Goal: Task Accomplishment & Management: Complete application form

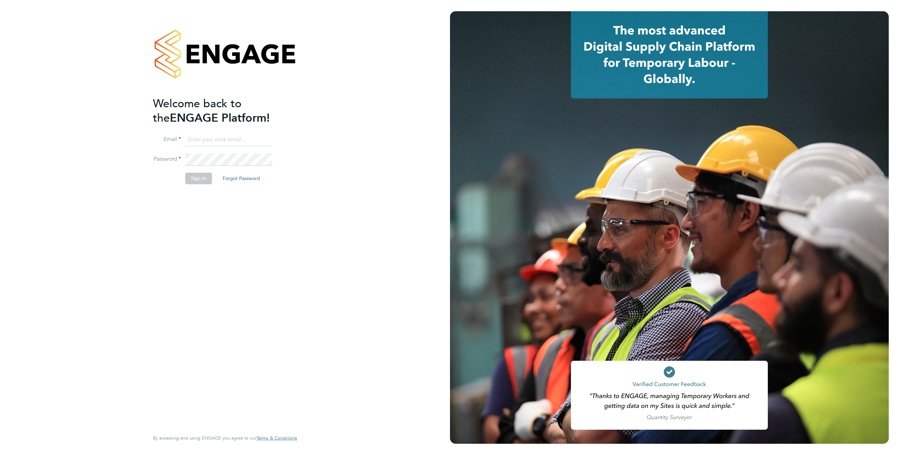
click at [206, 139] on input at bounding box center [228, 140] width 87 height 13
type input "support@engagelabs.io"
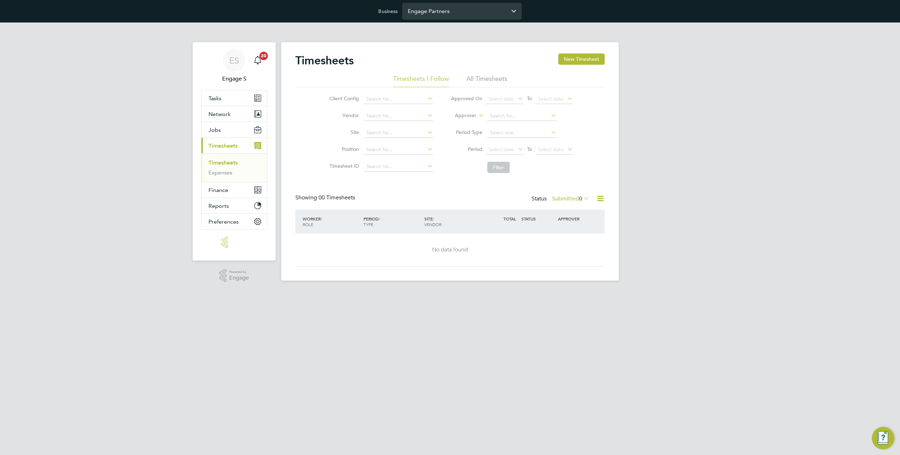
click at [435, 17] on input "Engage Partners" at bounding box center [462, 11] width 120 height 17
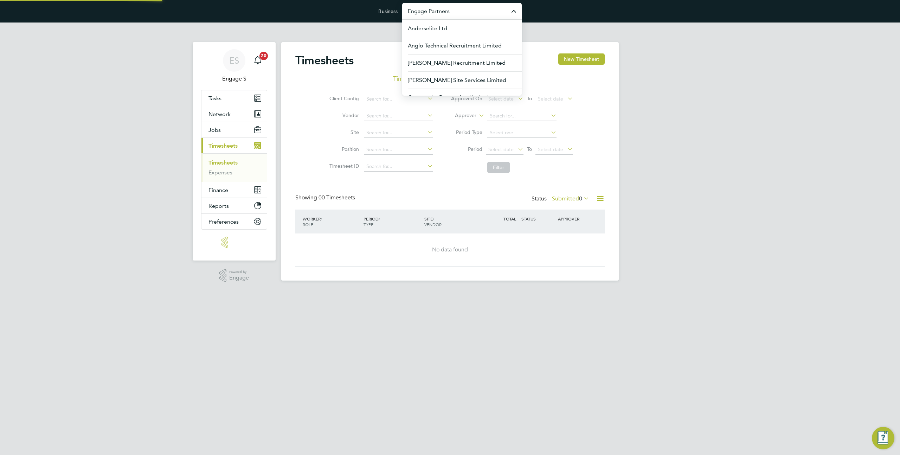
click at [435, 17] on input "Engage Partners" at bounding box center [462, 11] width 120 height 17
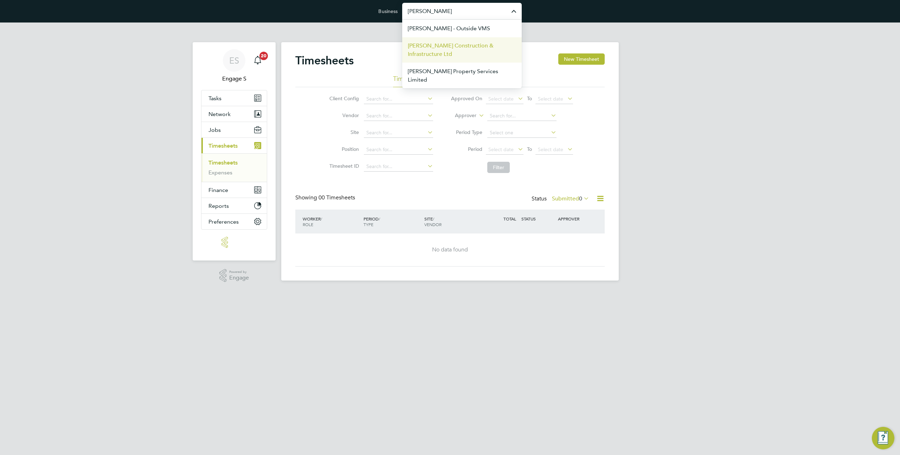
click at [449, 47] on span "[PERSON_NAME] Construction & Infrastructure Ltd" at bounding box center [462, 49] width 108 height 17
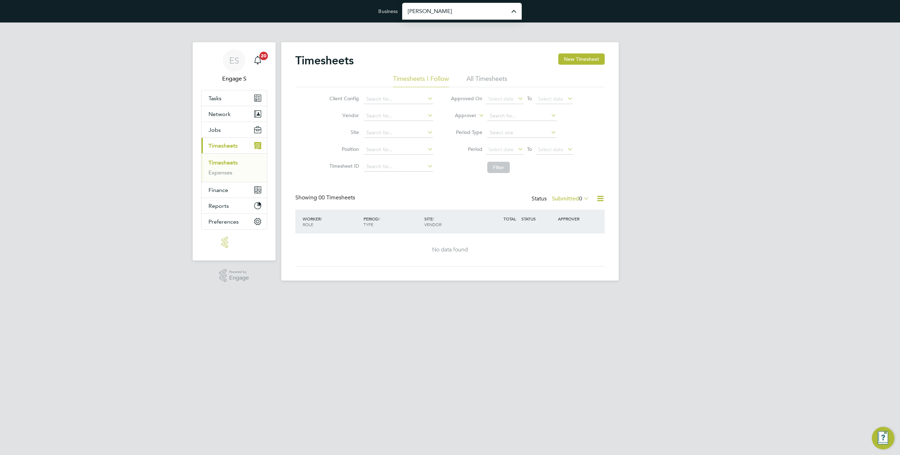
type input "[PERSON_NAME] Construction & Infrastructure Ltd"
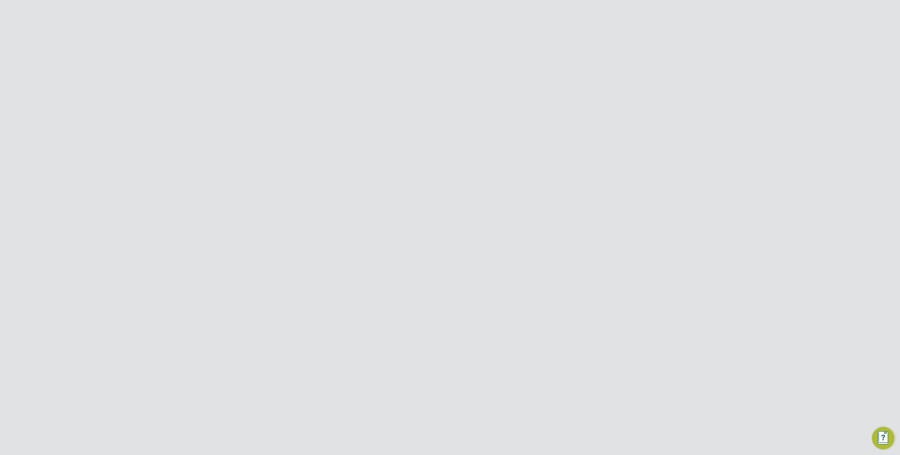
click at [227, 129] on span "Network" at bounding box center [219, 130] width 22 height 7
click at [232, 149] on link "Team Members" at bounding box center [227, 146] width 39 height 7
click at [592, 277] on icon at bounding box center [589, 275] width 7 height 8
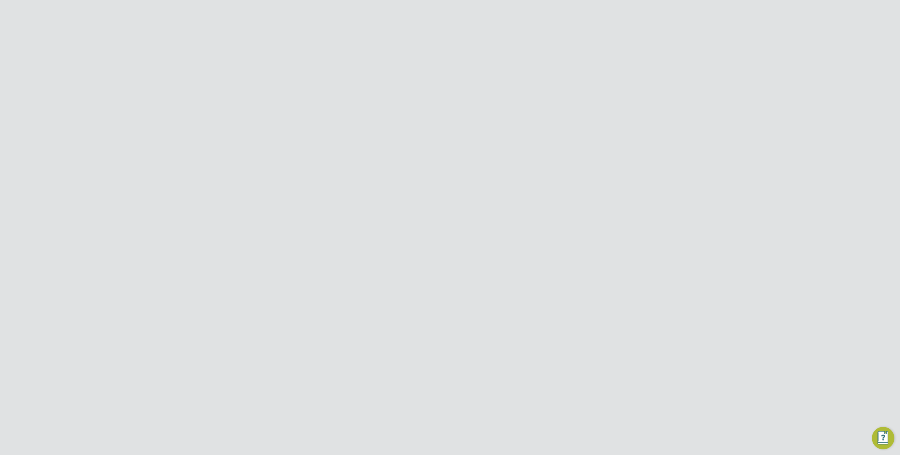
click at [591, 277] on icon at bounding box center [589, 275] width 7 height 8
click at [529, 368] on li "Impersonate" at bounding box center [550, 365] width 85 height 10
click at [432, 87] on input at bounding box center [468, 89] width 103 height 14
type input "comm"
click at [591, 178] on icon at bounding box center [589, 179] width 7 height 8
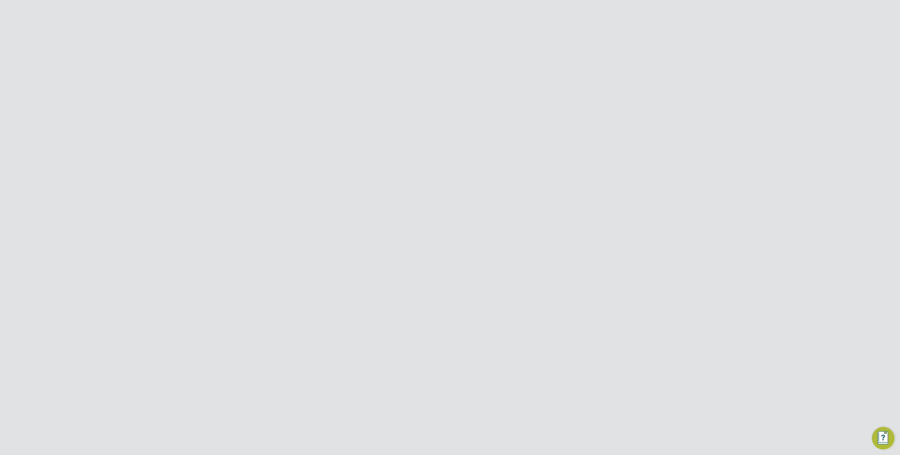
click at [524, 268] on li "Impersonate" at bounding box center [550, 269] width 85 height 10
click at [220, 201] on span "Jobs" at bounding box center [214, 203] width 12 height 7
click at [224, 165] on link "Positions" at bounding box center [219, 162] width 23 height 7
click at [463, 237] on div "ALO Co-ordinator Morgan Sindall Infra - Rail £23.58 Active 24 May 2022" at bounding box center [449, 232] width 309 height 24
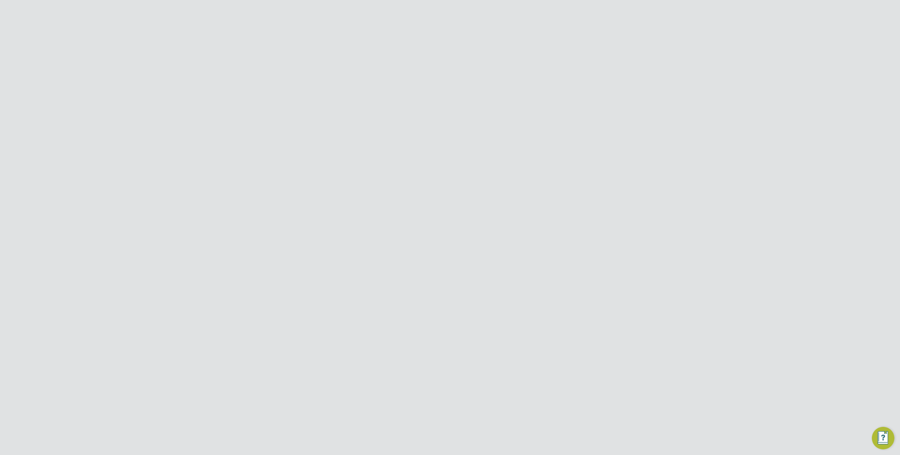
scroll to position [0, 0]
click at [222, 131] on span "Network" at bounding box center [219, 130] width 22 height 7
click at [225, 145] on link "Team Members" at bounding box center [227, 146] width 39 height 7
click at [446, 88] on input at bounding box center [468, 89] width 103 height 14
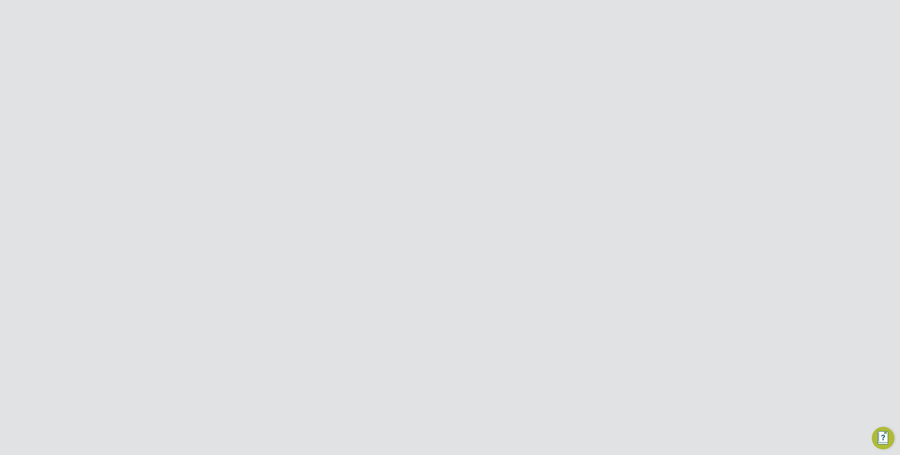
click at [591, 338] on icon at bounding box center [589, 337] width 7 height 8
click at [536, 427] on li "Impersonate" at bounding box center [550, 427] width 85 height 10
click at [447, 85] on input "hir" at bounding box center [468, 89] width 103 height 14
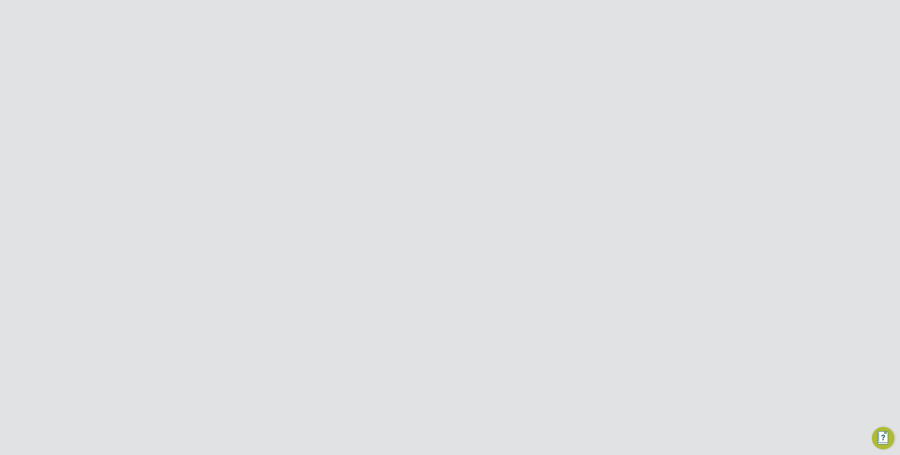
click at [447, 85] on input "hir" at bounding box center [468, 89] width 103 height 14
click at [590, 178] on icon at bounding box center [589, 179] width 7 height 8
click at [529, 265] on li "Impersonate" at bounding box center [550, 269] width 85 height 10
click at [458, 80] on li "Search comme" at bounding box center [450, 88] width 157 height 21
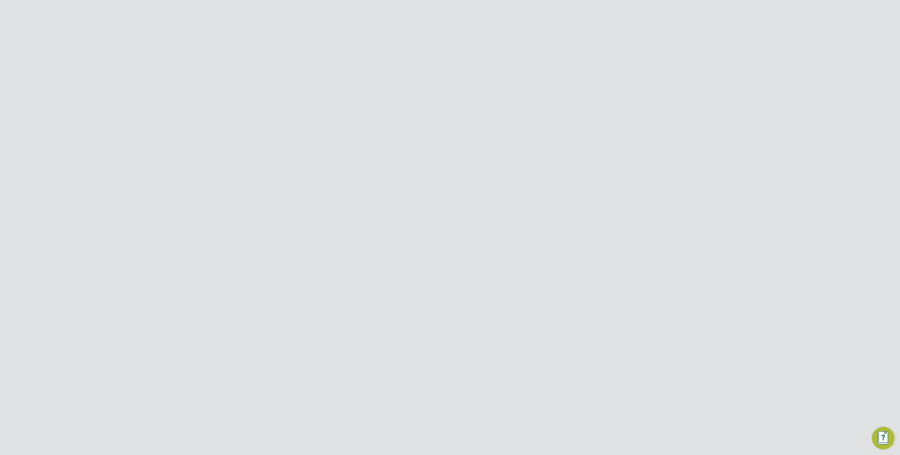
click at [458, 80] on li "Search comme" at bounding box center [450, 88] width 157 height 21
click at [448, 85] on input "comme" at bounding box center [468, 89] width 103 height 14
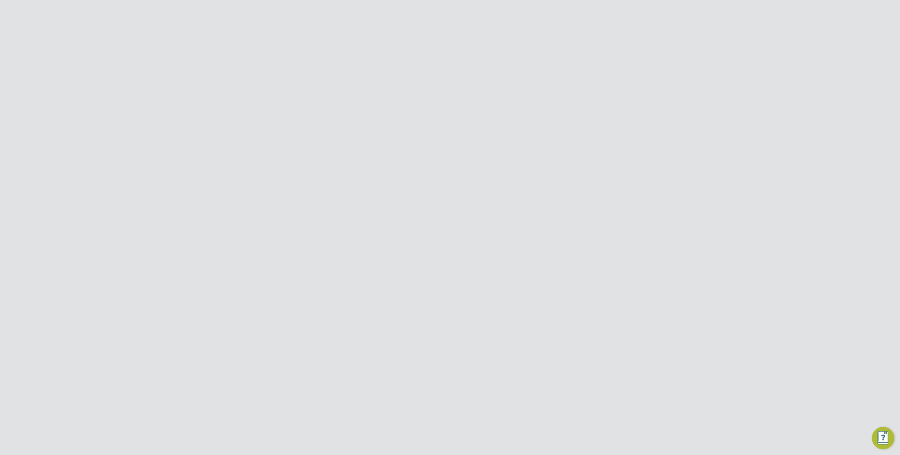
scroll to position [434, 0]
click at [587, 363] on icon at bounding box center [589, 361] width 7 height 8
click at [537, 448] on li "Impersonate" at bounding box center [550, 451] width 85 height 10
click at [592, 265] on icon at bounding box center [589, 264] width 7 height 8
click at [533, 353] on li "Impersonate" at bounding box center [550, 354] width 85 height 10
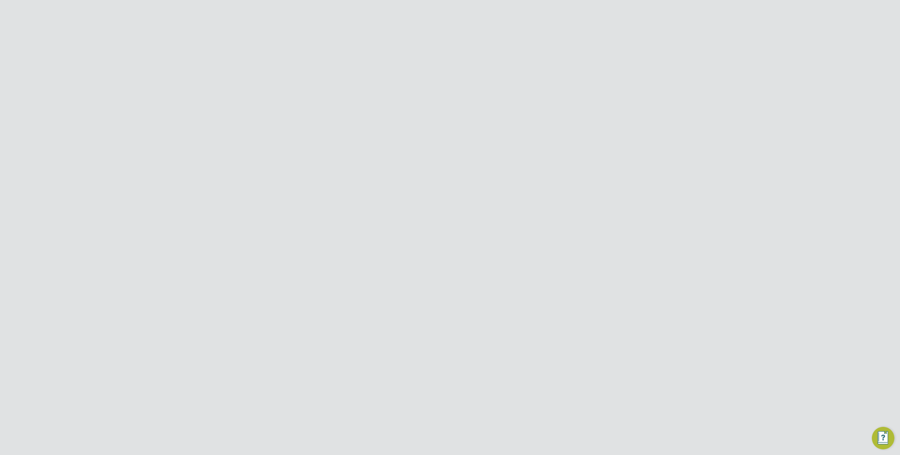
scroll to position [0, 0]
click at [431, 86] on input "hiring" at bounding box center [468, 89] width 103 height 14
click at [590, 172] on icon at bounding box center [589, 173] width 7 height 8
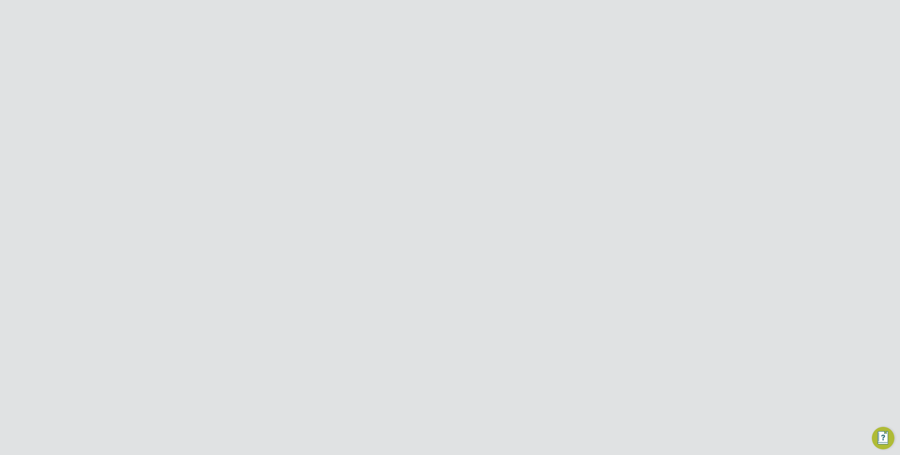
click at [529, 261] on li "Impersonate" at bounding box center [550, 263] width 85 height 10
click at [428, 94] on input "hiring" at bounding box center [468, 89] width 103 height 14
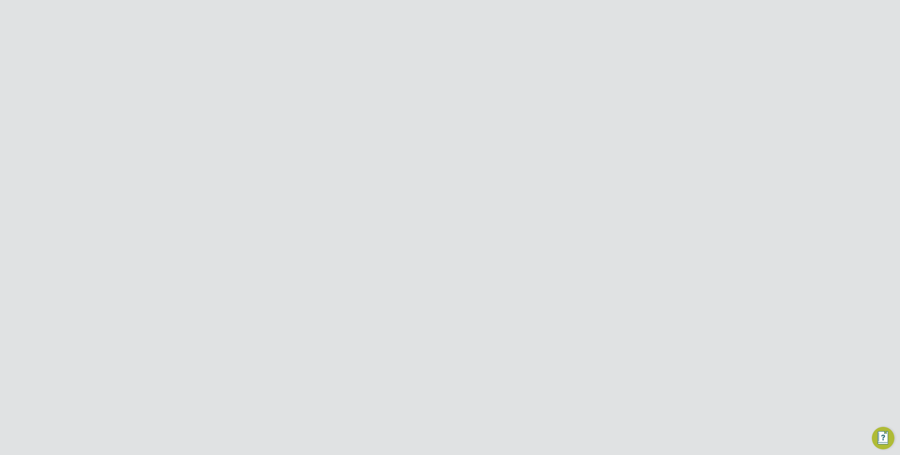
type input "fina"
click at [590, 276] on icon at bounding box center [589, 276] width 7 height 8
click at [533, 365] on li "Impersonate" at bounding box center [550, 366] width 85 height 10
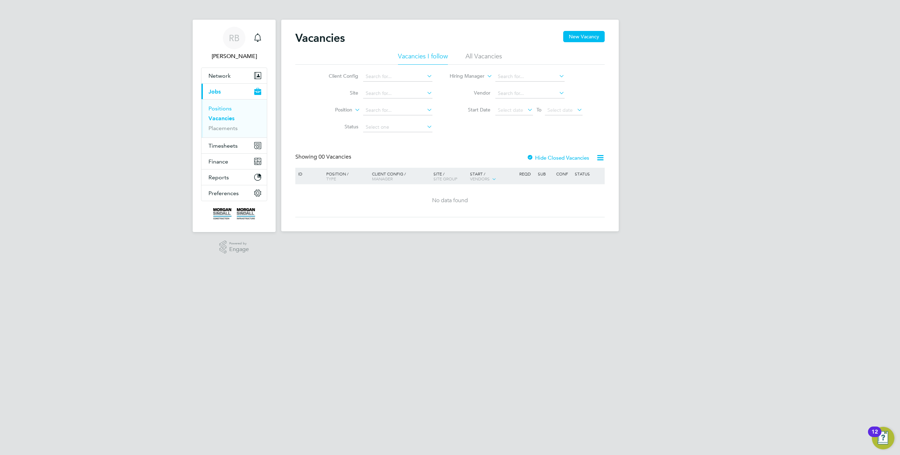
click at [222, 109] on link "Positions" at bounding box center [219, 108] width 23 height 7
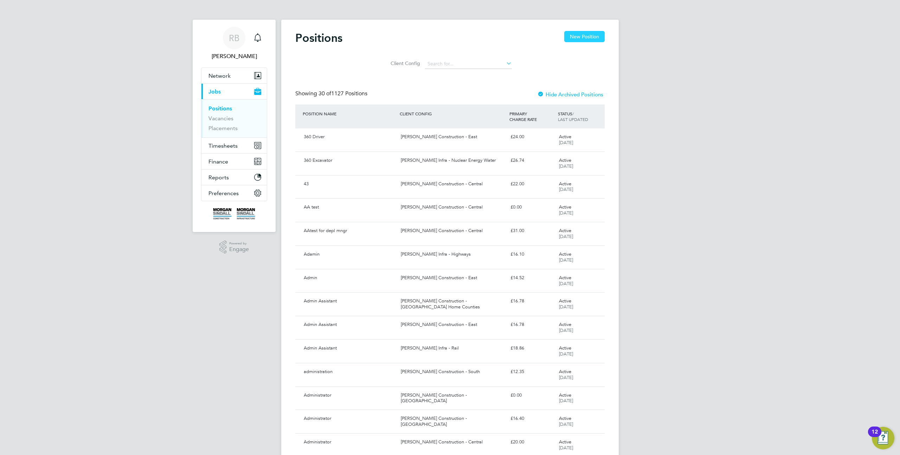
click at [595, 38] on button "New Position" at bounding box center [584, 36] width 40 height 11
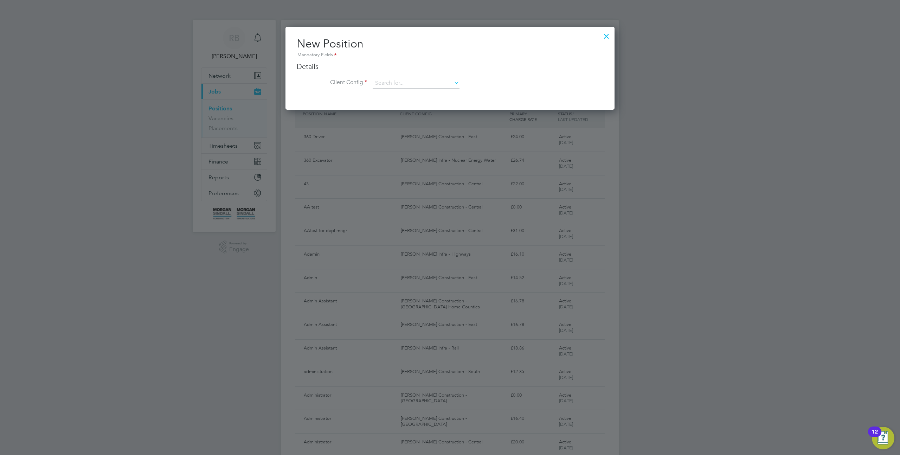
scroll to position [83, 329]
click at [416, 81] on input at bounding box center [416, 83] width 87 height 11
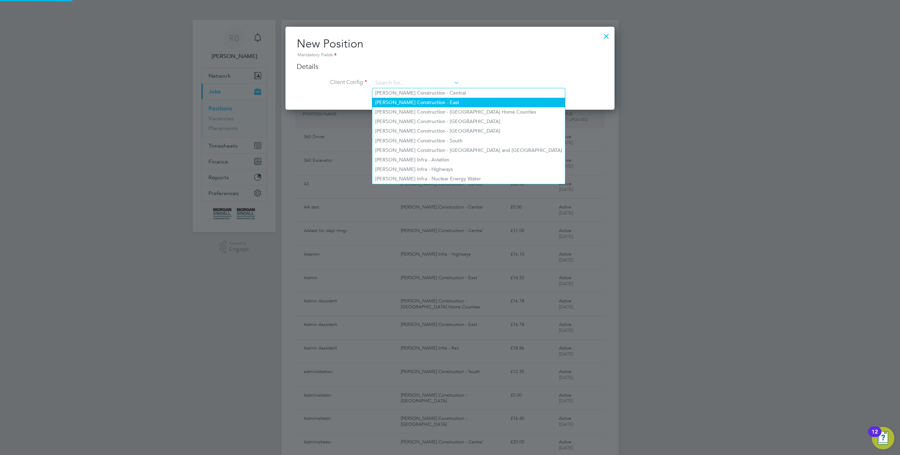
click at [405, 103] on li "[PERSON_NAME] Construction - East" at bounding box center [468, 102] width 193 height 9
type input "[PERSON_NAME] Construction - East"
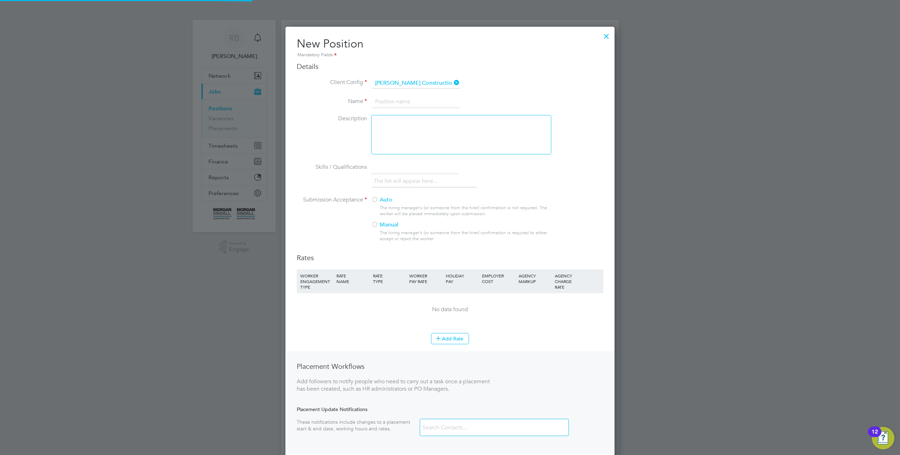
scroll to position [460, 329]
click at [404, 100] on input at bounding box center [416, 102] width 87 height 13
type input "test"
click at [430, 146] on div at bounding box center [461, 134] width 180 height 39
click at [384, 207] on div "The hiring manager's (or someone from the hirer) confirmation is not required. …" at bounding box center [465, 211] width 171 height 12
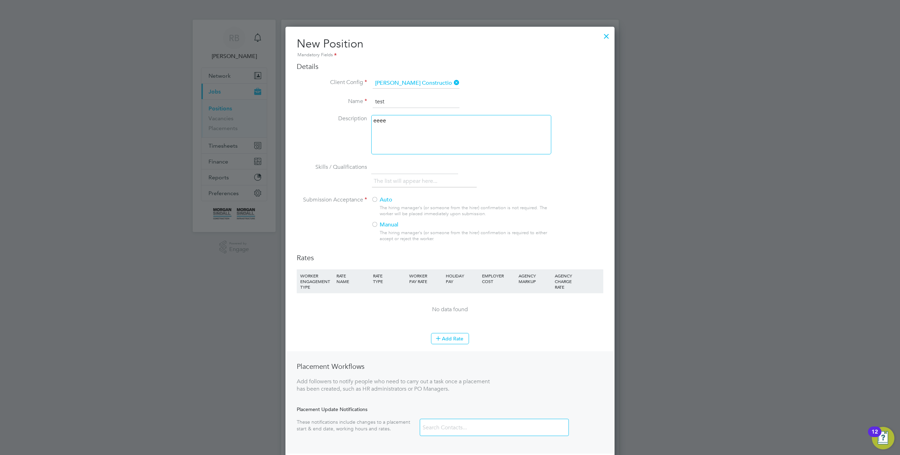
click at [378, 199] on div at bounding box center [374, 200] width 7 height 7
click at [438, 335] on icon at bounding box center [438, 337] width 5 height 5
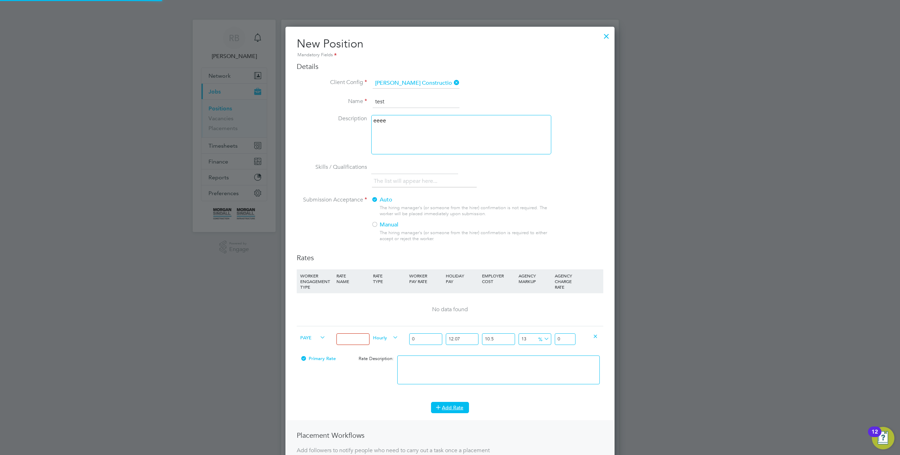
scroll to position [496, 329]
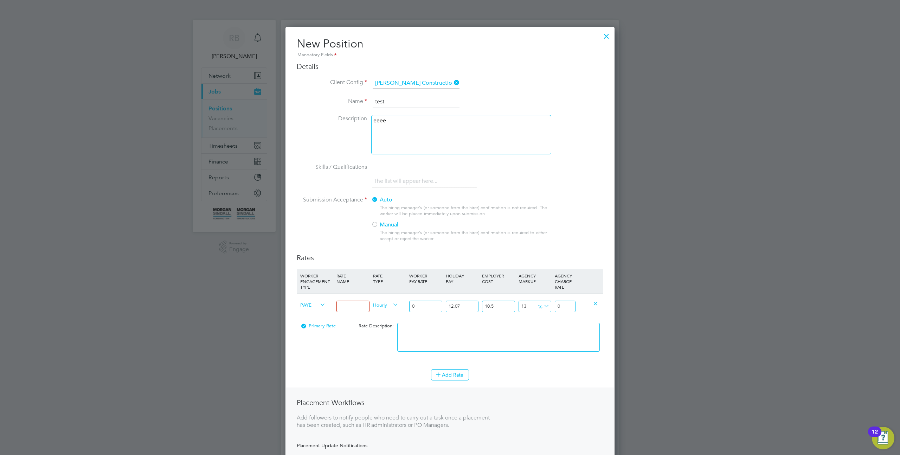
click at [366, 304] on input at bounding box center [352, 307] width 33 height 12
type input "tes"
click at [425, 302] on input "0" at bounding box center [425, 307] width 33 height 12
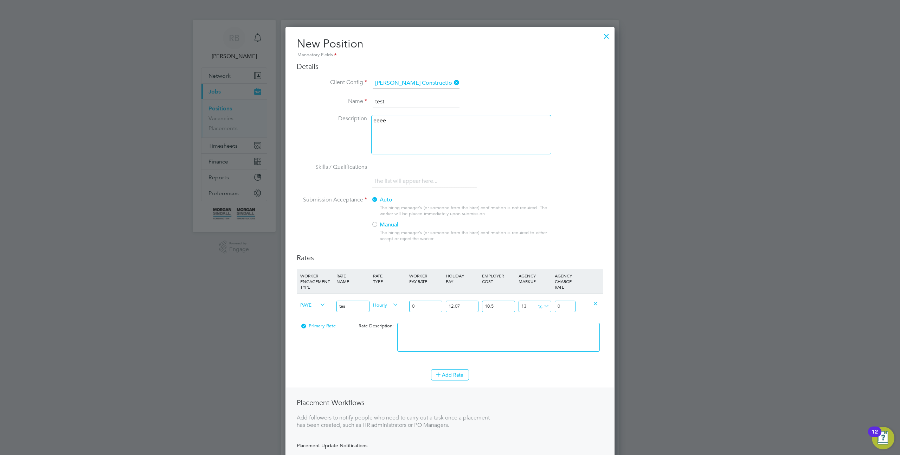
type input "1"
type input "1.399362055"
type input "10"
type input "13.99362055"
type input "100"
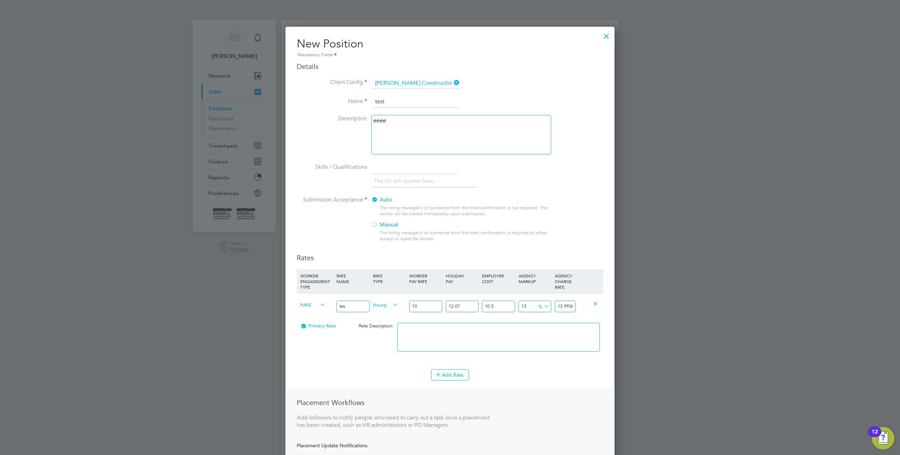
type input "139.9362055"
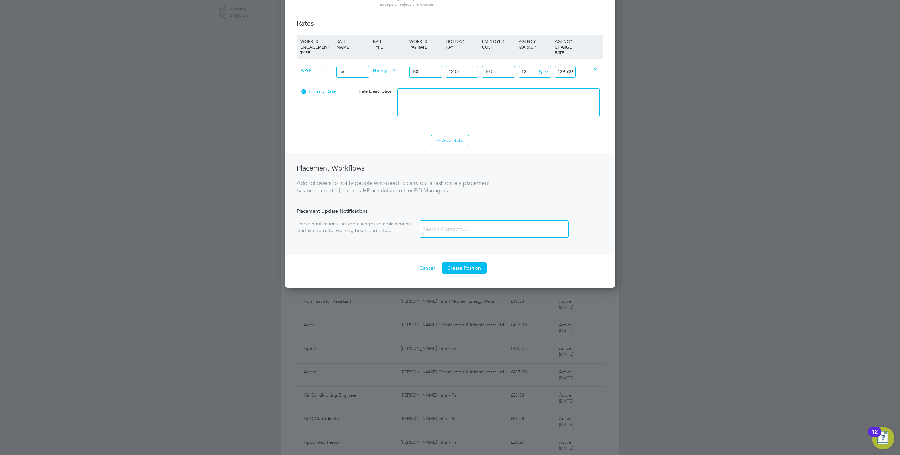
scroll to position [303, 0]
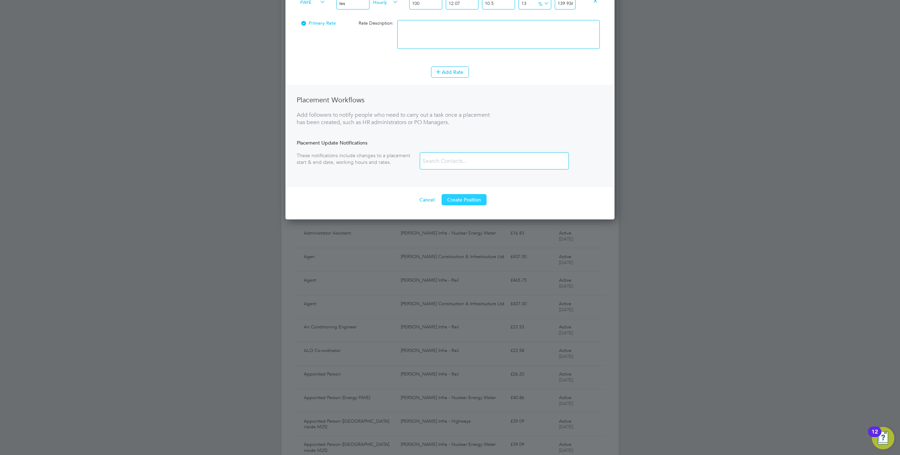
type input "100"
click at [469, 199] on button "Create Position" at bounding box center [464, 199] width 45 height 11
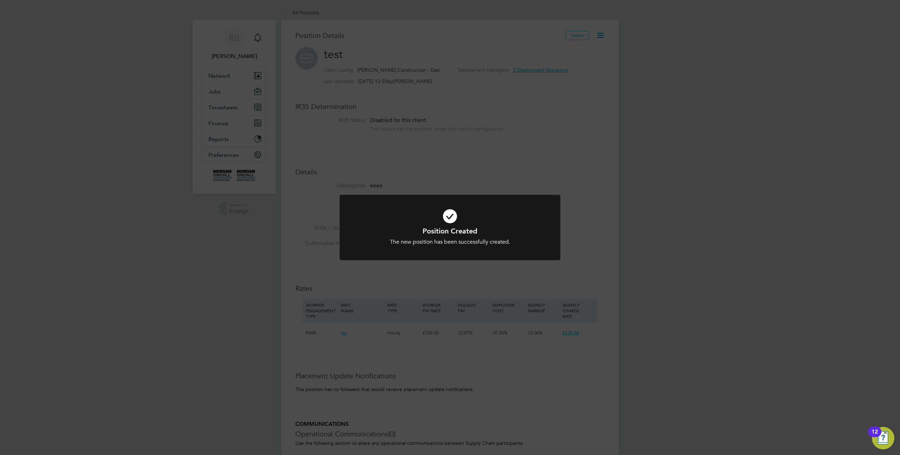
click at [620, 104] on div "Position Created The new position has been successfully created. Cancel Okay" at bounding box center [450, 227] width 900 height 455
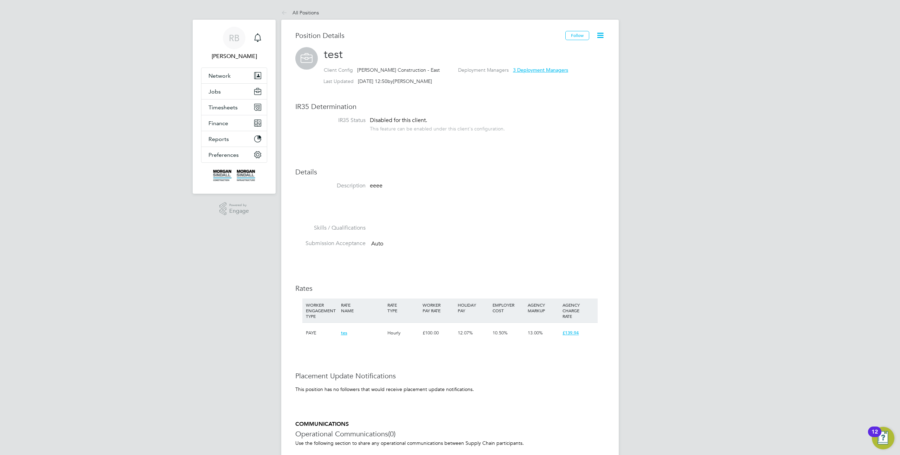
click at [601, 37] on icon at bounding box center [600, 35] width 9 height 9
click at [577, 50] on li "Edit Position e" at bounding box center [578, 52] width 52 height 10
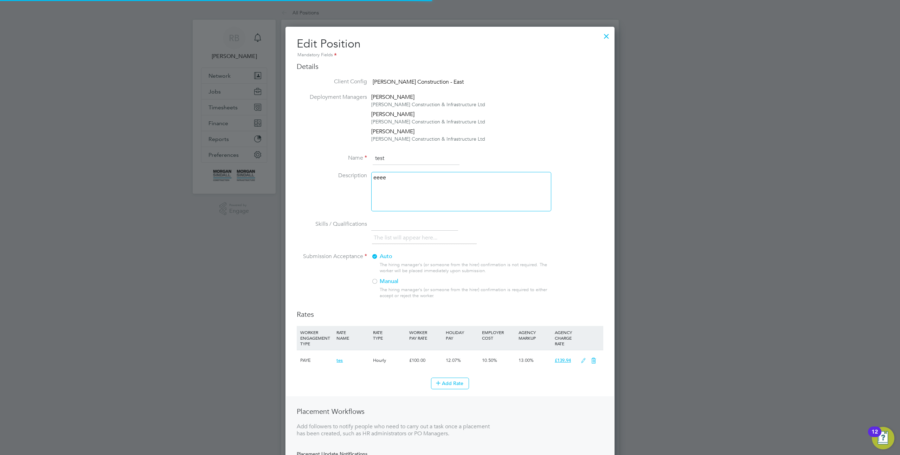
scroll to position [504, 329]
click at [428, 180] on p "eeee" at bounding box center [461, 177] width 176 height 7
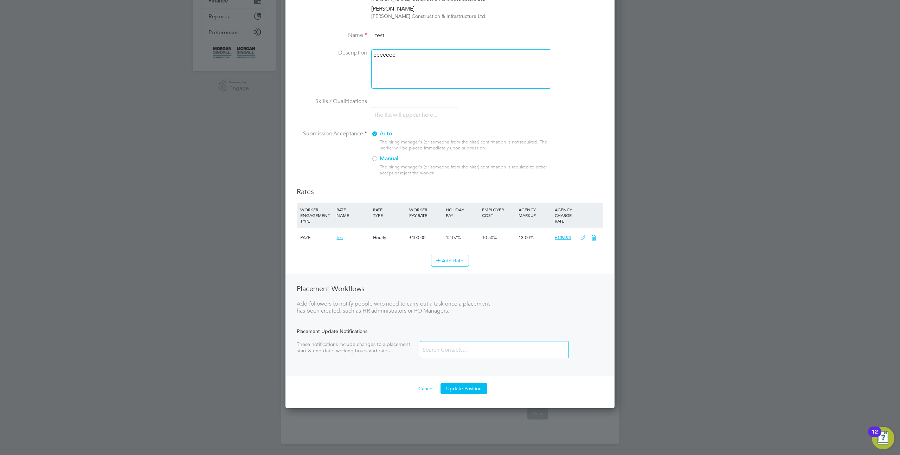
click at [469, 394] on div "Edit Position Mandatory Fields Details Client Config Morgan Sindall Constructio…" at bounding box center [449, 156] width 329 height 504
click at [469, 391] on button "Update Position" at bounding box center [463, 388] width 47 height 11
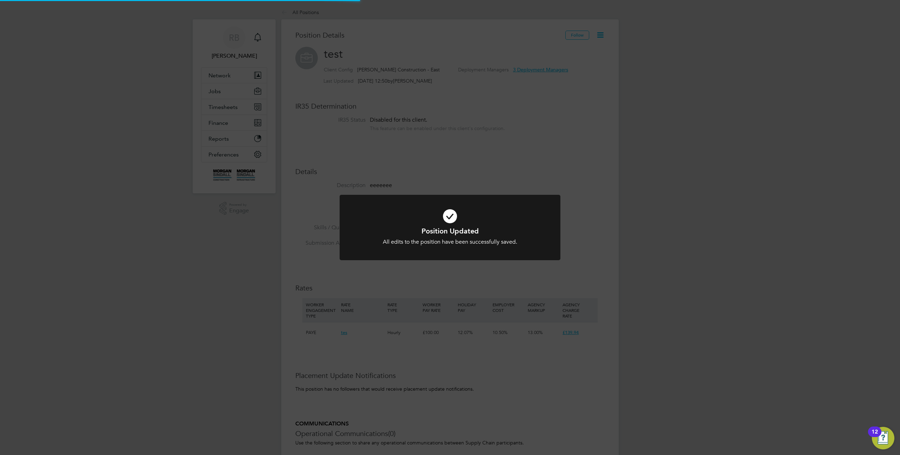
scroll to position [0, 0]
click at [644, 135] on div "Position Updated All edits to the position have been successfully saved. Cancel…" at bounding box center [450, 227] width 900 height 455
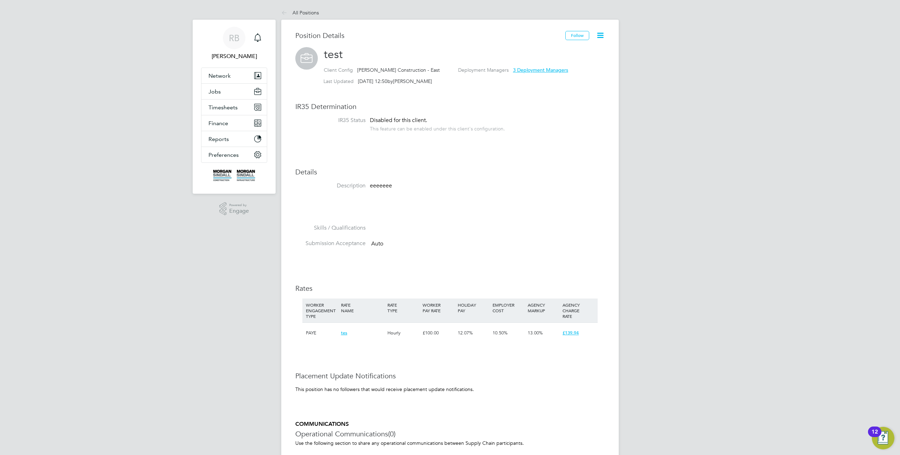
click at [601, 37] on icon at bounding box center [600, 35] width 9 height 9
click at [587, 61] on li "Timesheet Settings" at bounding box center [578, 62] width 52 height 10
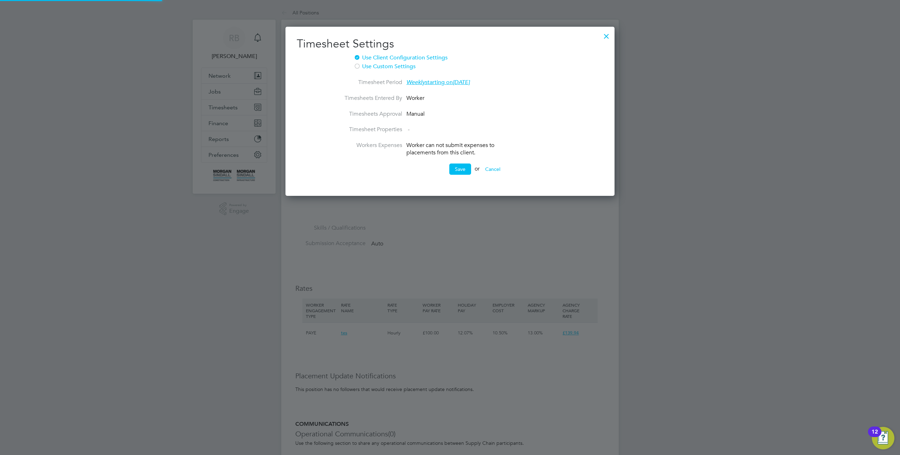
scroll to position [170, 329]
click at [606, 35] on div at bounding box center [606, 34] width 13 height 13
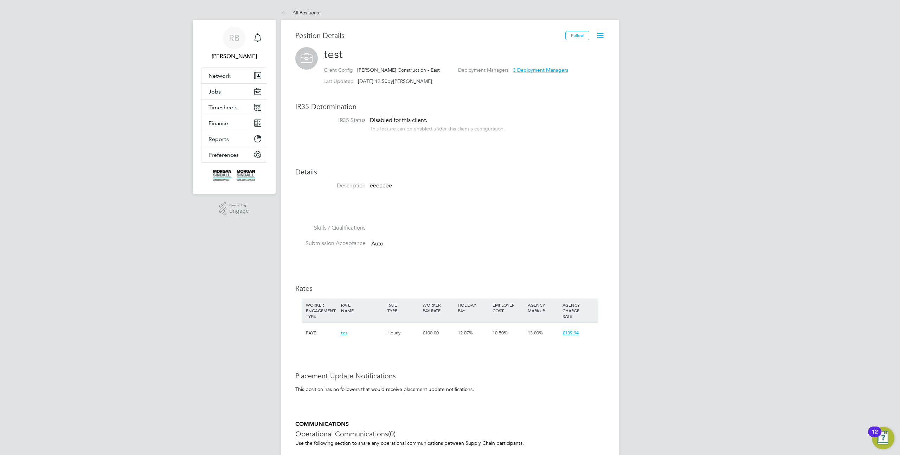
click at [600, 35] on icon at bounding box center [600, 35] width 9 height 9
click at [581, 73] on li "Archive Position" at bounding box center [578, 72] width 52 height 10
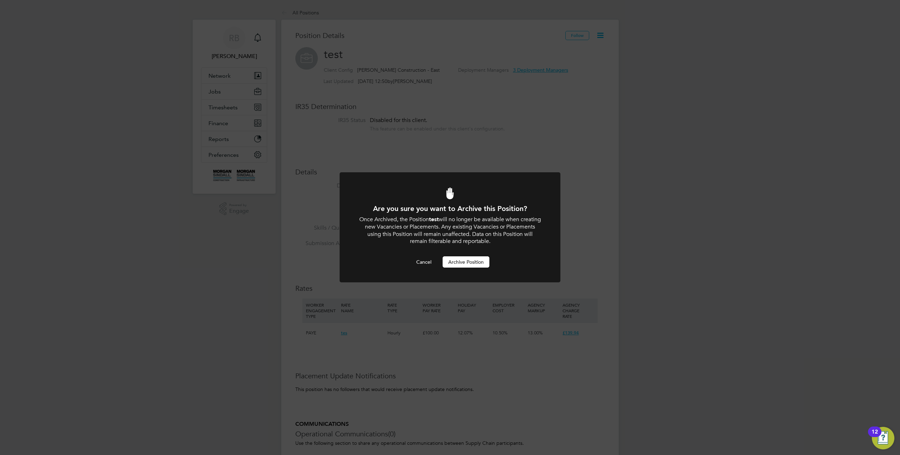
click at [476, 262] on button "Archive Position" at bounding box center [466, 261] width 47 height 11
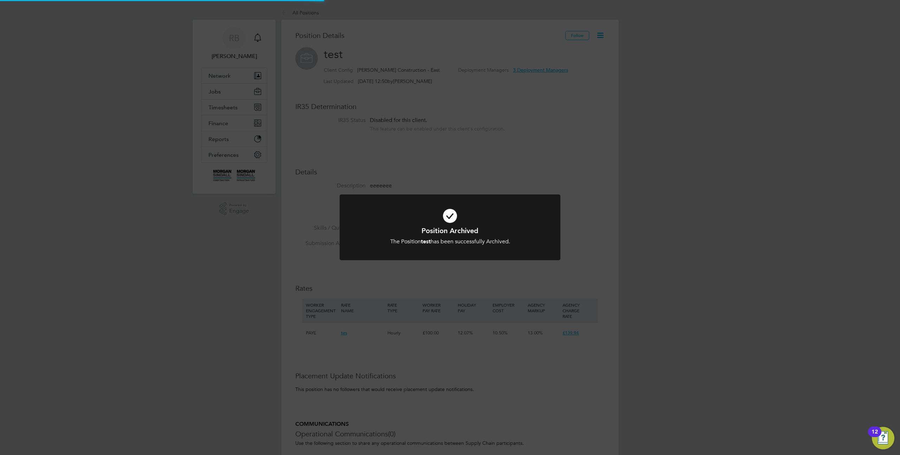
scroll to position [0, 0]
click at [592, 77] on div "Position Archived The Position test has been successfully Archived. Cancel Okay" at bounding box center [450, 227] width 900 height 455
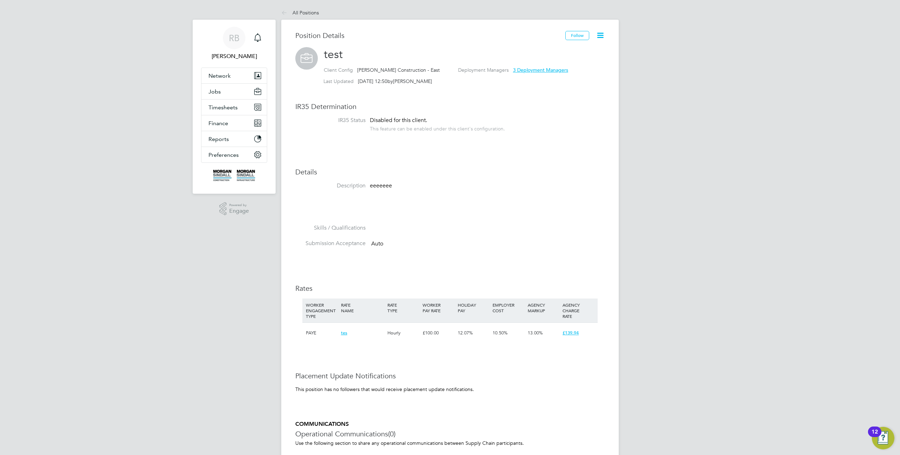
click at [601, 36] on icon at bounding box center [600, 35] width 9 height 9
click at [576, 54] on li "Unarchive Position" at bounding box center [578, 52] width 50 height 10
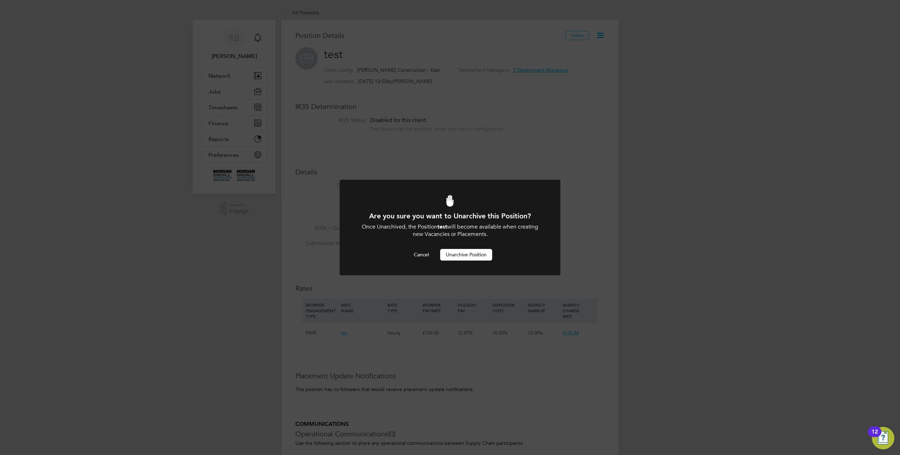
click at [475, 256] on button "Unarchive Position" at bounding box center [466, 254] width 52 height 11
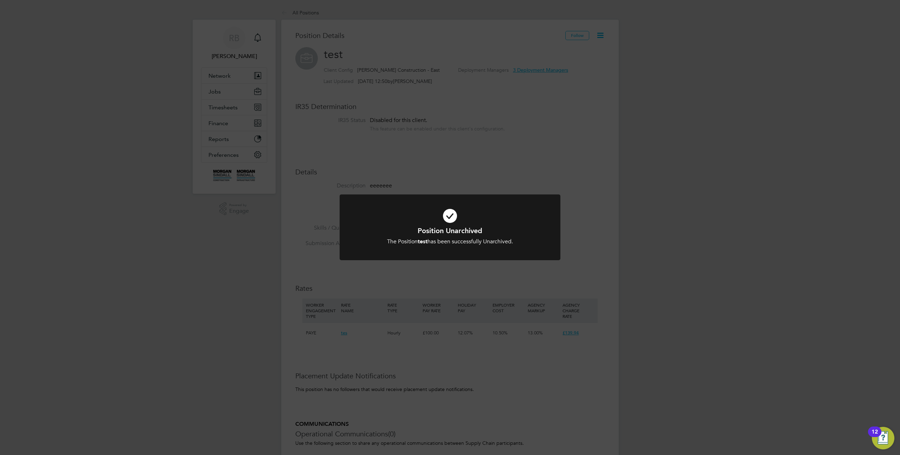
click at [333, 192] on div "Position Unarchived The Position test has been successfully Unarchived. Cancel …" at bounding box center [450, 227] width 900 height 455
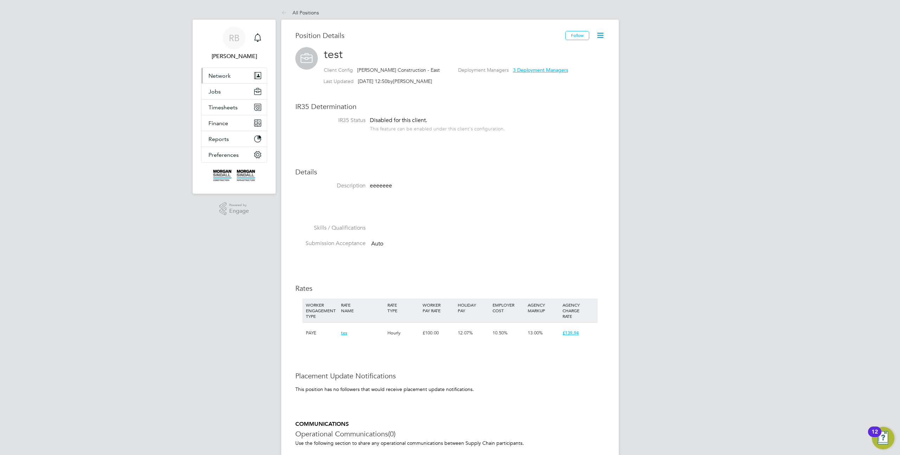
click at [224, 76] on span "Network" at bounding box center [219, 75] width 22 height 7
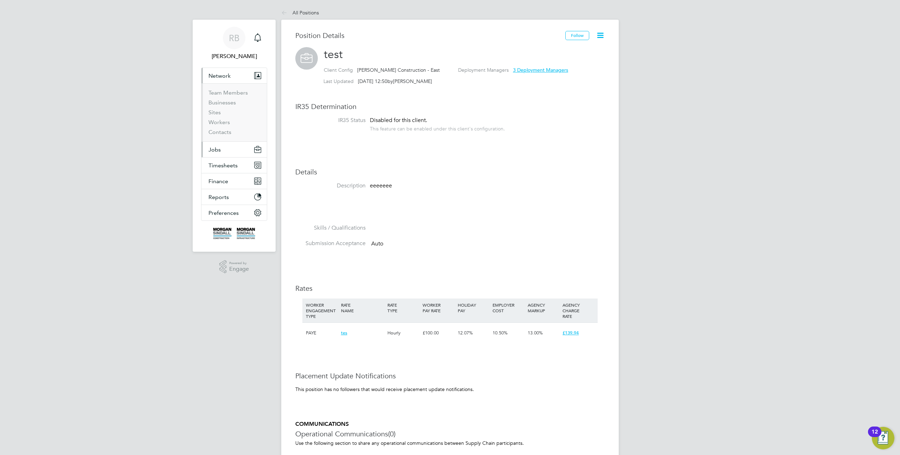
click at [223, 147] on button "Jobs" at bounding box center [233, 149] width 65 height 15
click at [225, 108] on link "Positions" at bounding box center [219, 108] width 23 height 7
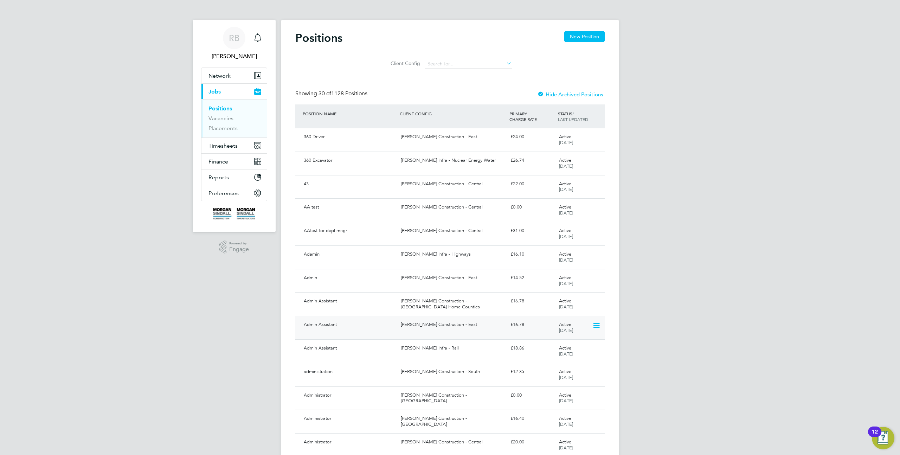
click at [471, 319] on div "[PERSON_NAME] Construction - East" at bounding box center [452, 325] width 109 height 12
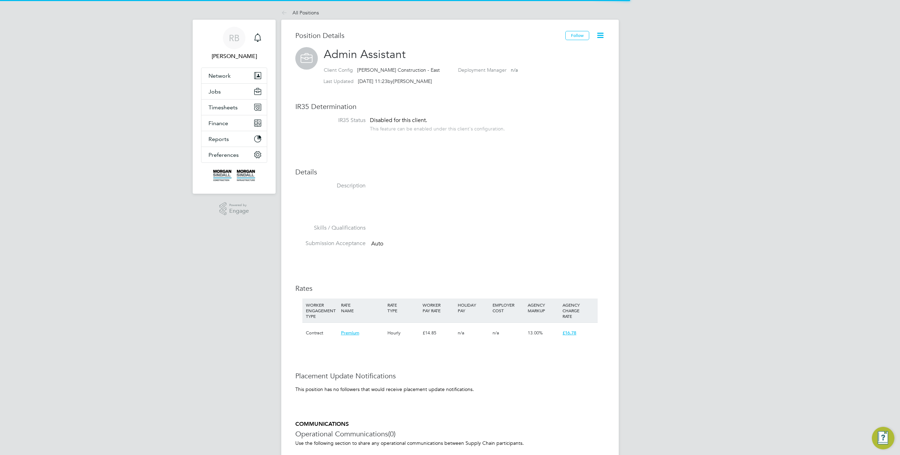
scroll to position [21, 47]
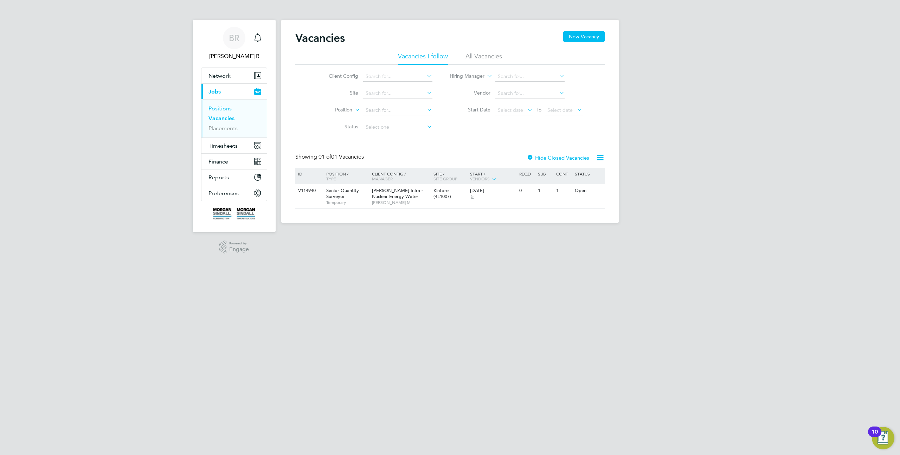
click at [231, 109] on link "Positions" at bounding box center [219, 108] width 23 height 7
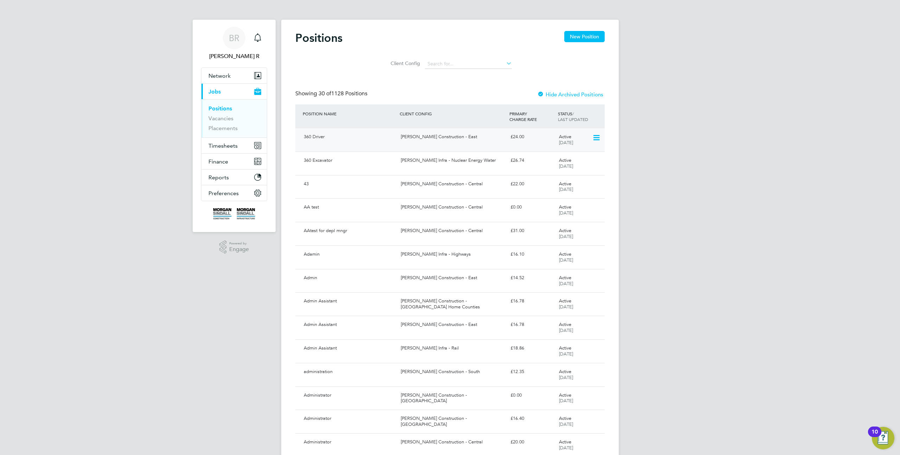
click at [475, 140] on div "[PERSON_NAME] Construction - East" at bounding box center [452, 137] width 109 height 12
click at [597, 136] on icon at bounding box center [595, 138] width 7 height 8
click at [572, 36] on button "New Position" at bounding box center [584, 36] width 40 height 11
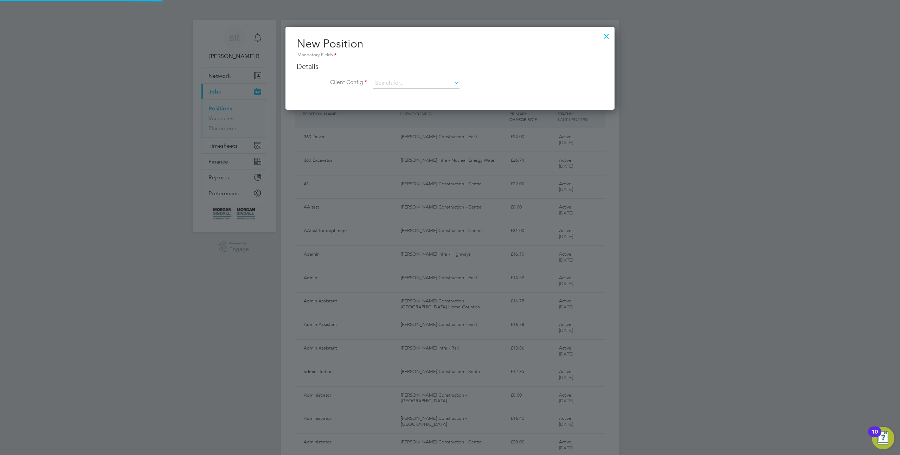
scroll to position [83, 329]
click at [410, 79] on input at bounding box center [416, 83] width 87 height 11
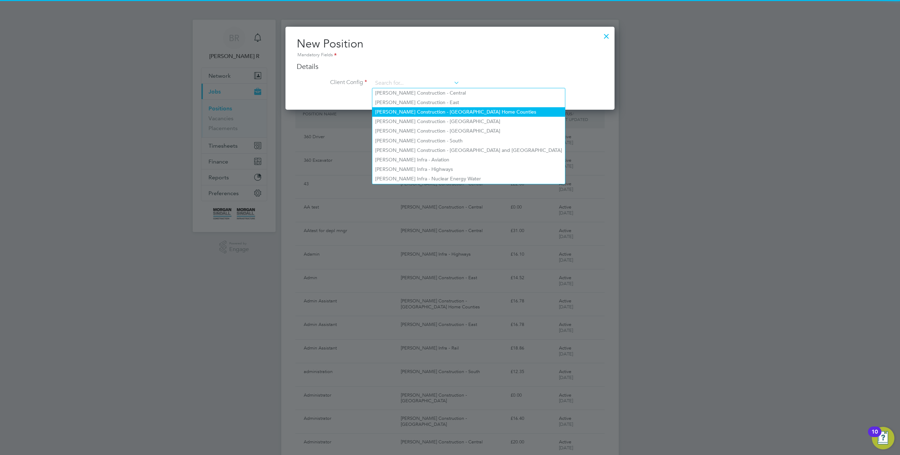
click at [410, 109] on li "Morgan Sindall Construction - London Home Counties" at bounding box center [468, 111] width 193 height 9
type input "Morgan Sindall Construction - London Home Counties"
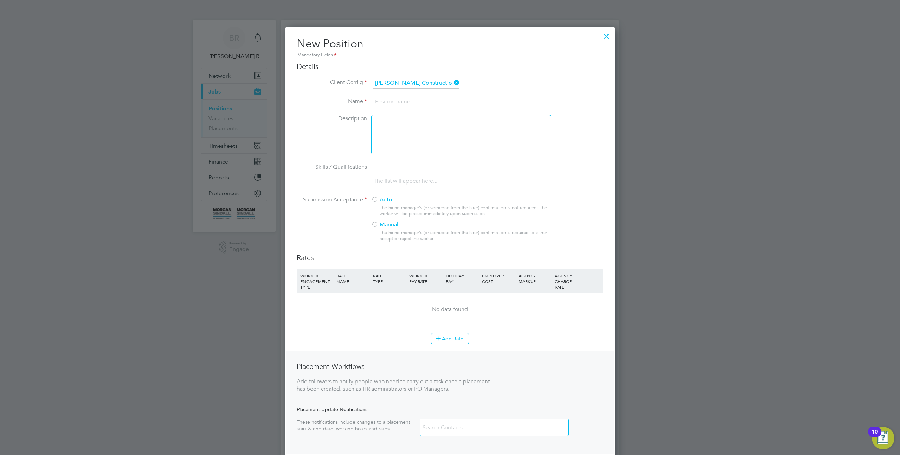
click at [606, 34] on div at bounding box center [606, 34] width 13 height 13
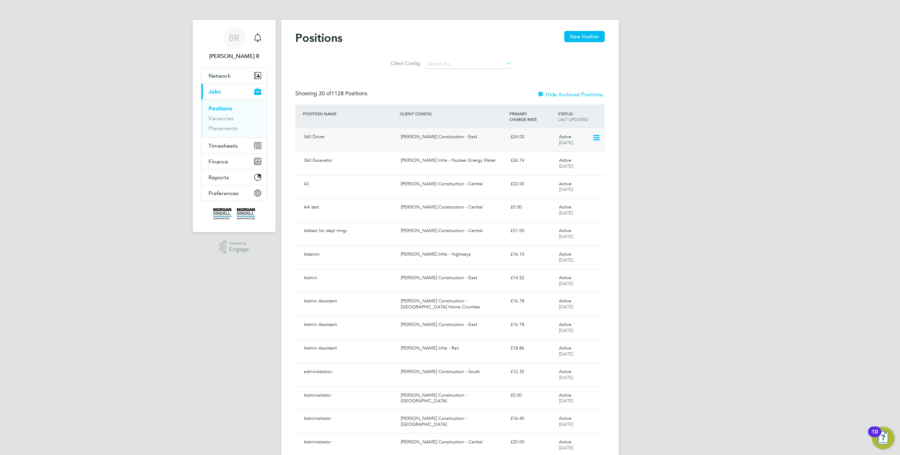
click at [560, 143] on span "29 Nov 2021" at bounding box center [566, 143] width 14 height 6
click at [583, 33] on button "New Position" at bounding box center [584, 36] width 40 height 11
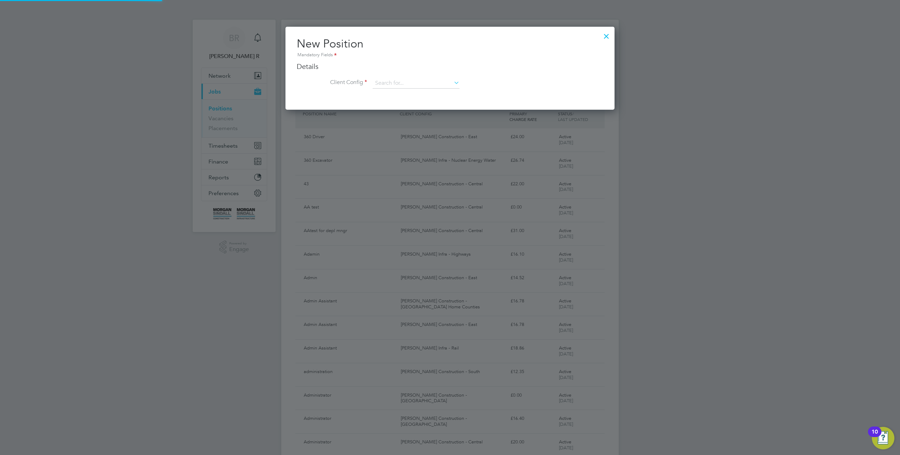
scroll to position [83, 329]
click at [411, 83] on input at bounding box center [416, 83] width 87 height 11
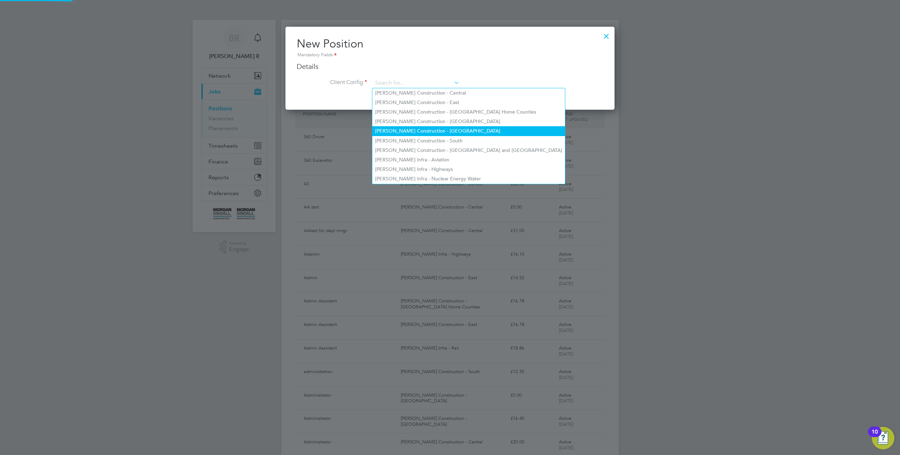
click at [411, 126] on li "Morgan Sindall Construction - Scotland" at bounding box center [468, 130] width 193 height 9
type input "Morgan Sindall Construction - Scotland"
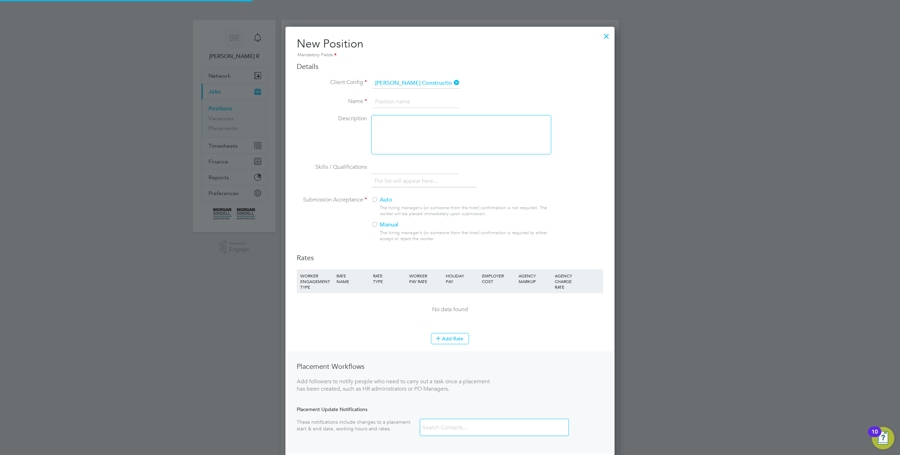
scroll to position [460, 329]
click at [386, 102] on input at bounding box center [416, 102] width 87 height 13
type input "test"
click at [387, 137] on div at bounding box center [461, 134] width 180 height 39
click at [449, 341] on button "Add Rate" at bounding box center [450, 338] width 38 height 11
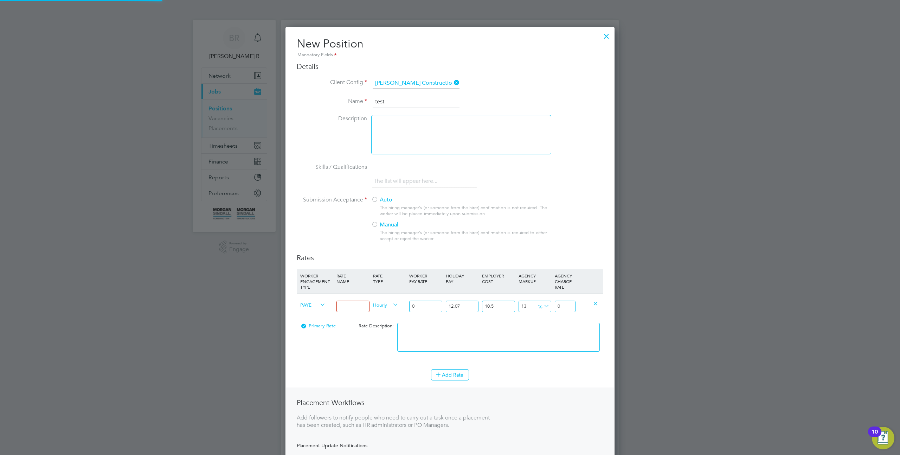
scroll to position [496, 329]
click at [355, 306] on input at bounding box center [352, 307] width 33 height 12
type input "tete"
click at [433, 308] on input "0" at bounding box center [425, 307] width 33 height 12
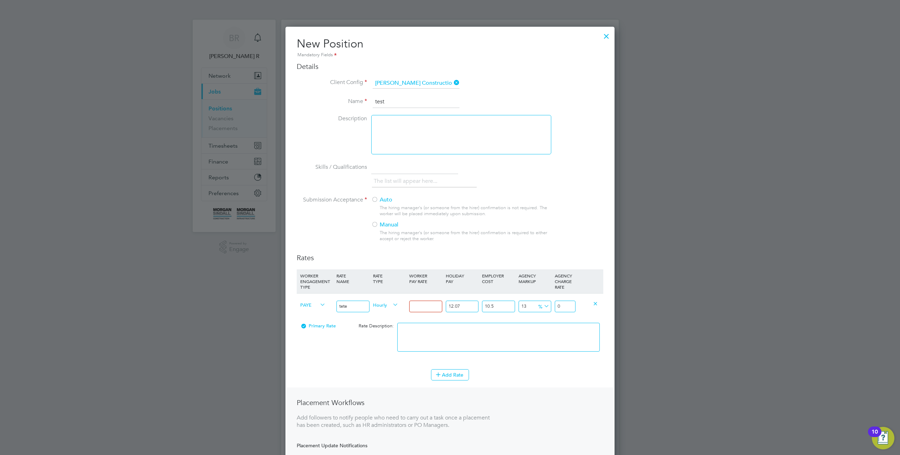
type input "1"
type input "1.399362055"
type input "10"
type input "13.99362055"
type input "100"
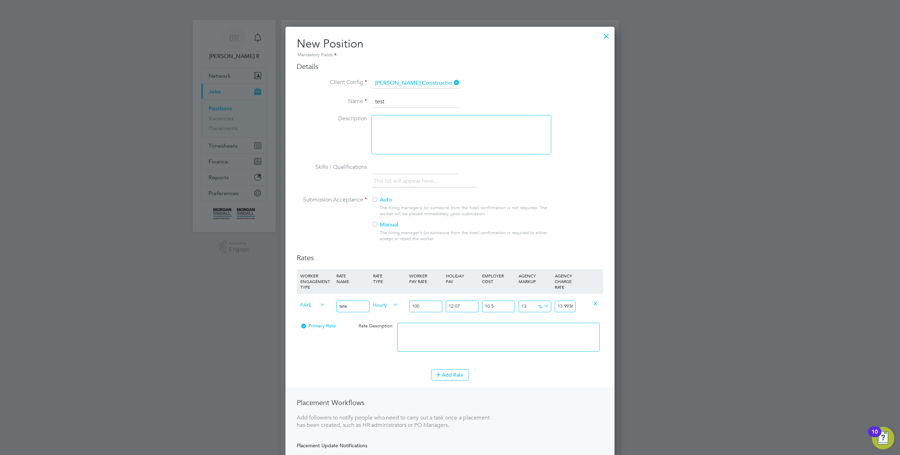
type input "139.9362055"
type input "1000"
type input "1399.362055"
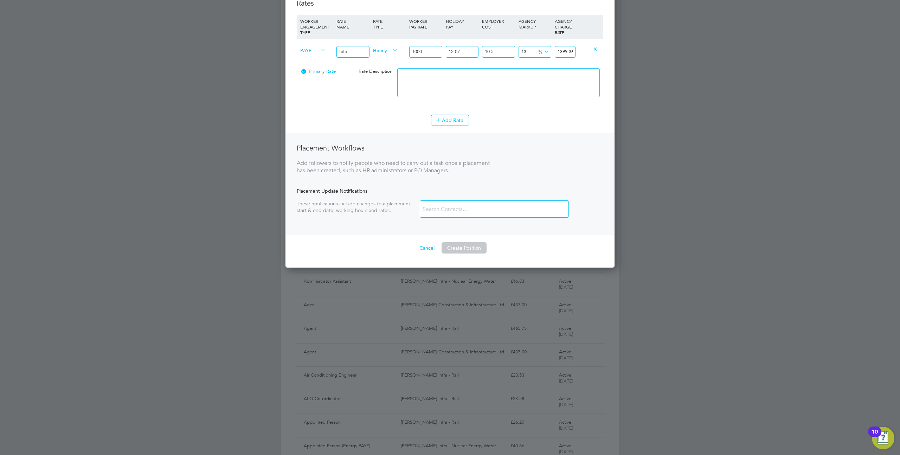
scroll to position [61, 0]
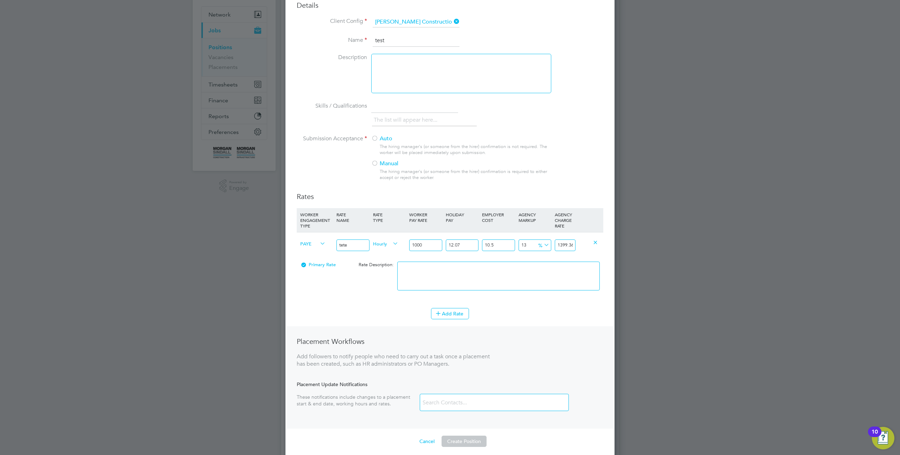
type input "1000"
click at [374, 144] on div "Auto The hiring manager's (or someone from the hirer) confirmation is not requi…" at bounding box center [460, 160] width 179 height 50
click at [377, 141] on div at bounding box center [374, 138] width 7 height 7
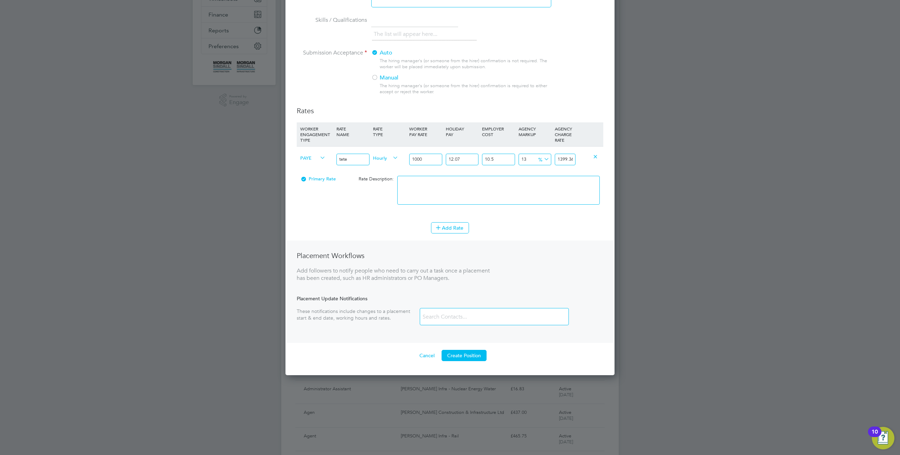
scroll to position [331, 0]
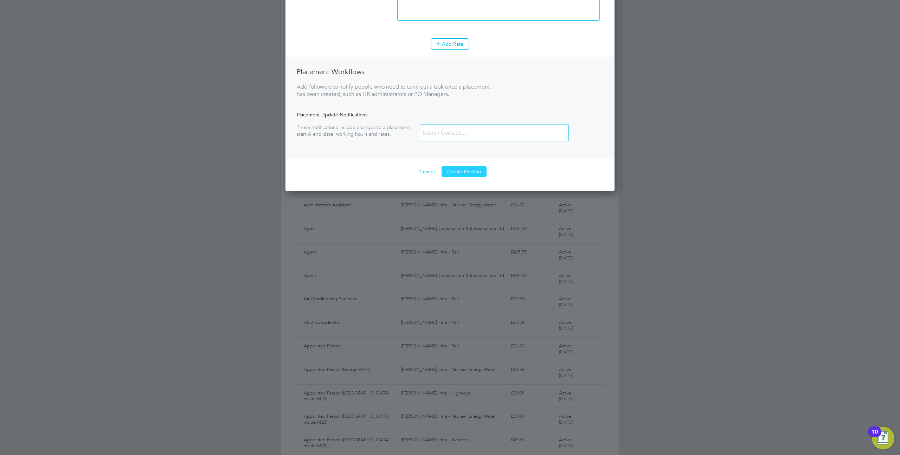
click at [469, 174] on button "Create Position" at bounding box center [464, 171] width 45 height 11
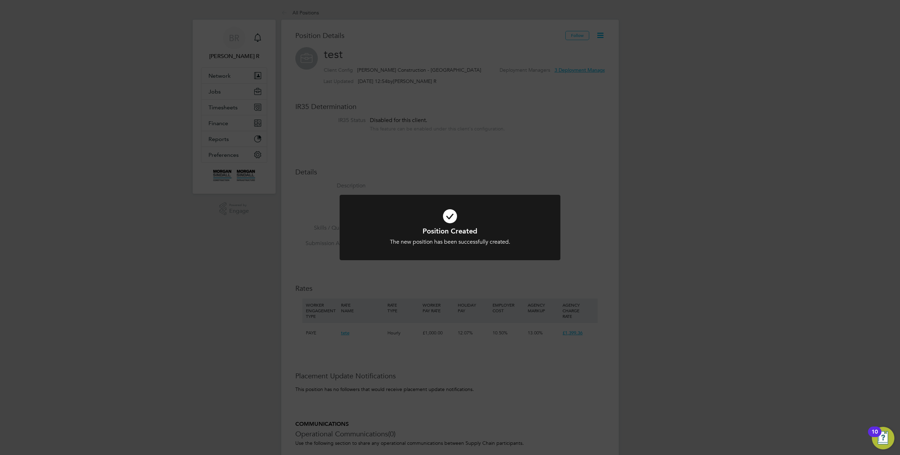
click at [586, 158] on div "Position Created The new position has been successfully created. Cancel Okay" at bounding box center [450, 227] width 900 height 455
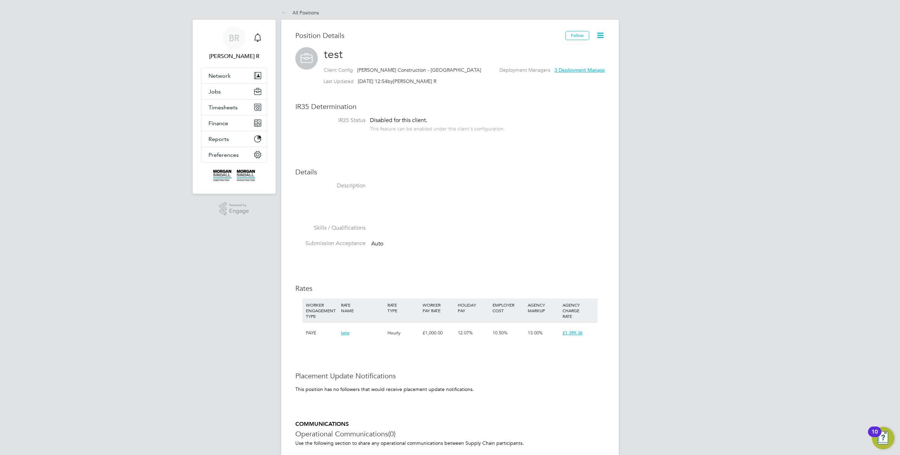
click at [603, 36] on icon at bounding box center [600, 35] width 9 height 9
click at [580, 49] on li "Edit Position e" at bounding box center [578, 52] width 52 height 10
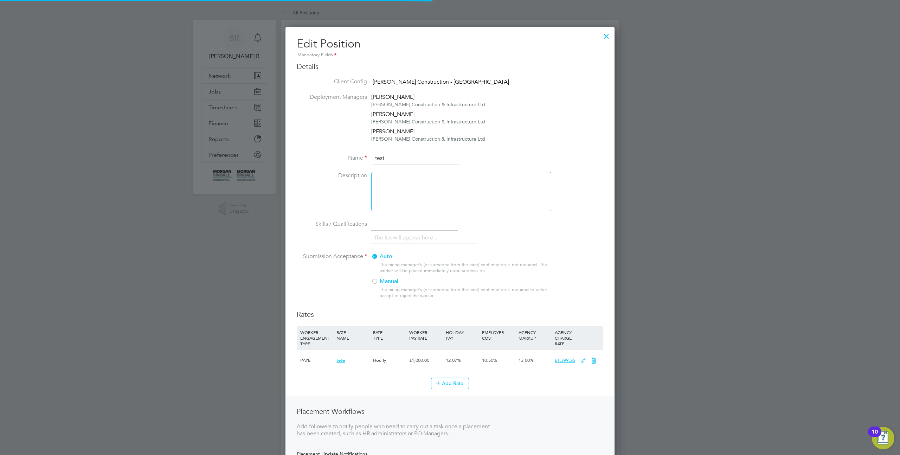
scroll to position [504, 329]
click at [442, 200] on div at bounding box center [461, 191] width 180 height 39
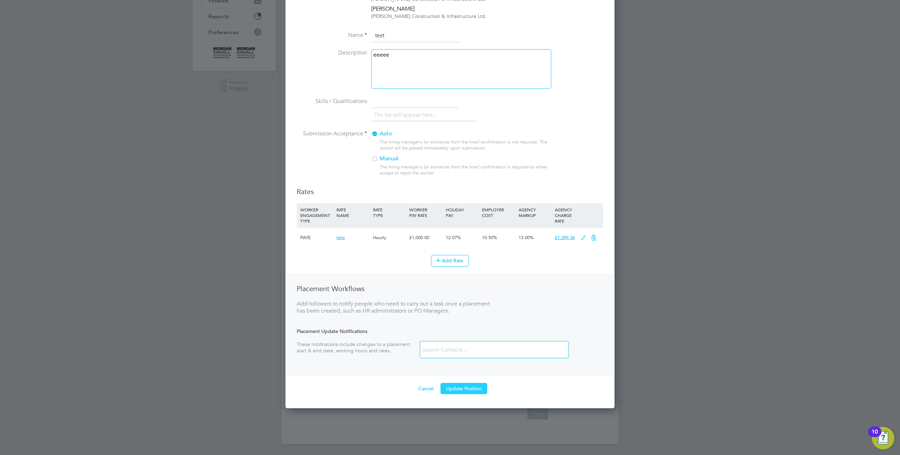
click at [465, 388] on button "Update Position" at bounding box center [463, 388] width 47 height 11
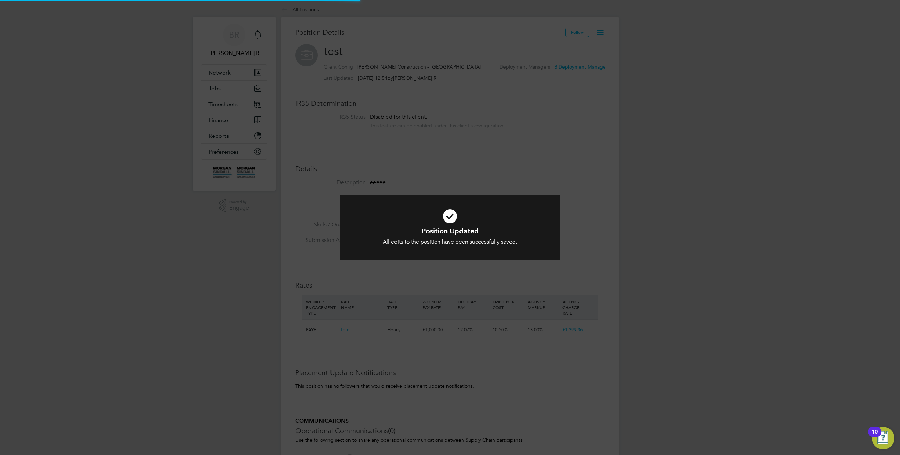
scroll to position [0, 0]
click at [608, 34] on div "Position Updated All edits to the position have been successfully saved. Cancel…" at bounding box center [450, 227] width 900 height 455
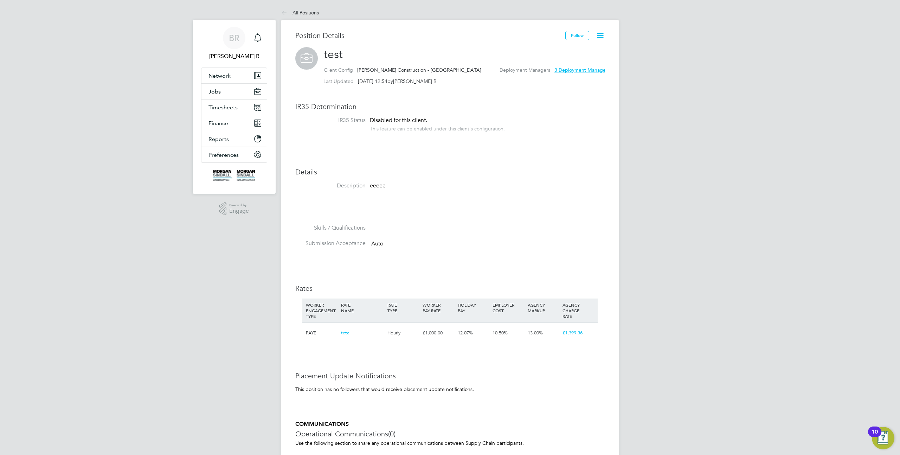
click at [599, 34] on icon at bounding box center [600, 35] width 9 height 9
click at [574, 60] on li "Timesheet Settings" at bounding box center [578, 62] width 52 height 10
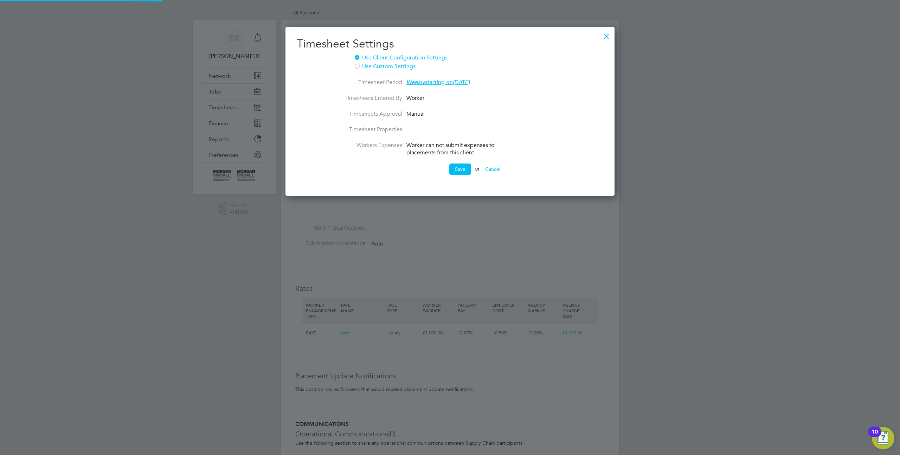
scroll to position [170, 329]
click at [609, 36] on div at bounding box center [606, 34] width 13 height 13
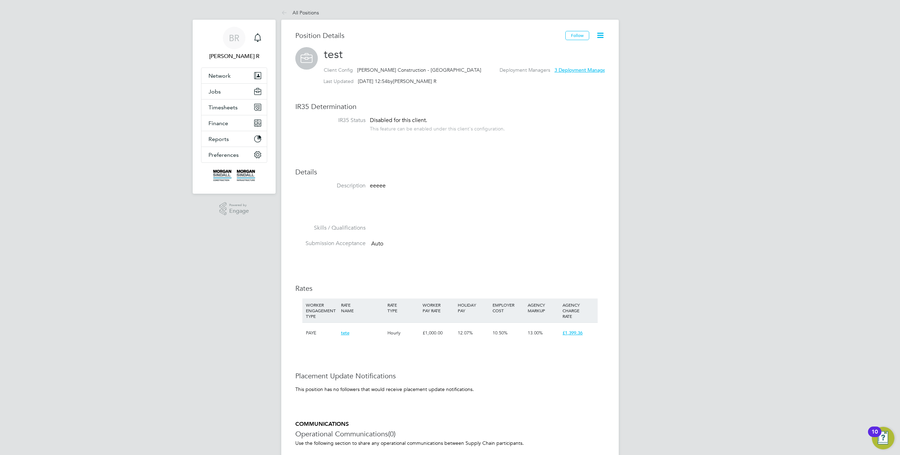
click at [602, 34] on icon at bounding box center [600, 35] width 9 height 9
click at [572, 74] on li "Archive Position" at bounding box center [578, 72] width 52 height 10
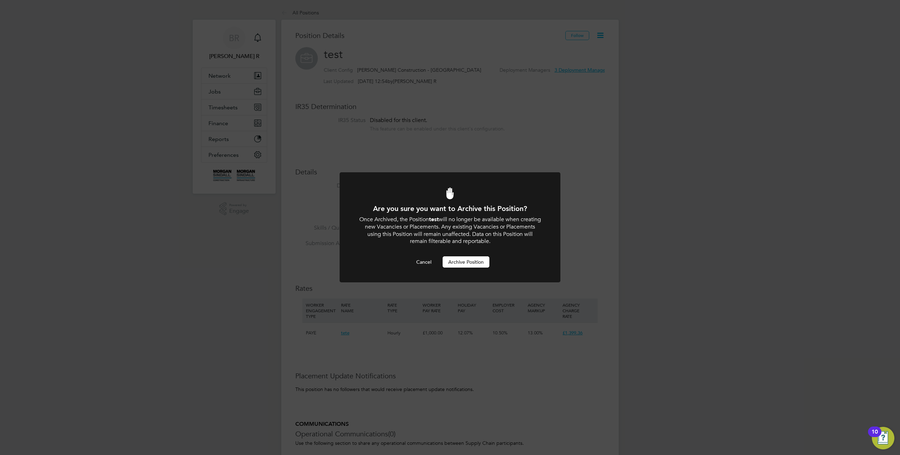
click at [466, 264] on button "Archive Position" at bounding box center [466, 261] width 47 height 11
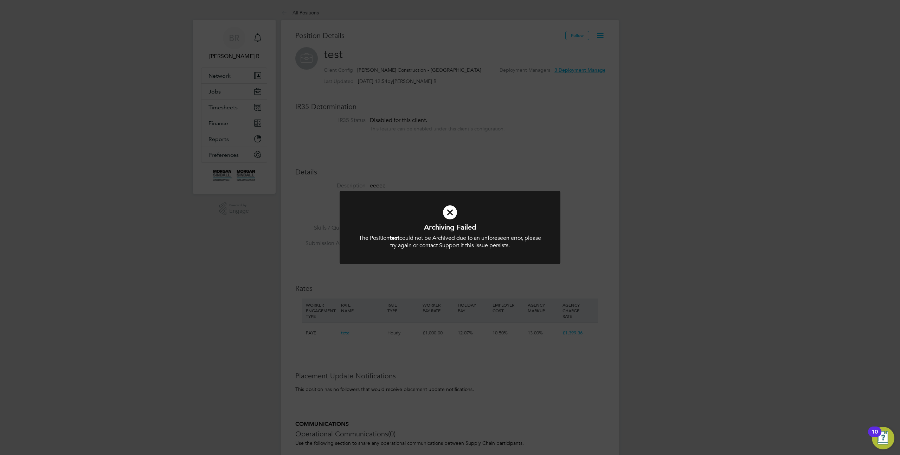
click at [611, 152] on div "Archiving Failed The Position test could not be Archived due to an unforeseen e…" at bounding box center [450, 227] width 900 height 455
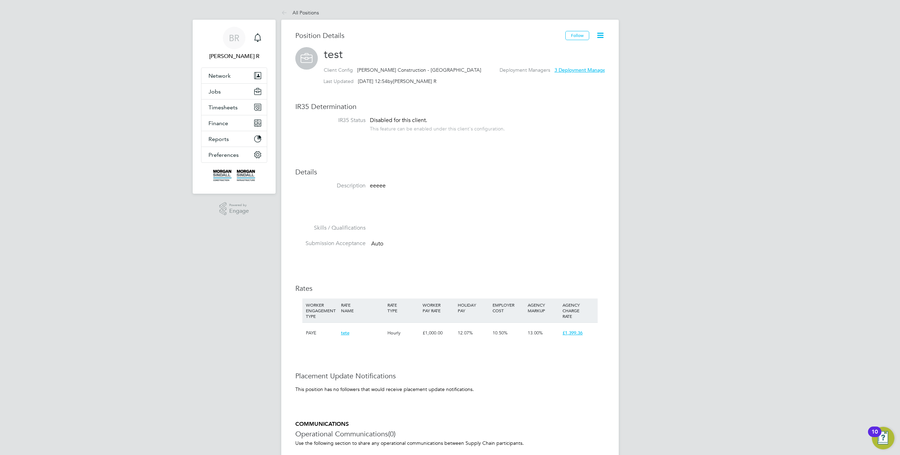
click at [601, 34] on icon at bounding box center [600, 35] width 9 height 9
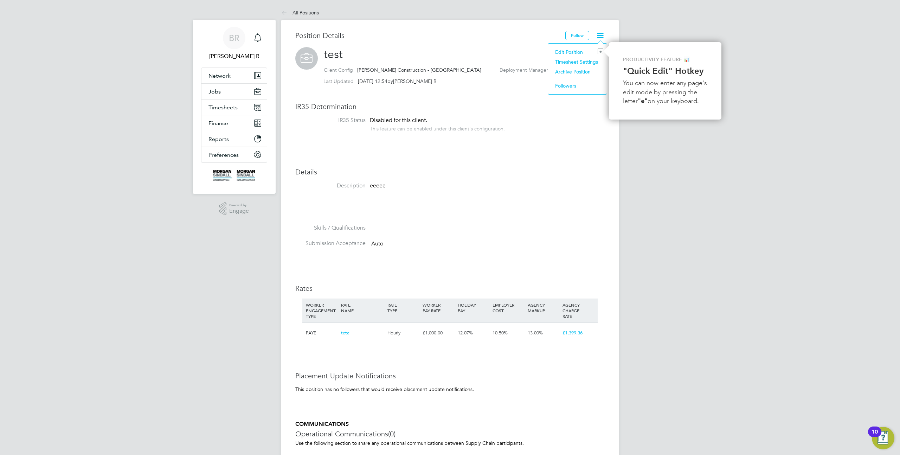
click at [651, 75] on strong ""Quick Edit" Hotkey" at bounding box center [663, 71] width 80 height 10
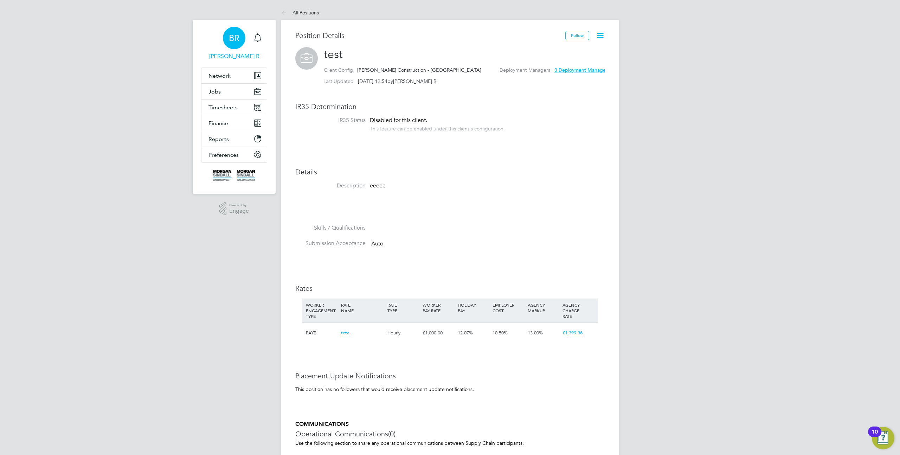
click at [232, 44] on div "BR" at bounding box center [234, 38] width 22 height 22
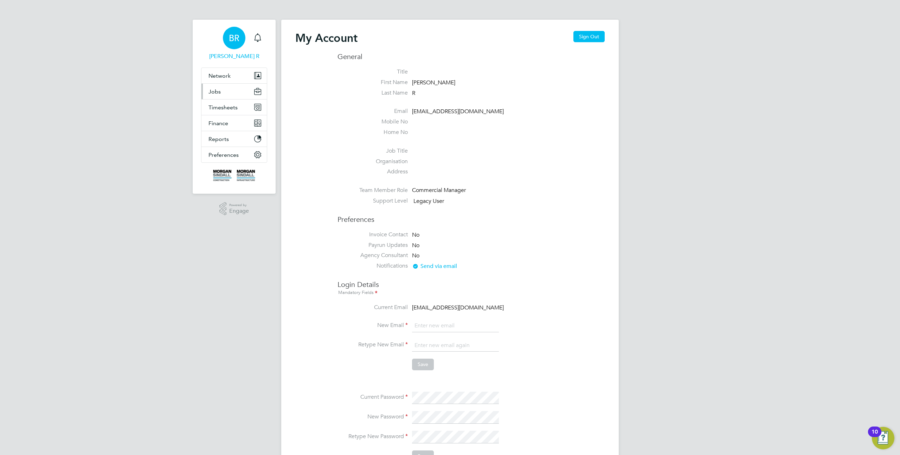
click at [221, 90] on button "Jobs" at bounding box center [233, 91] width 65 height 15
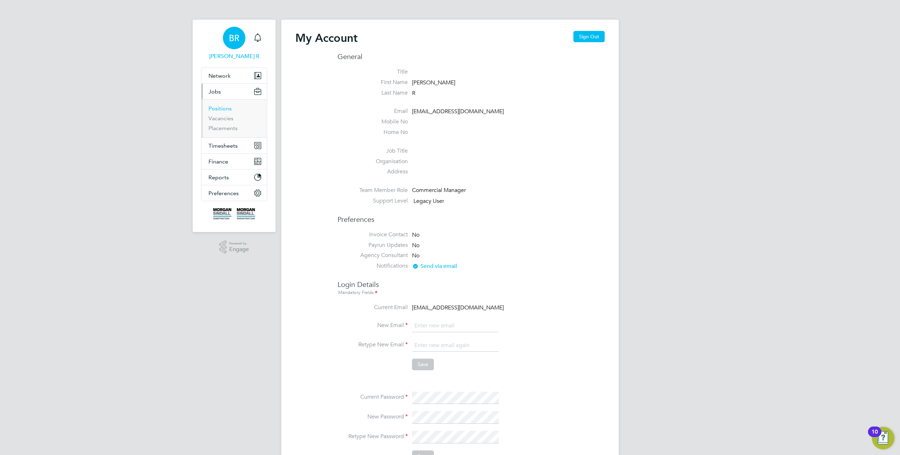
click at [218, 108] on link "Positions" at bounding box center [219, 108] width 23 height 7
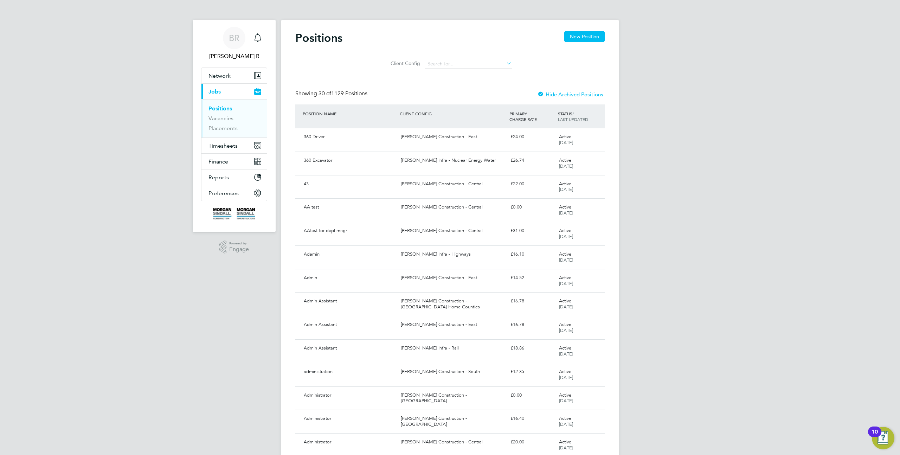
click at [560, 91] on label "Hide Archived Positions" at bounding box center [570, 94] width 66 height 7
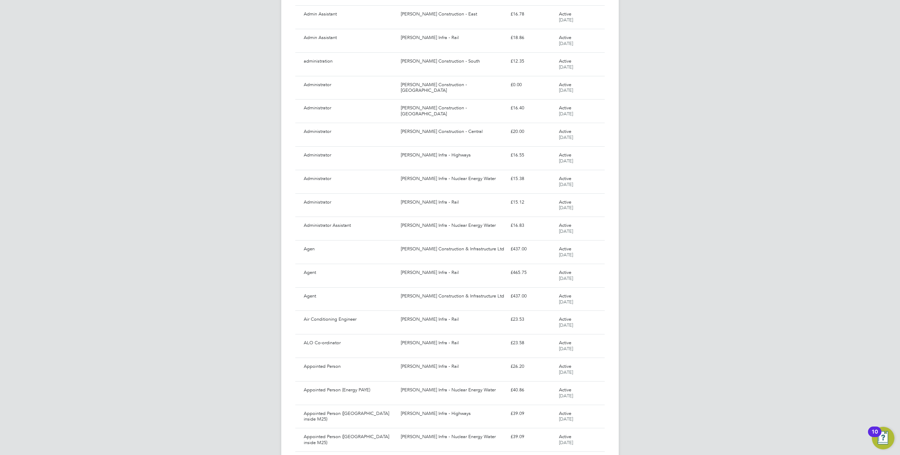
scroll to position [424, 0]
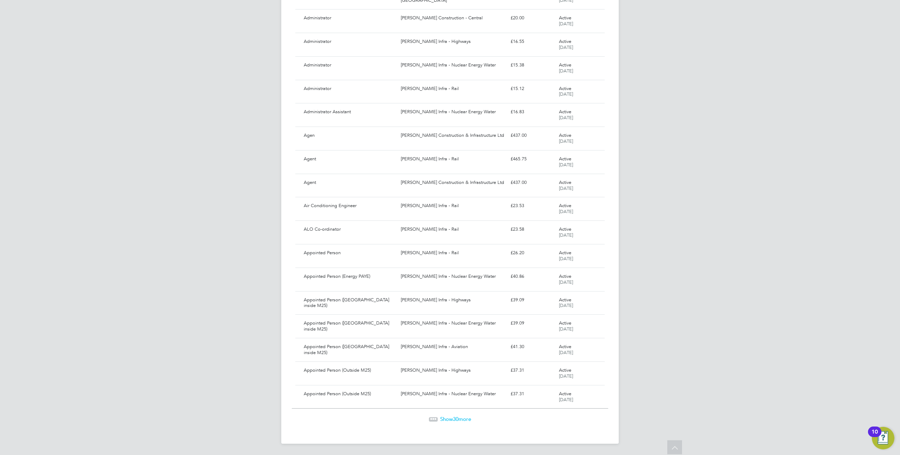
click at [456, 421] on span "30" at bounding box center [456, 419] width 6 height 7
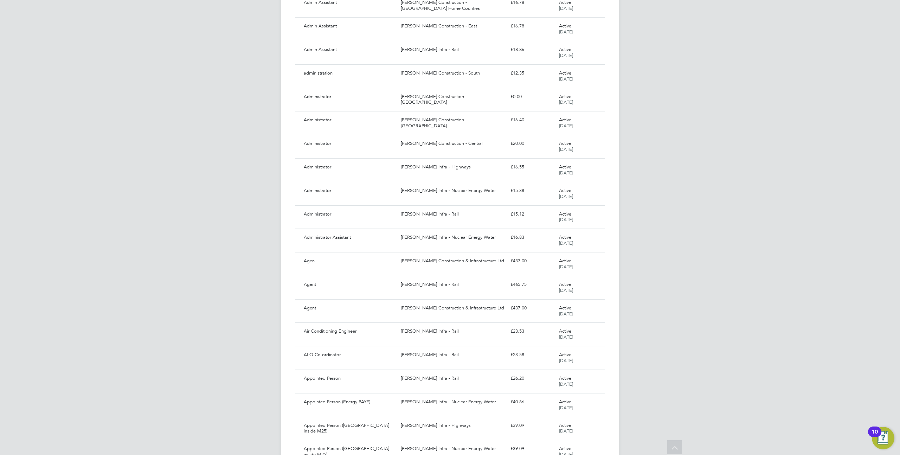
scroll to position [350, 0]
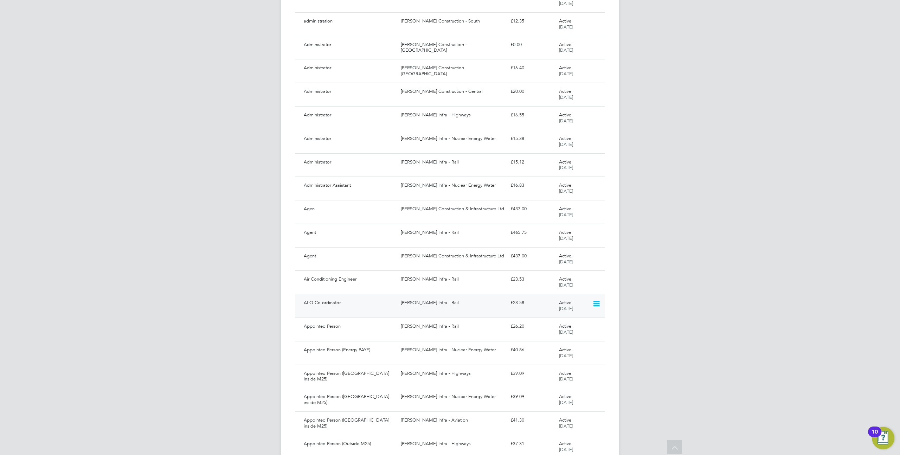
click at [452, 306] on div "Morgan Sindall Infra - Rail" at bounding box center [452, 303] width 109 height 12
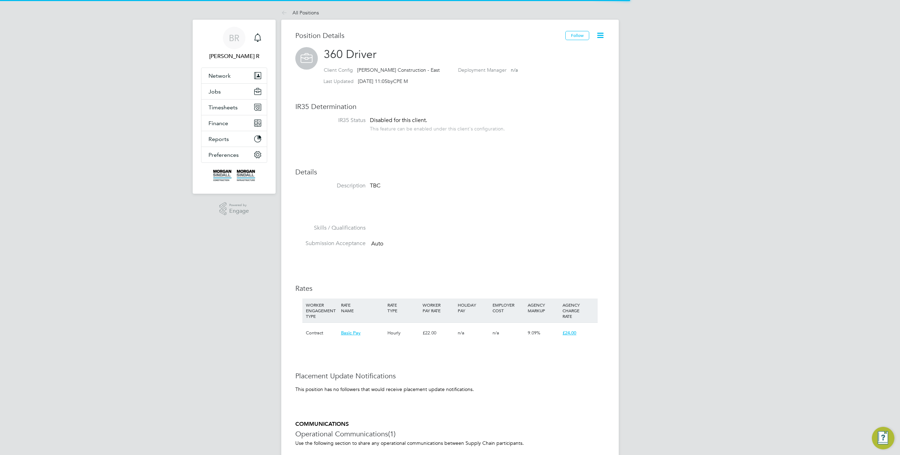
scroll to position [21, 47]
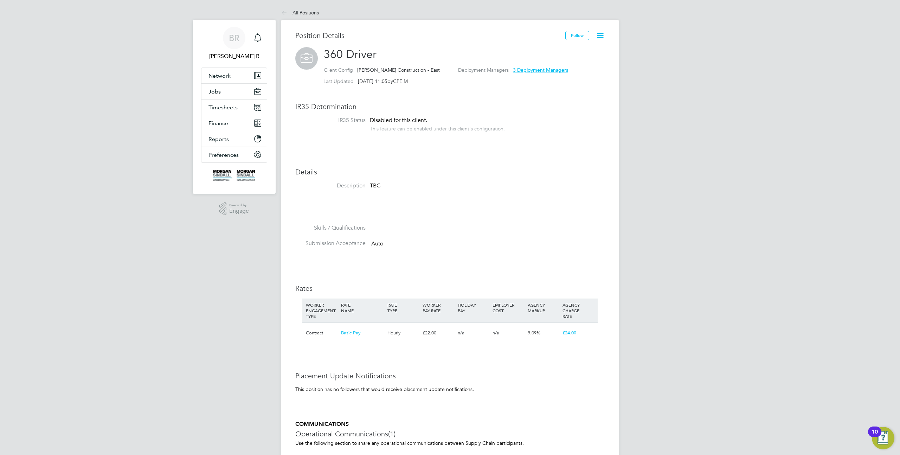
click at [600, 36] on icon at bounding box center [600, 35] width 9 height 9
click at [572, 52] on li "Edit Position e" at bounding box center [578, 52] width 52 height 10
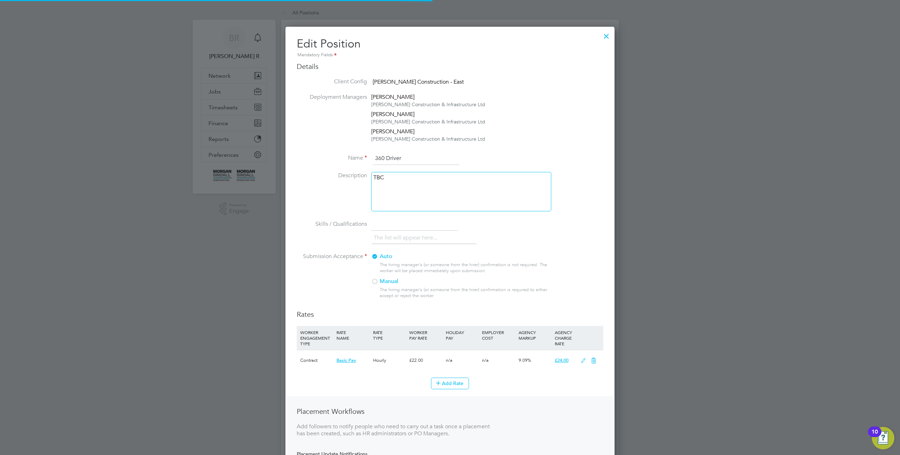
scroll to position [504, 329]
click at [437, 197] on div "TBC" at bounding box center [461, 191] width 180 height 39
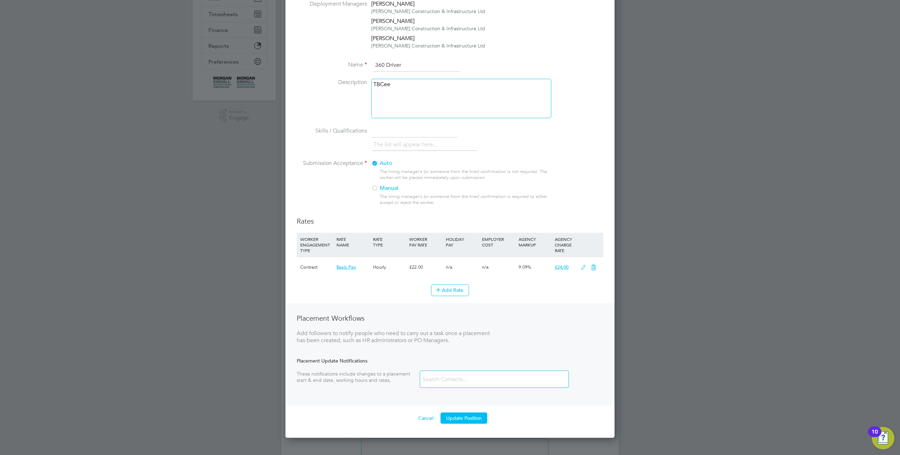
scroll to position [185, 0]
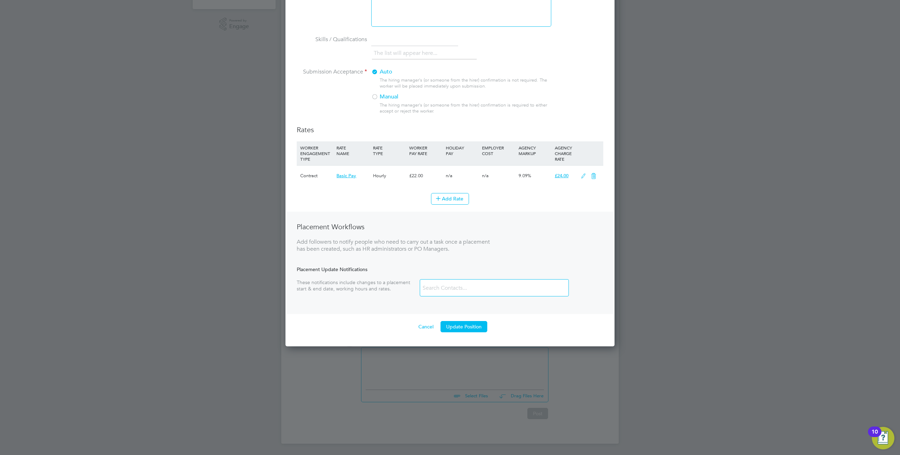
click at [455, 328] on button "Update Position" at bounding box center [463, 326] width 47 height 11
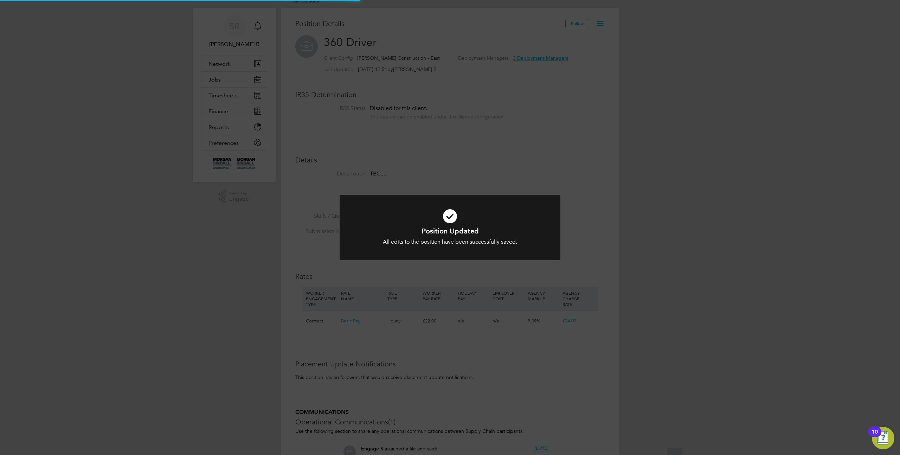
scroll to position [0, 0]
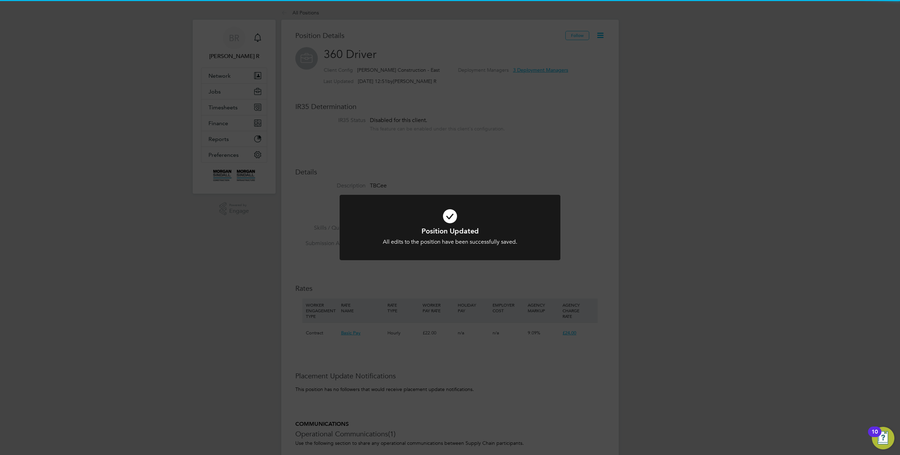
click at [608, 112] on div "Position Updated All edits to the position have been successfully saved. Cancel…" at bounding box center [450, 227] width 900 height 455
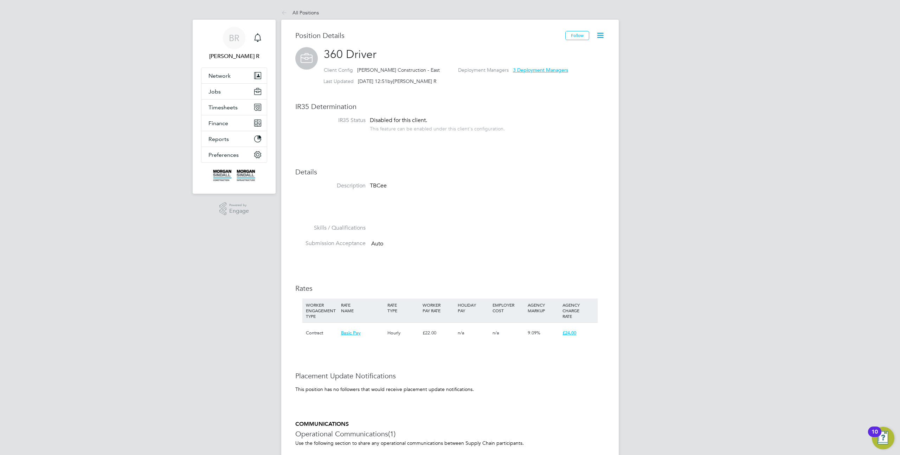
click at [601, 37] on icon at bounding box center [600, 35] width 9 height 9
click at [574, 72] on li "Archive Position" at bounding box center [578, 72] width 52 height 10
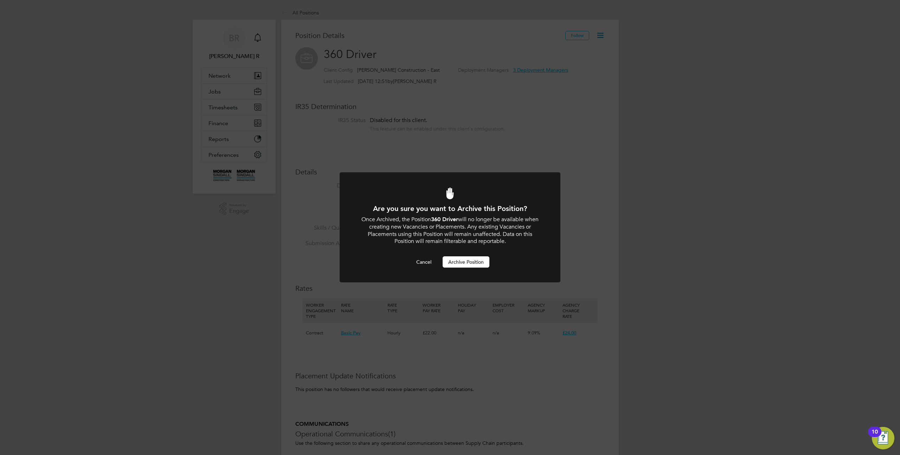
click at [471, 268] on div at bounding box center [450, 227] width 221 height 110
click at [479, 259] on button "Archive Position" at bounding box center [466, 261] width 47 height 11
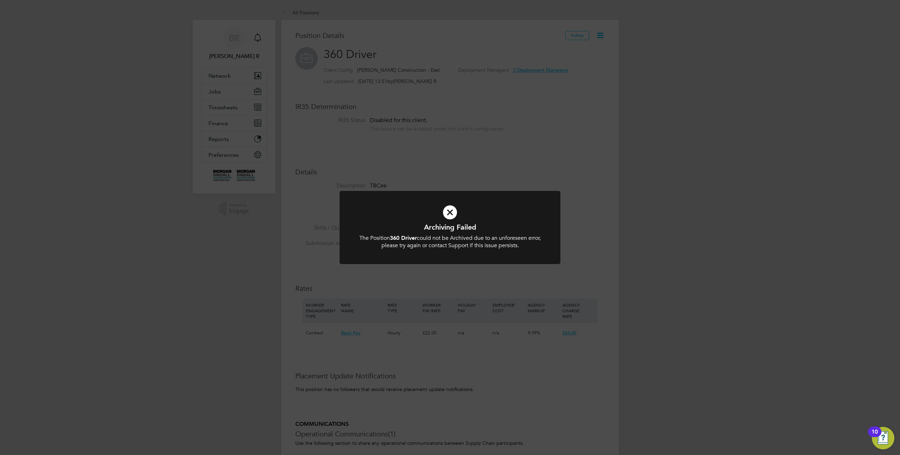
click at [604, 36] on div "Archiving Failed The Position 360 Driver could not be Archived due to an unfore…" at bounding box center [450, 227] width 900 height 455
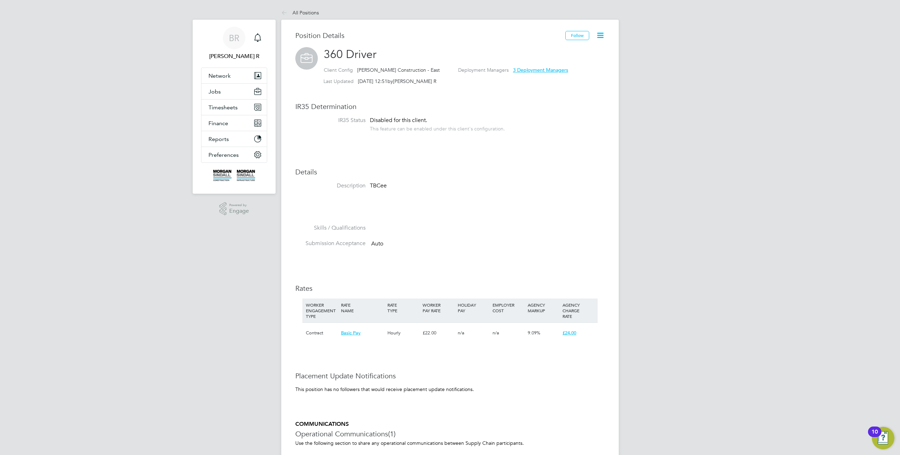
click at [604, 35] on icon at bounding box center [600, 35] width 9 height 9
click at [572, 71] on li "Archive Position" at bounding box center [578, 72] width 52 height 10
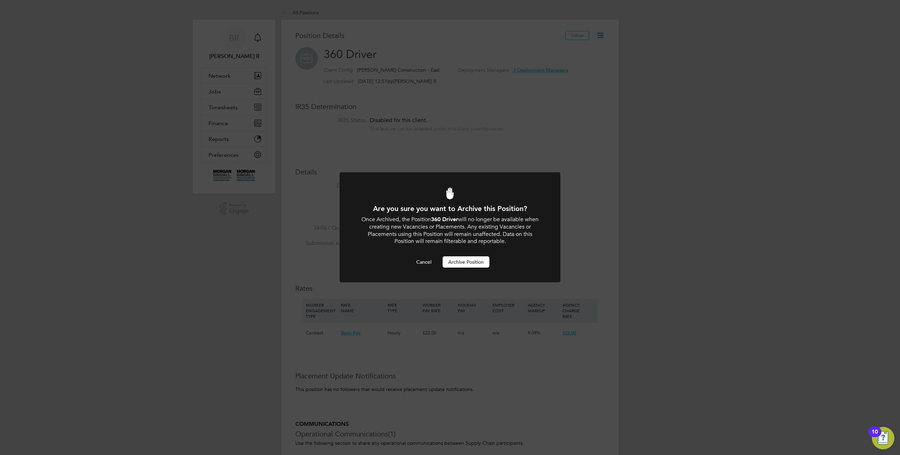
click at [544, 114] on div "Are you sure you want to Archive this Position? Once Archived, the Position 360…" at bounding box center [450, 227] width 900 height 455
click at [586, 64] on div "Are you sure you want to Archive this Position? Once Archived, the Position 360…" at bounding box center [450, 227] width 900 height 455
click at [420, 257] on button "Cancel" at bounding box center [424, 261] width 26 height 11
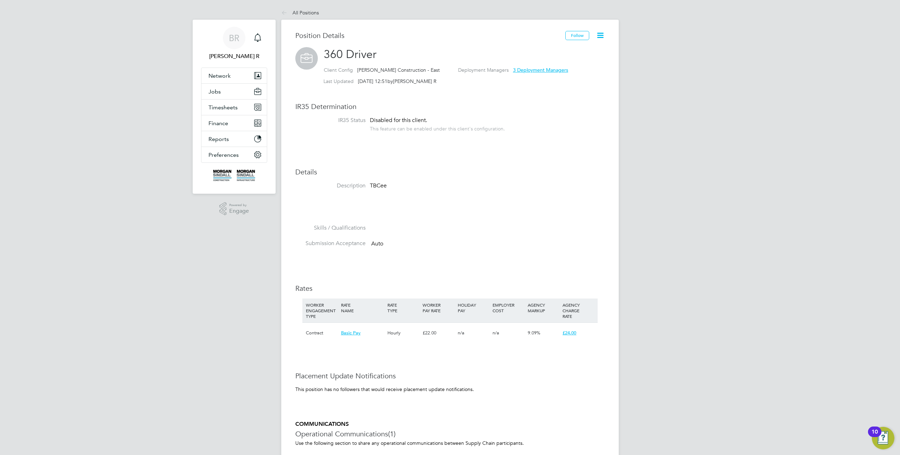
click at [600, 34] on icon at bounding box center [600, 35] width 9 height 9
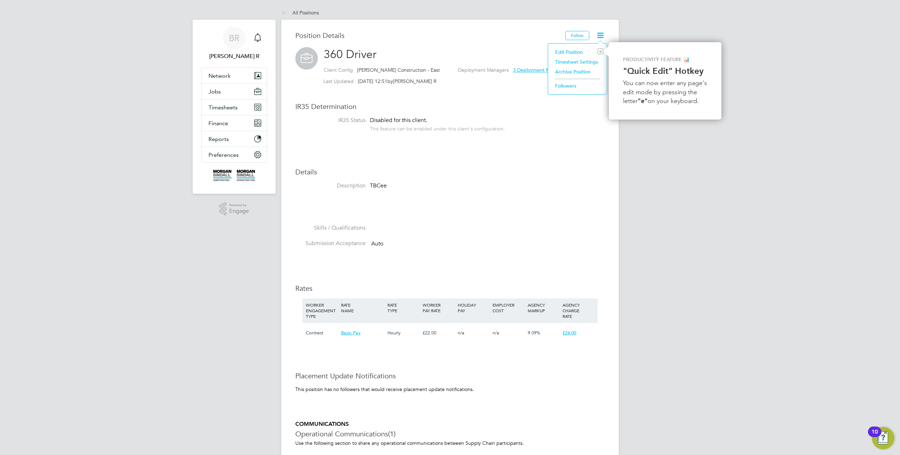
click at [578, 71] on li "Archive Position" at bounding box center [578, 72] width 52 height 10
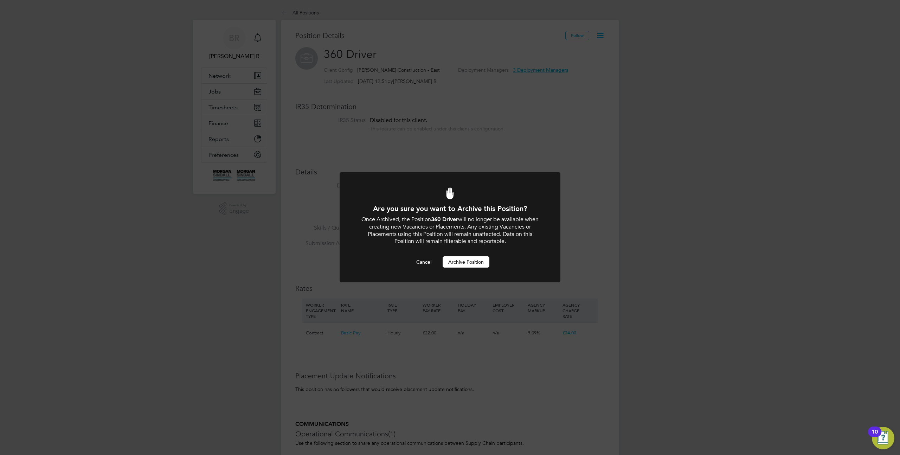
click at [470, 258] on button "Archive Position" at bounding box center [466, 261] width 47 height 11
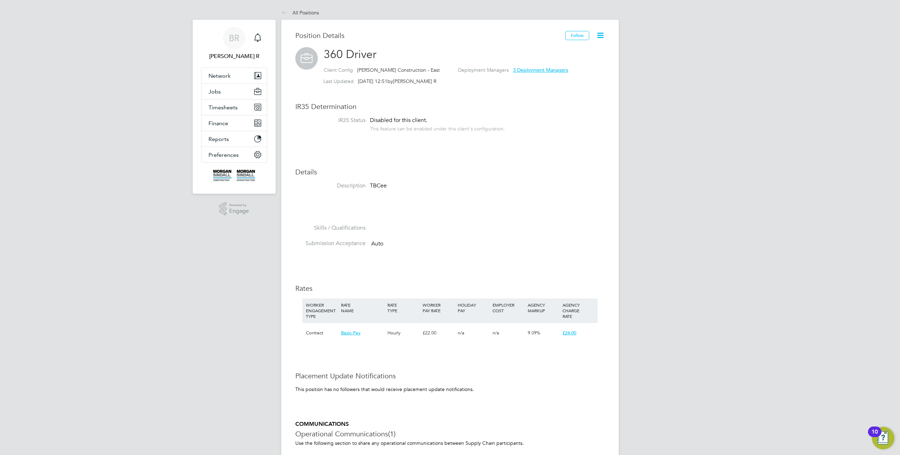
click at [599, 225] on li "Skills / Qualifications" at bounding box center [449, 232] width 309 height 16
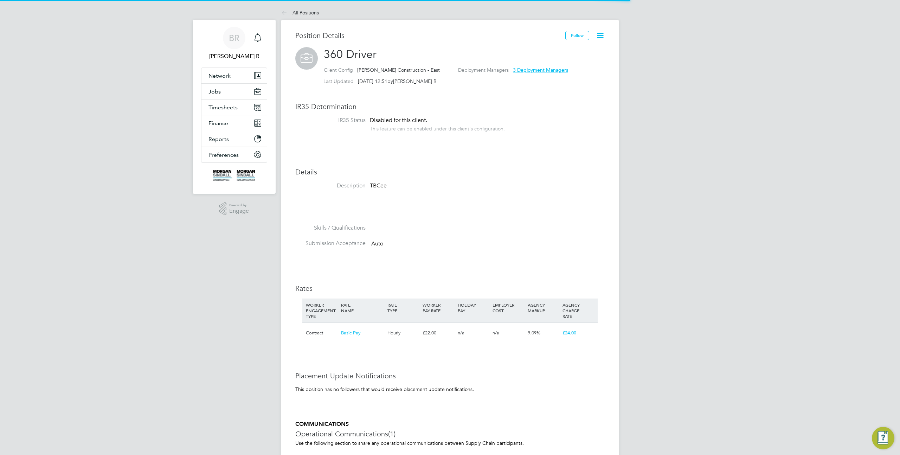
scroll to position [21, 47]
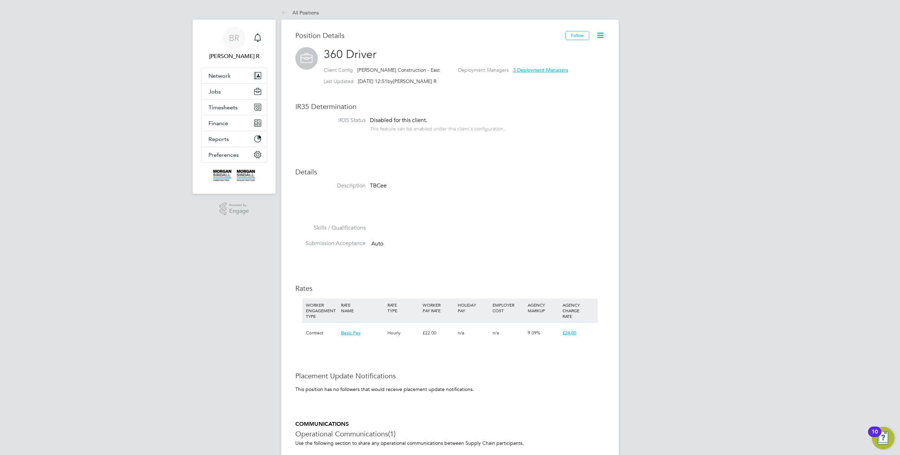
click at [600, 36] on icon at bounding box center [600, 35] width 9 height 9
click at [577, 70] on li "Archive Position" at bounding box center [578, 72] width 52 height 10
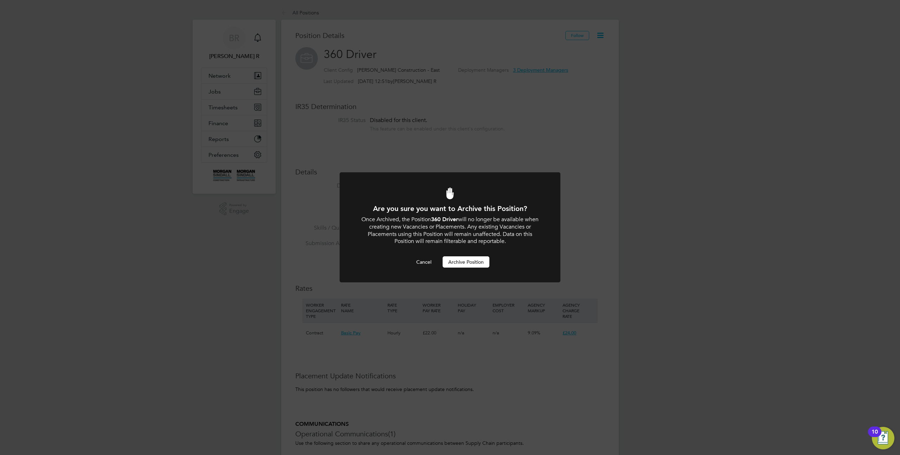
click at [468, 260] on button "Archive Position" at bounding box center [466, 261] width 47 height 11
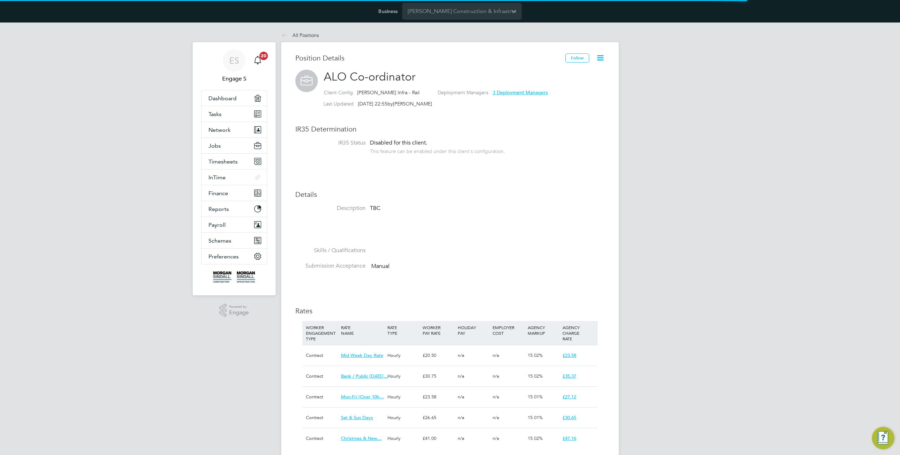
click at [601, 59] on icon at bounding box center [600, 57] width 9 height 9
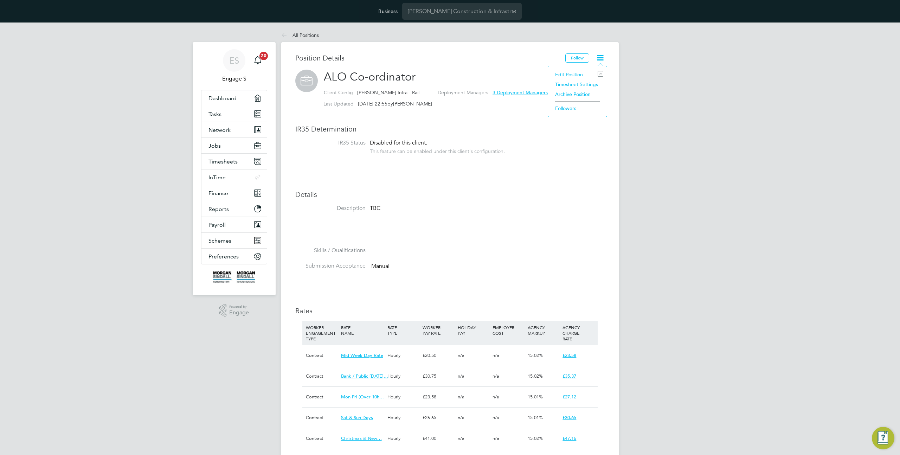
click at [571, 95] on li "Archive Position" at bounding box center [578, 94] width 52 height 10
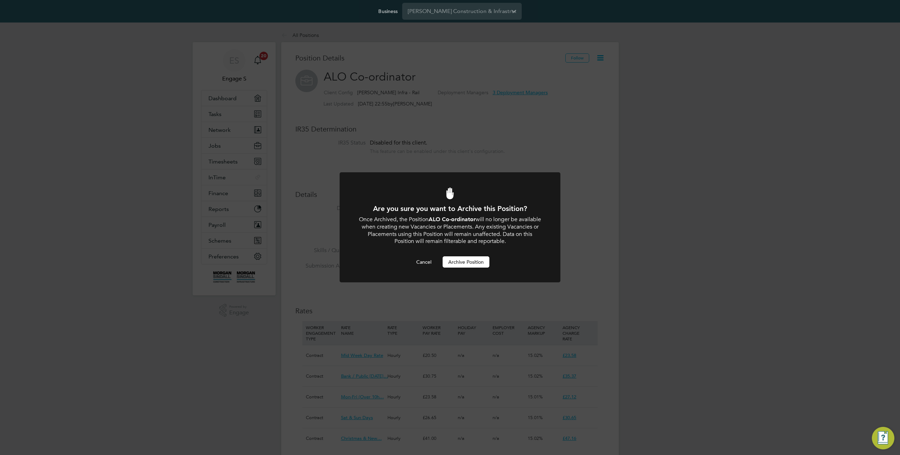
click at [461, 269] on div at bounding box center [450, 227] width 221 height 110
click at [461, 263] on button "Archive Position" at bounding box center [466, 261] width 47 height 11
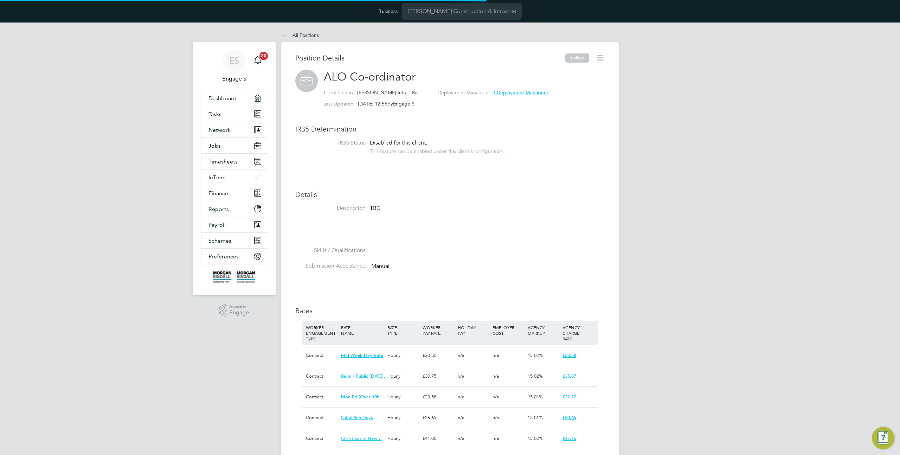
scroll to position [21, 47]
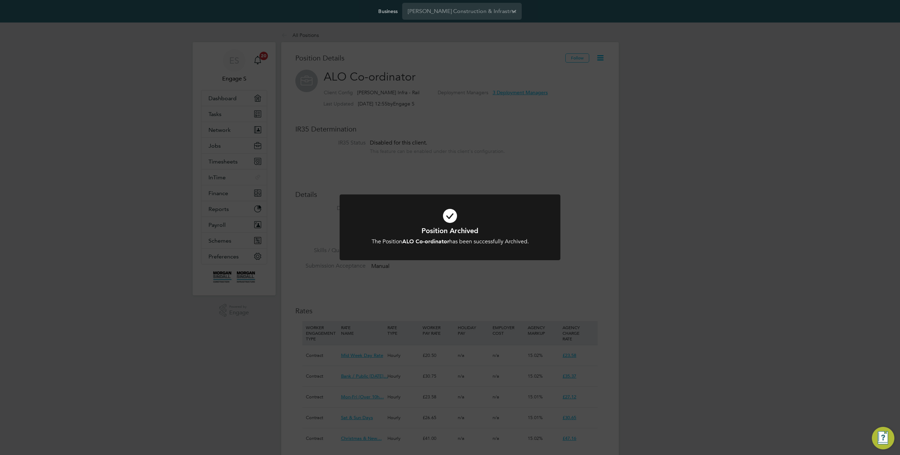
click at [597, 121] on div "Position Archived The Position ALO Co-ordinator has been successfully Archived.…" at bounding box center [450, 227] width 900 height 455
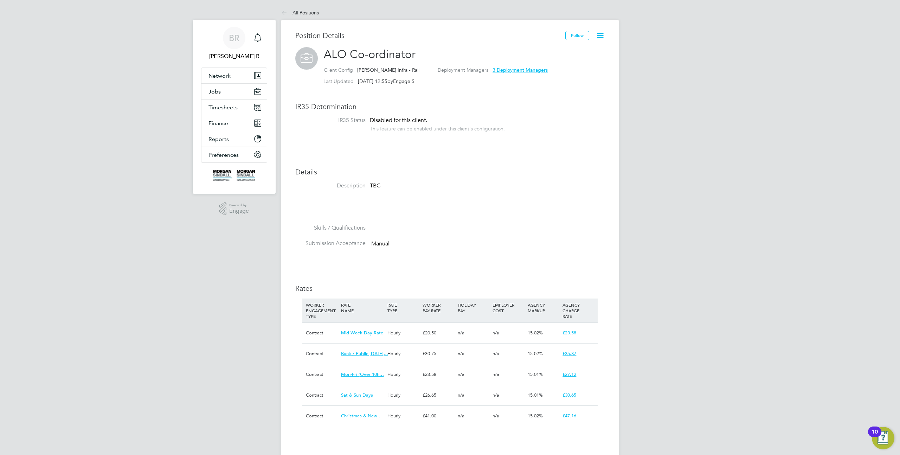
click at [601, 34] on icon at bounding box center [600, 35] width 9 height 9
click at [590, 49] on li "Unarchive Position" at bounding box center [578, 52] width 50 height 10
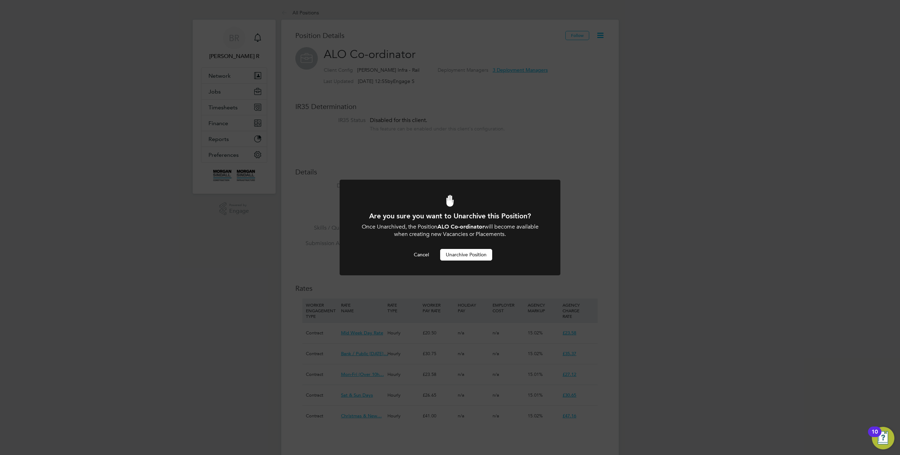
click at [473, 257] on button "Unarchive Position" at bounding box center [466, 254] width 52 height 11
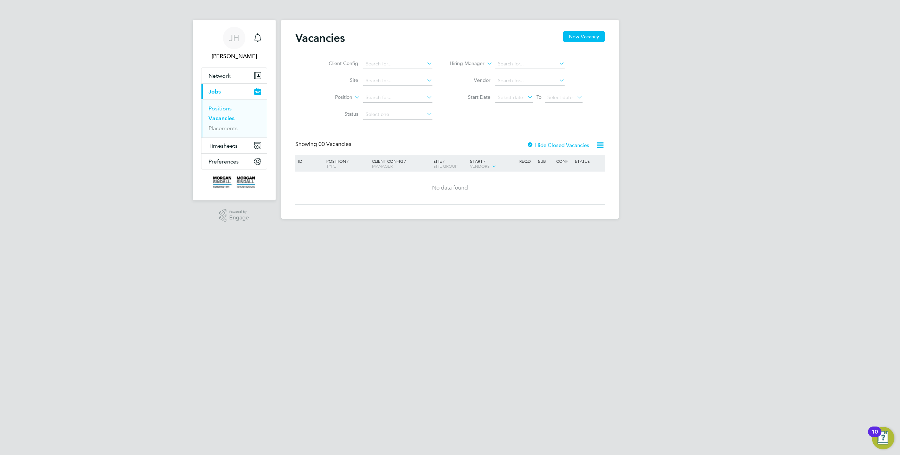
click at [221, 109] on link "Positions" at bounding box center [219, 108] width 23 height 7
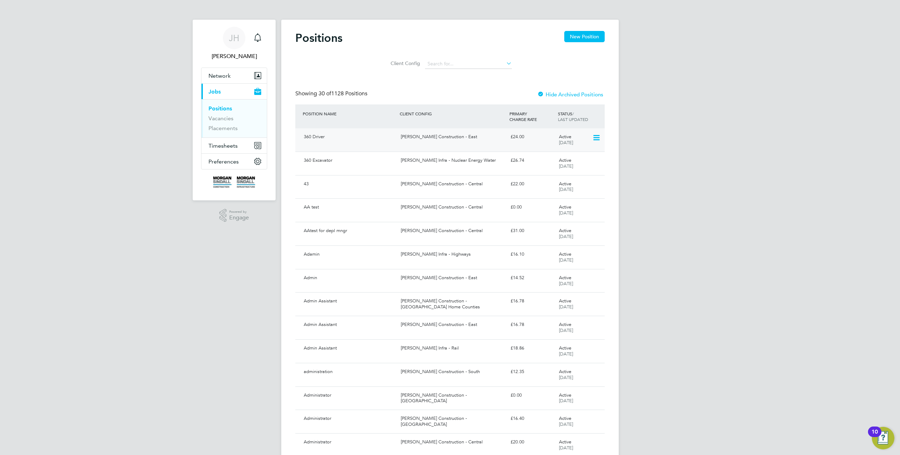
click at [598, 135] on icon at bounding box center [595, 138] width 7 height 8
click at [598, 134] on icon at bounding box center [595, 138] width 7 height 8
click at [528, 137] on div "£24.00" at bounding box center [532, 137] width 49 height 12
click at [241, 43] on div "JH" at bounding box center [234, 38] width 22 height 22
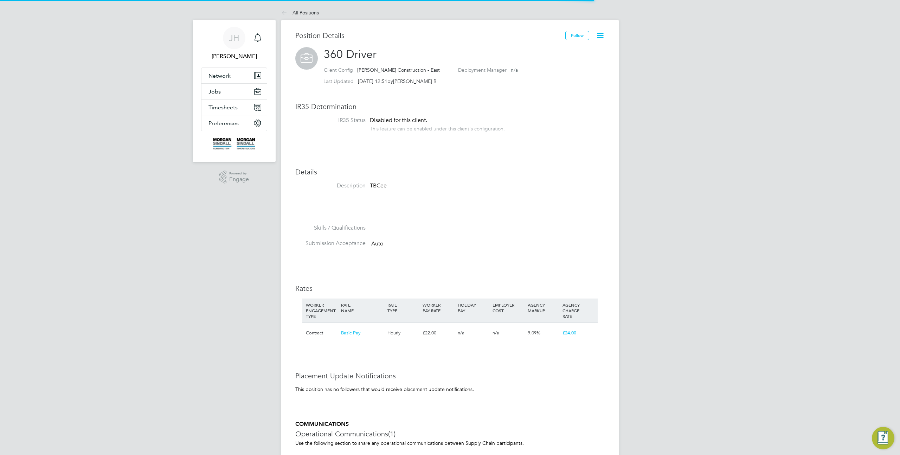
scroll to position [21, 47]
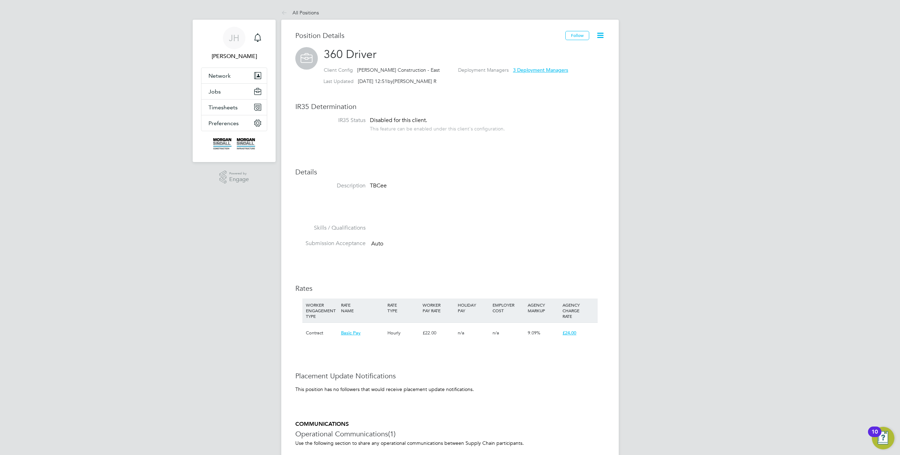
click at [600, 34] on icon at bounding box center [600, 35] width 9 height 9
click at [593, 145] on div "Position Details Follow 360 Driver Client Config Morgan Sindall Construction - …" at bounding box center [449, 322] width 309 height 583
click at [232, 34] on span "JH" at bounding box center [234, 37] width 11 height 9
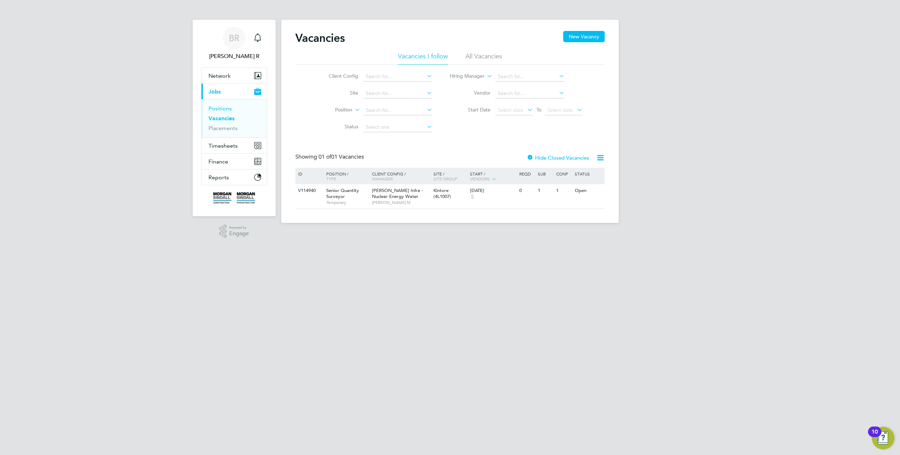
click at [219, 110] on link "Positions" at bounding box center [219, 108] width 23 height 7
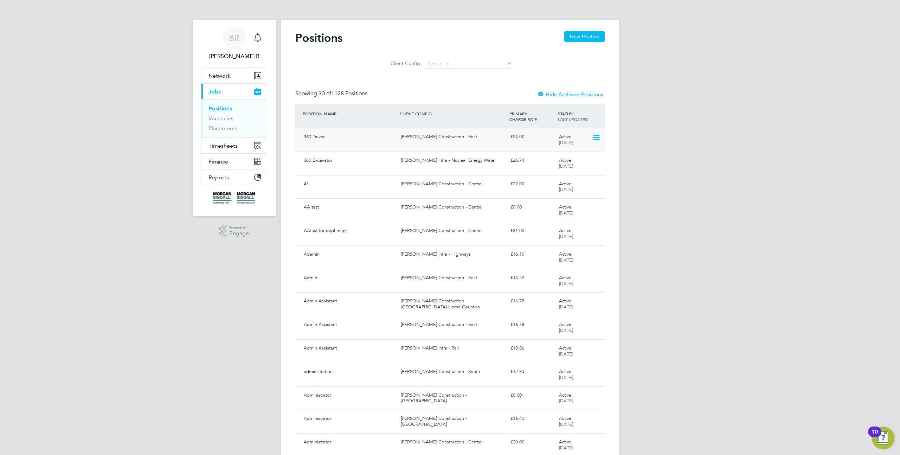
click at [484, 137] on div "[PERSON_NAME] Construction - East" at bounding box center [452, 137] width 109 height 12
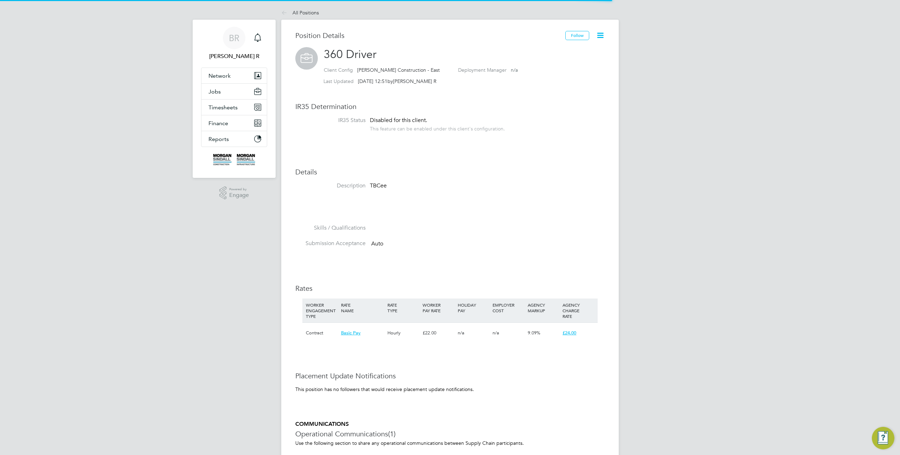
scroll to position [21, 47]
click at [601, 34] on icon at bounding box center [600, 35] width 9 height 9
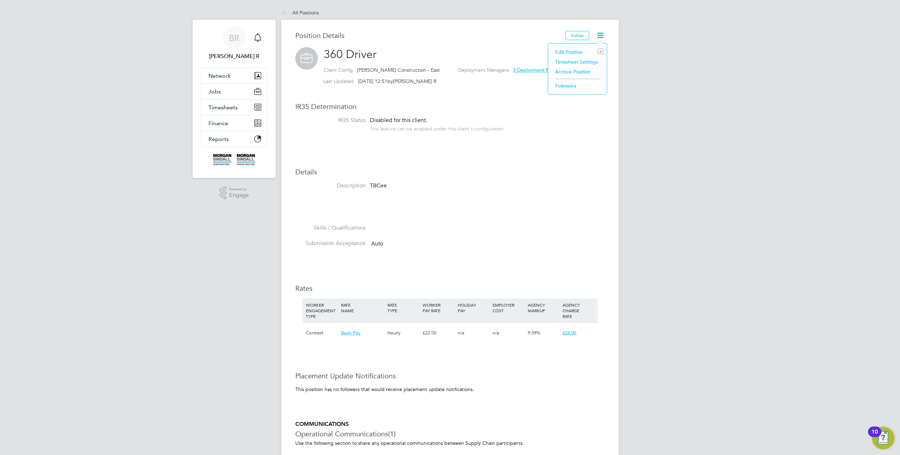
click at [574, 71] on li "Archive Position" at bounding box center [578, 72] width 52 height 10
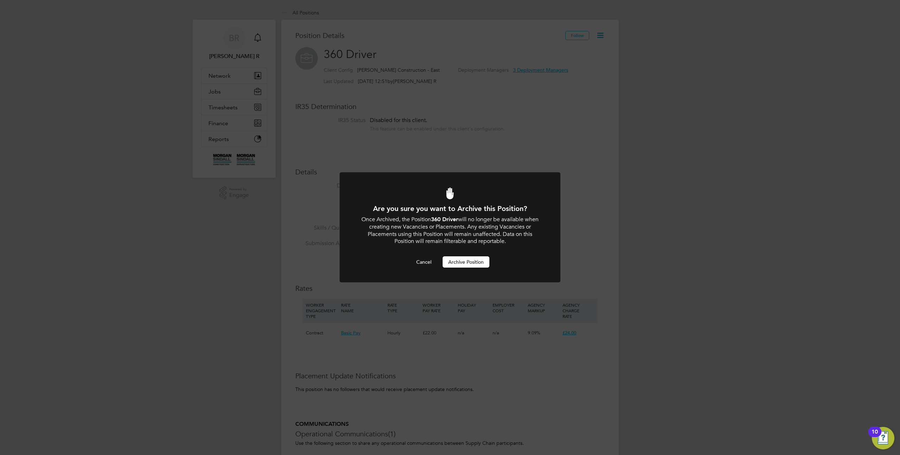
click at [471, 270] on div at bounding box center [450, 227] width 221 height 110
click at [471, 265] on button "Archive Position" at bounding box center [466, 261] width 47 height 11
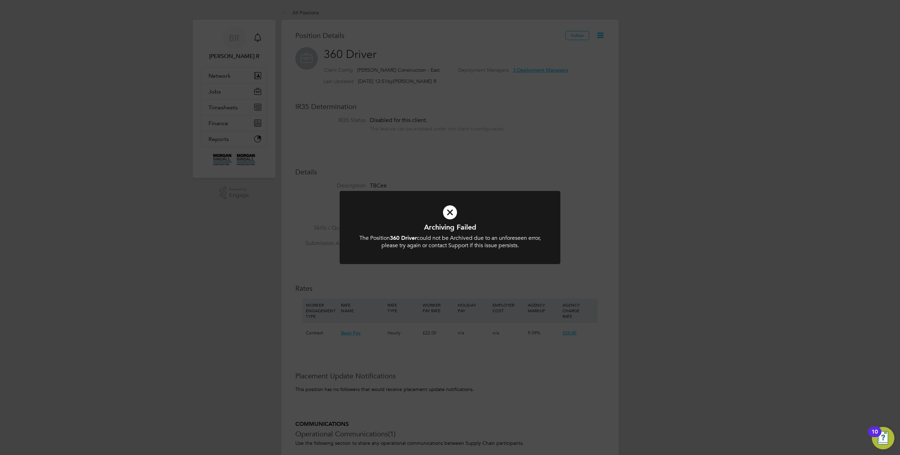
click at [613, 169] on div "Archiving Failed The Position 360 Driver could not be Archived due to an unfore…" at bounding box center [450, 227] width 900 height 455
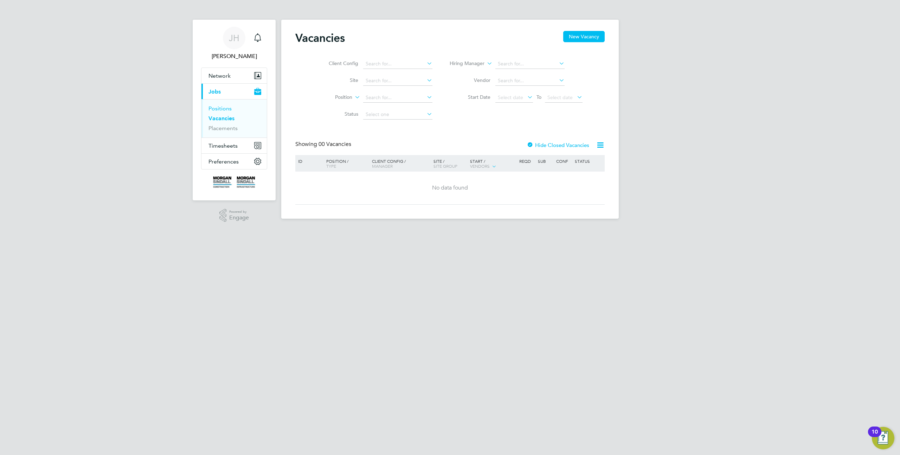
click at [227, 109] on link "Positions" at bounding box center [219, 108] width 23 height 7
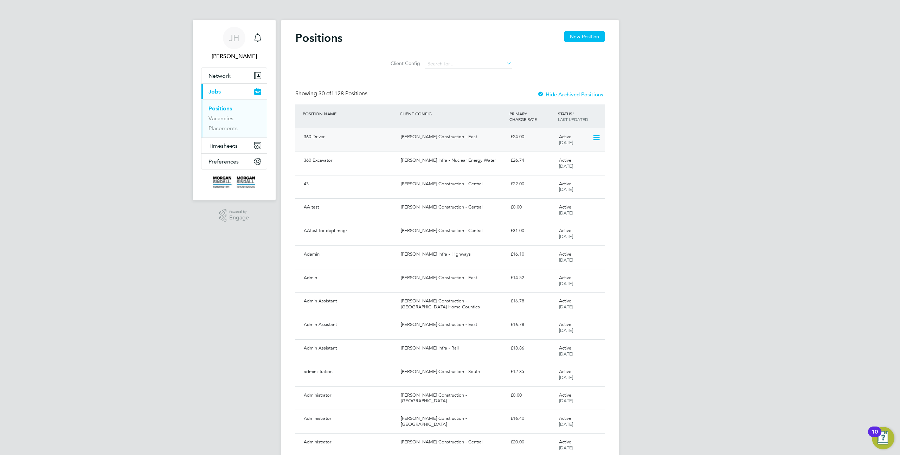
click at [594, 136] on icon at bounding box center [595, 138] width 7 height 8
click at [487, 139] on div "[PERSON_NAME] Construction - East" at bounding box center [452, 137] width 109 height 12
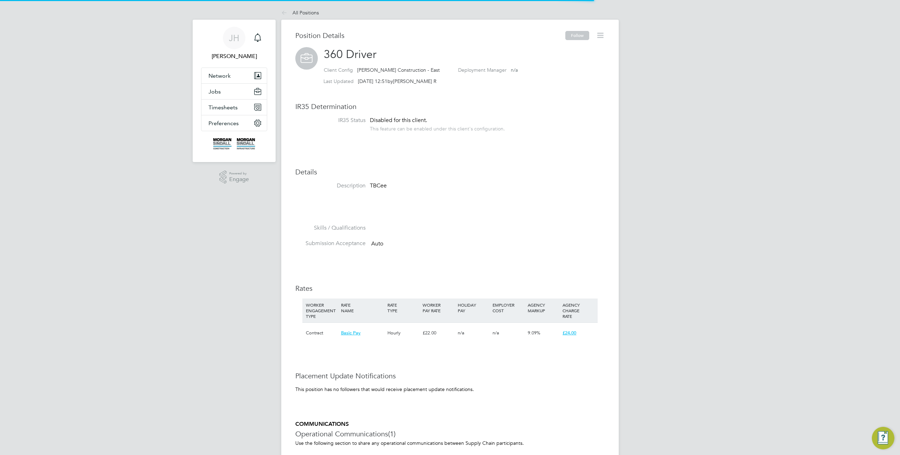
scroll to position [21, 47]
click at [603, 32] on icon at bounding box center [600, 35] width 9 height 9
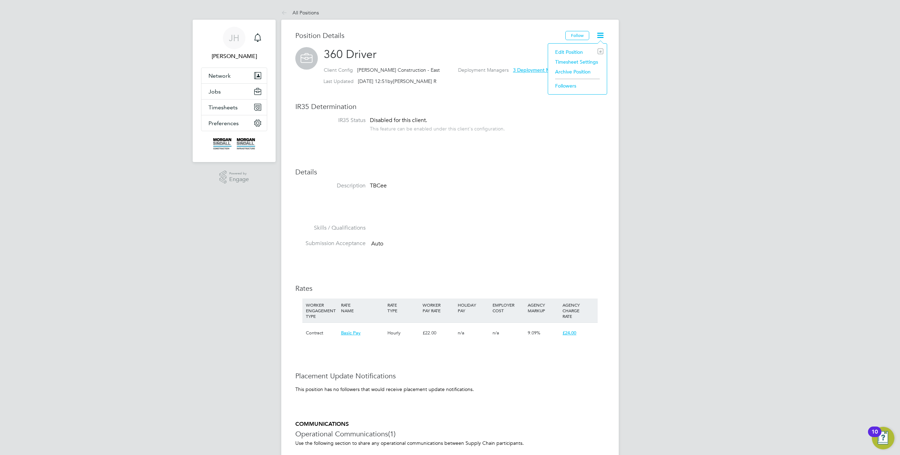
click at [662, 49] on div "[PERSON_NAME] H Notifications Applications: Network Sites Jobs Positions Vacanc…" at bounding box center [450, 319] width 900 height 639
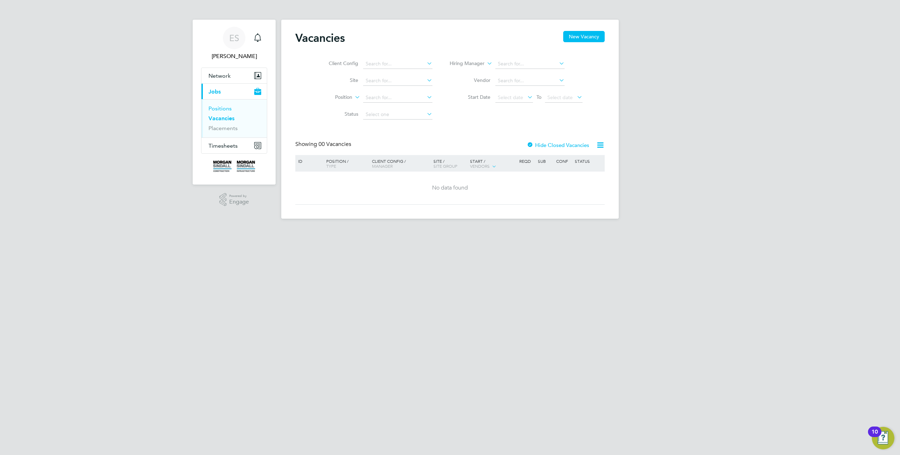
click at [226, 108] on link "Positions" at bounding box center [219, 108] width 23 height 7
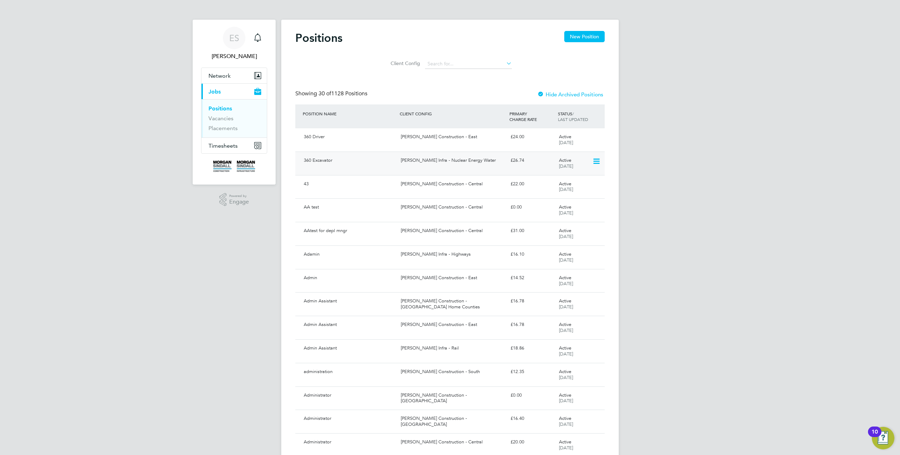
click at [487, 163] on div "[PERSON_NAME] Infra - Nuclear Energy Water" at bounding box center [452, 161] width 109 height 12
click at [594, 139] on icon at bounding box center [595, 138] width 7 height 8
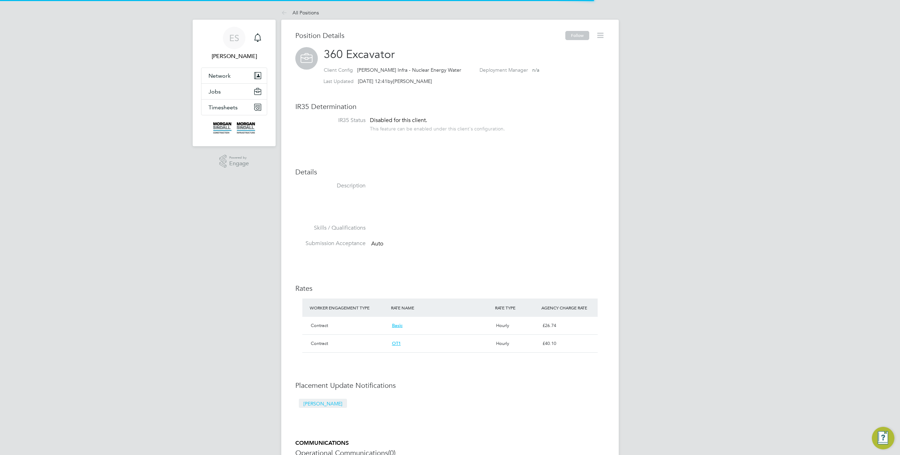
scroll to position [12, 105]
click at [597, 33] on icon at bounding box center [600, 35] width 9 height 9
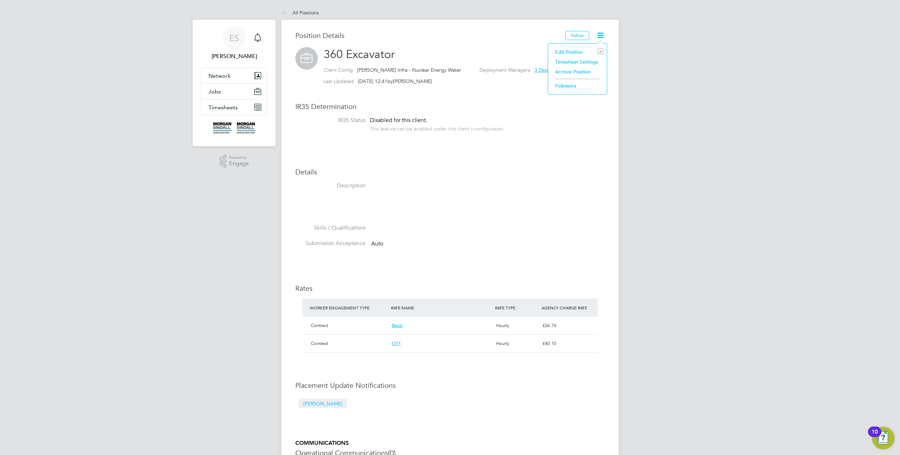
click at [582, 72] on li "Archive Position" at bounding box center [578, 72] width 52 height 10
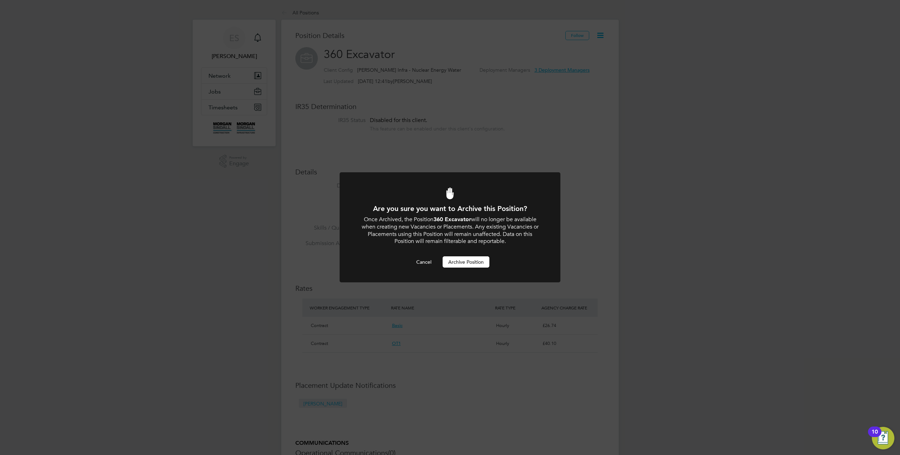
click at [451, 263] on button "Archive Position" at bounding box center [466, 261] width 47 height 11
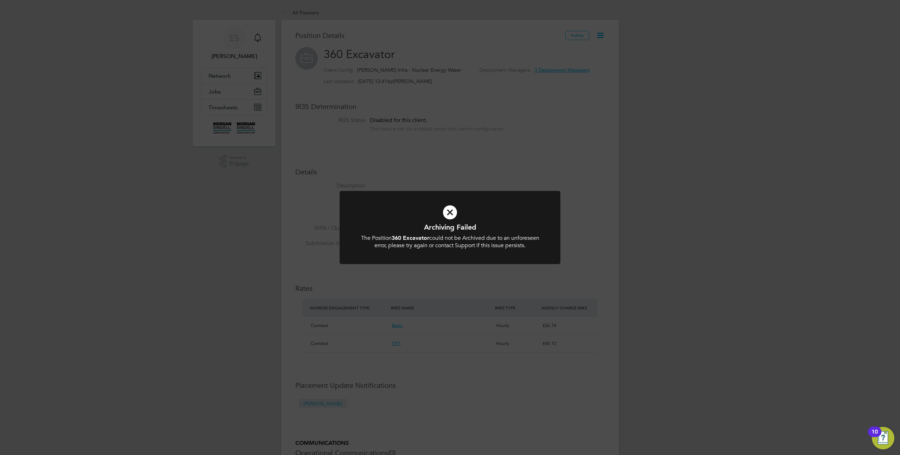
click at [592, 141] on div "Archiving Failed The Position 360 Excavator could not be Archived due to an unf…" at bounding box center [450, 227] width 900 height 455
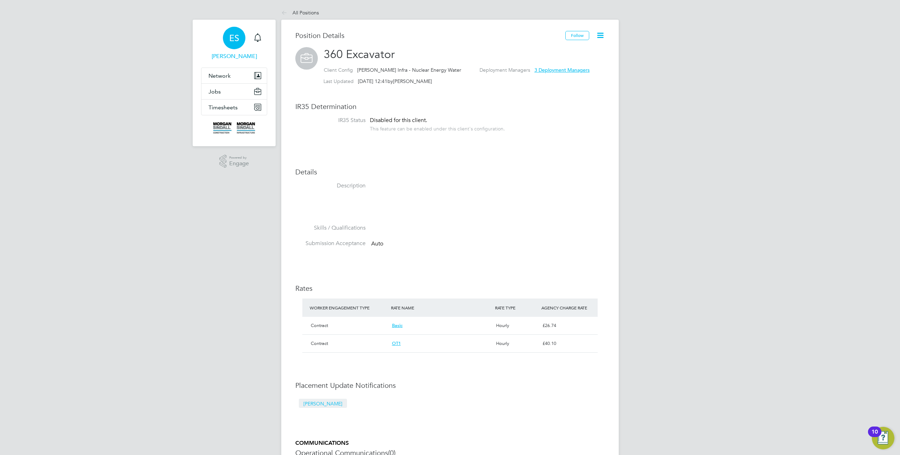
click at [230, 38] on span "ES" at bounding box center [234, 37] width 10 height 9
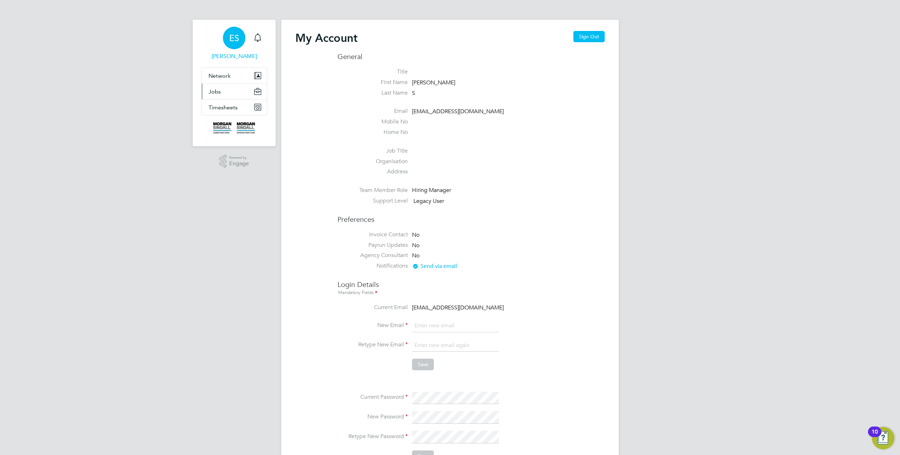
click at [219, 95] on button "Jobs" at bounding box center [233, 91] width 65 height 15
click at [227, 109] on link "Positions" at bounding box center [219, 108] width 23 height 7
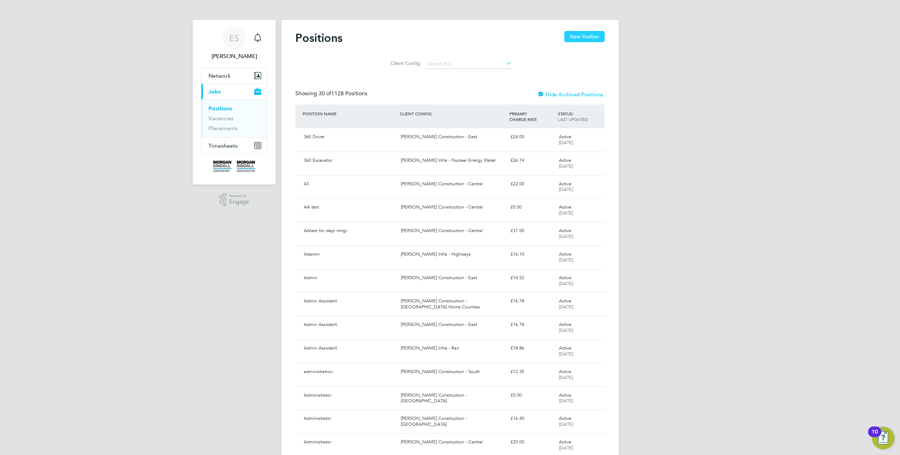
click at [586, 33] on button "New Position" at bounding box center [584, 36] width 40 height 11
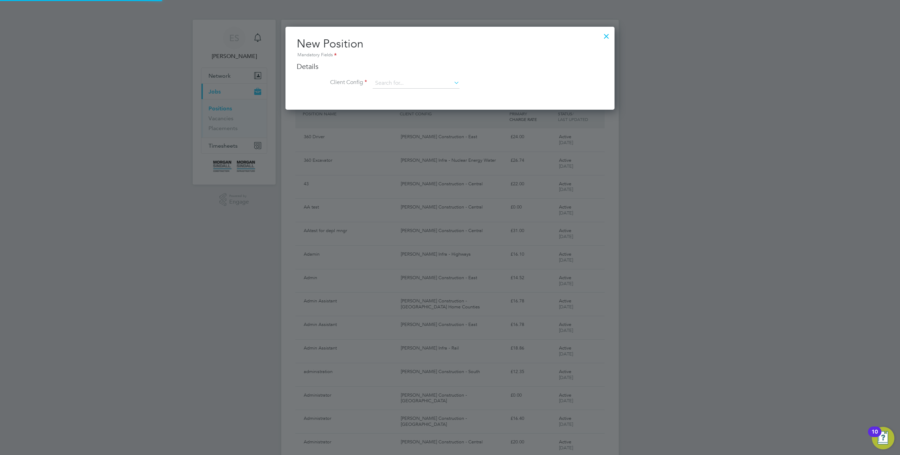
scroll to position [83, 329]
click at [400, 85] on input at bounding box center [416, 83] width 87 height 11
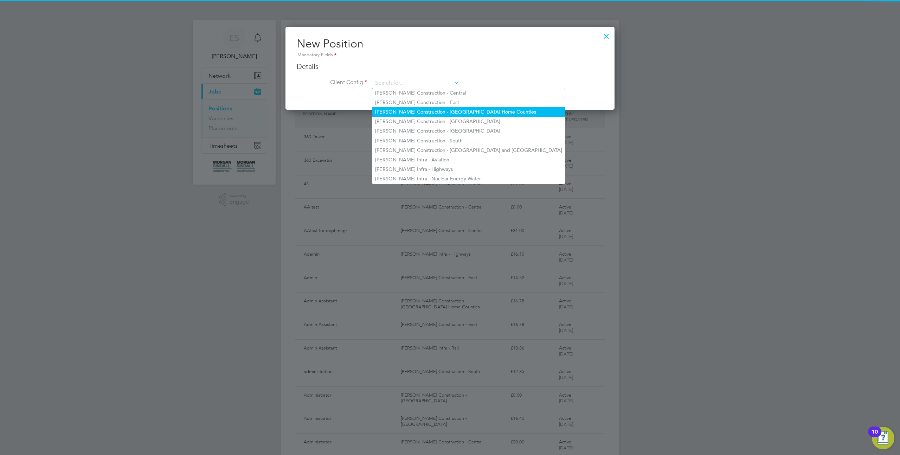
click at [399, 107] on ul "Morgan Sindall Construction - Central Morgan Sindall Construction - East Morgan…" at bounding box center [468, 136] width 193 height 96
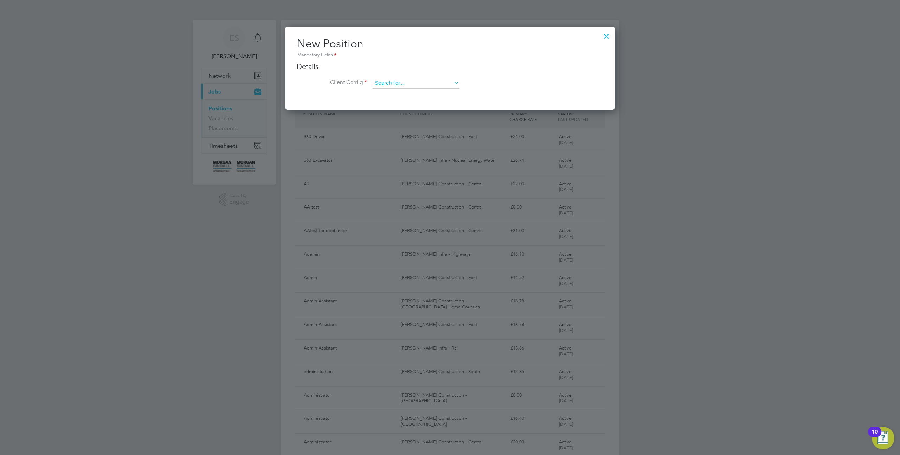
click at [404, 82] on input at bounding box center [416, 83] width 87 height 11
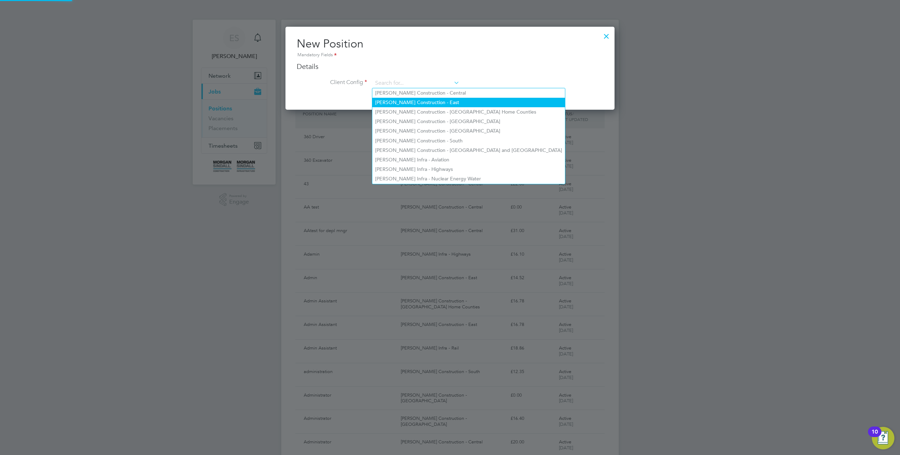
click at [399, 103] on li "[PERSON_NAME] Construction - East" at bounding box center [468, 102] width 193 height 9
type input "[PERSON_NAME] Construction - East"
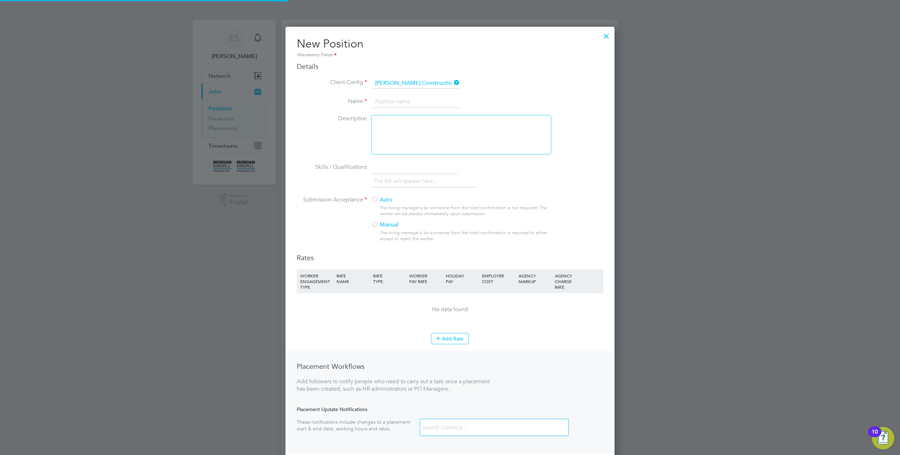
scroll to position [460, 329]
click at [383, 104] on input at bounding box center [416, 102] width 87 height 13
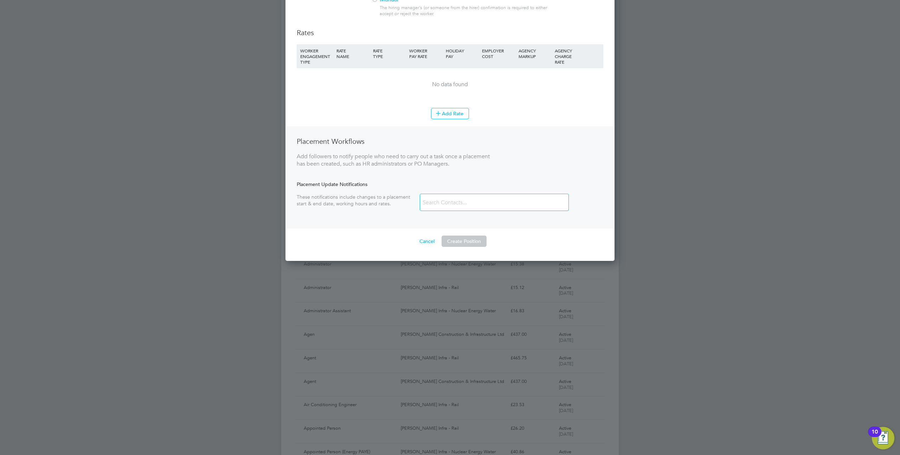
scroll to position [174, 0]
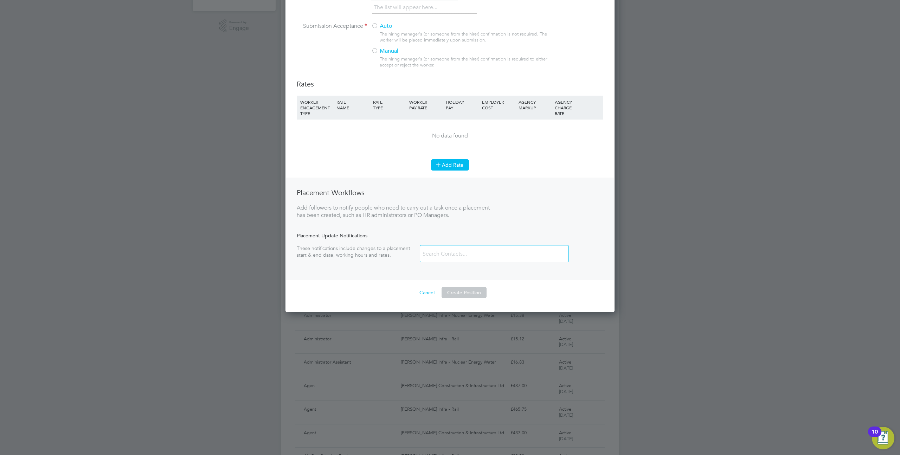
type input "eeeee"
click at [449, 167] on button "Add Rate" at bounding box center [450, 164] width 38 height 11
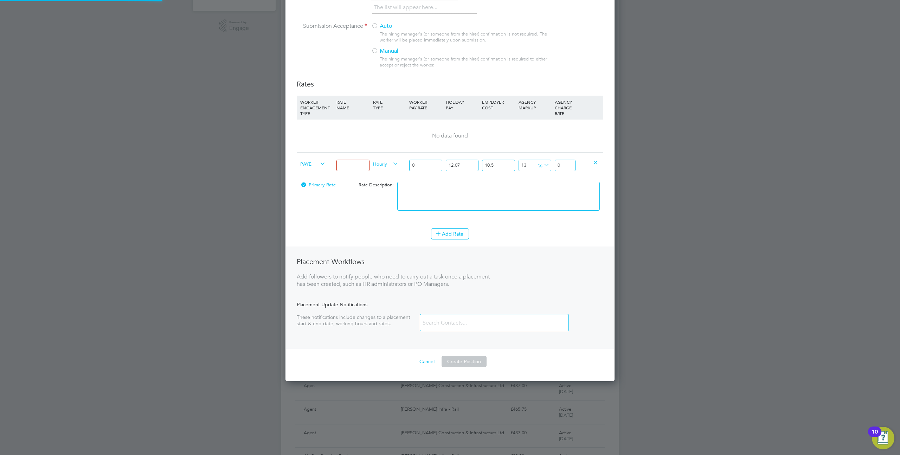
scroll to position [496, 329]
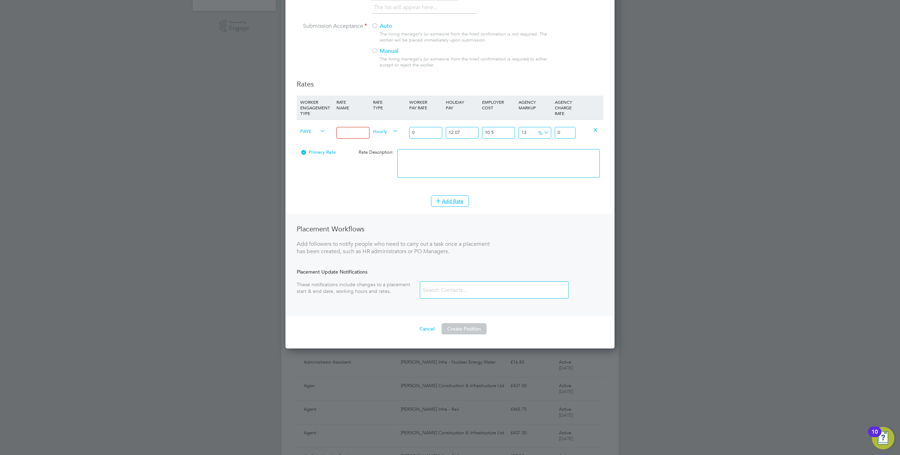
click at [349, 134] on input at bounding box center [352, 133] width 33 height 12
type input "eeee"
click at [428, 132] on input "0" at bounding box center [425, 133] width 33 height 12
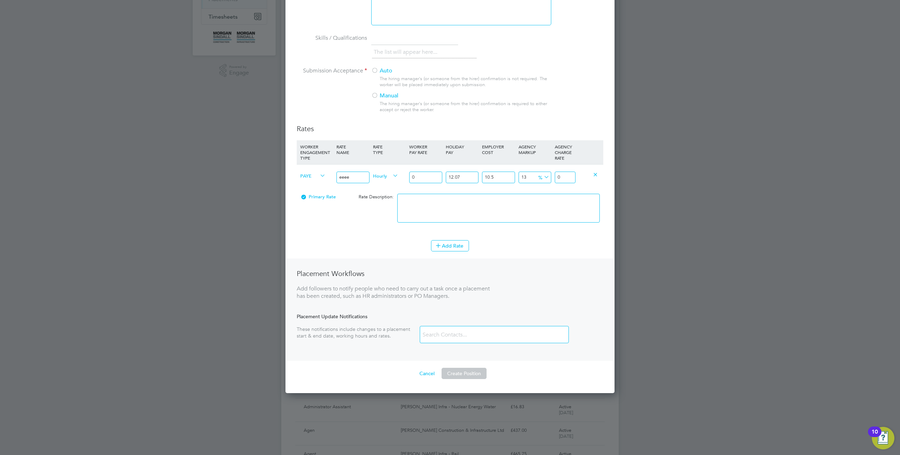
scroll to position [73, 0]
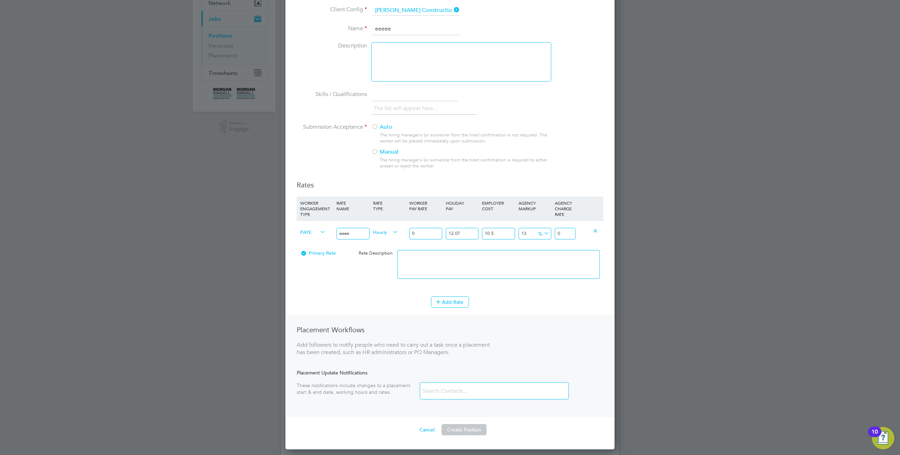
click at [376, 127] on div at bounding box center [374, 127] width 7 height 7
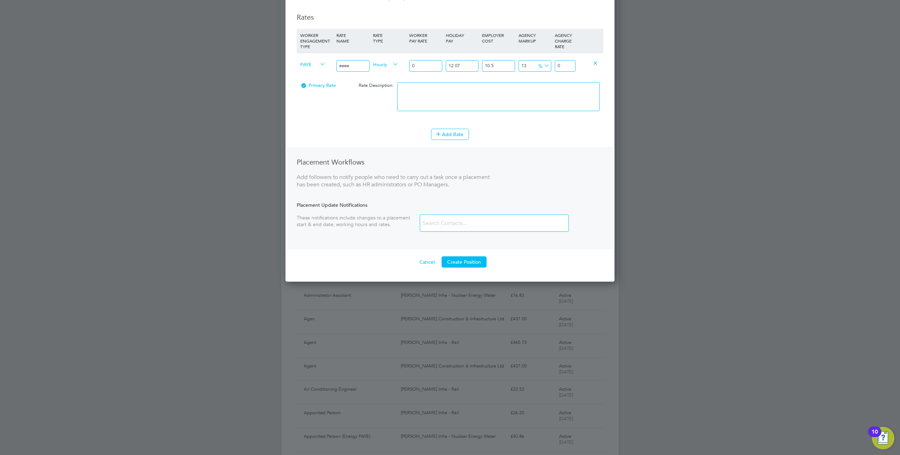
scroll to position [362, 0]
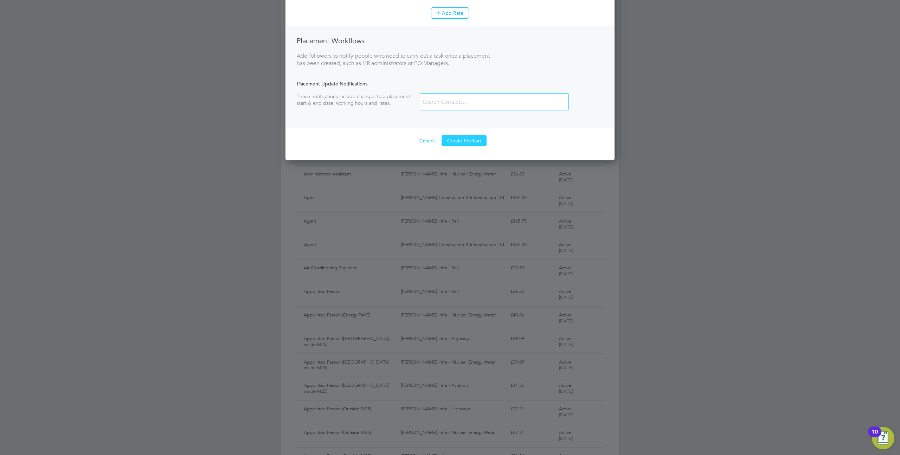
click at [468, 141] on button "Create Position" at bounding box center [464, 140] width 45 height 11
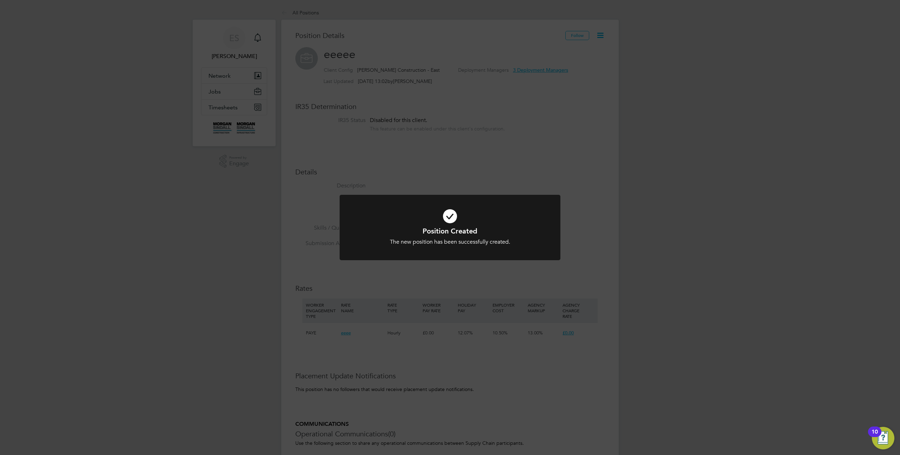
click at [548, 134] on div "Position Created The new position has been successfully created. Cancel Okay" at bounding box center [450, 227] width 900 height 455
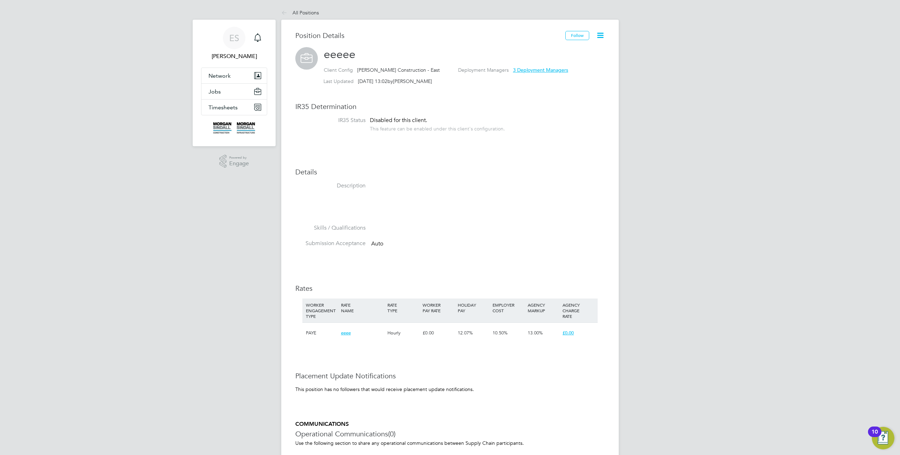
click at [602, 37] on icon at bounding box center [600, 35] width 9 height 9
click at [578, 50] on li "Edit Position e" at bounding box center [578, 52] width 52 height 10
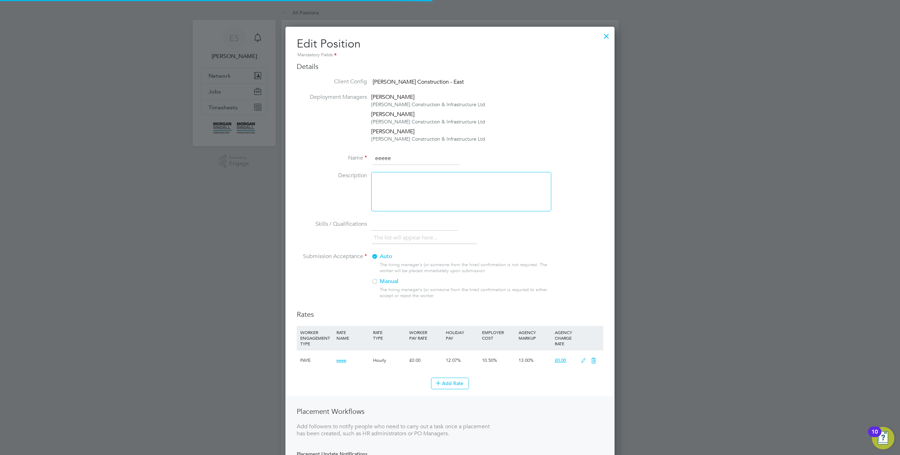
scroll to position [504, 329]
click at [419, 193] on div at bounding box center [461, 191] width 180 height 39
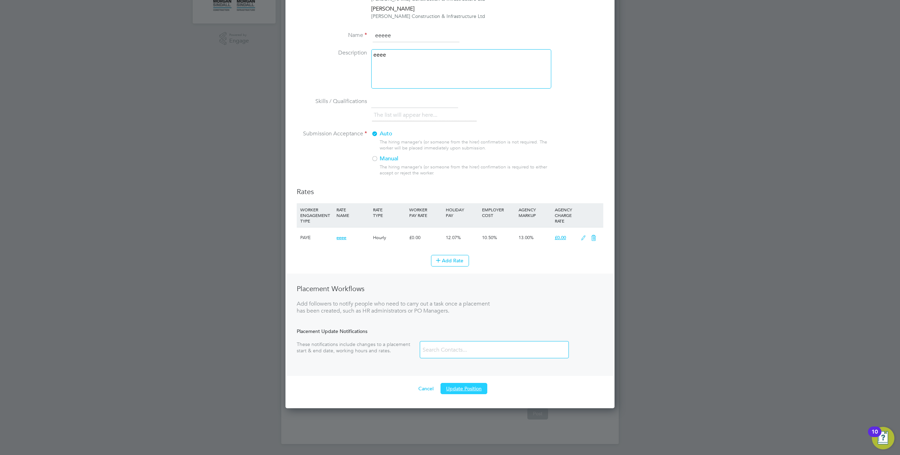
click at [472, 387] on button "Update Position" at bounding box center [463, 388] width 47 height 11
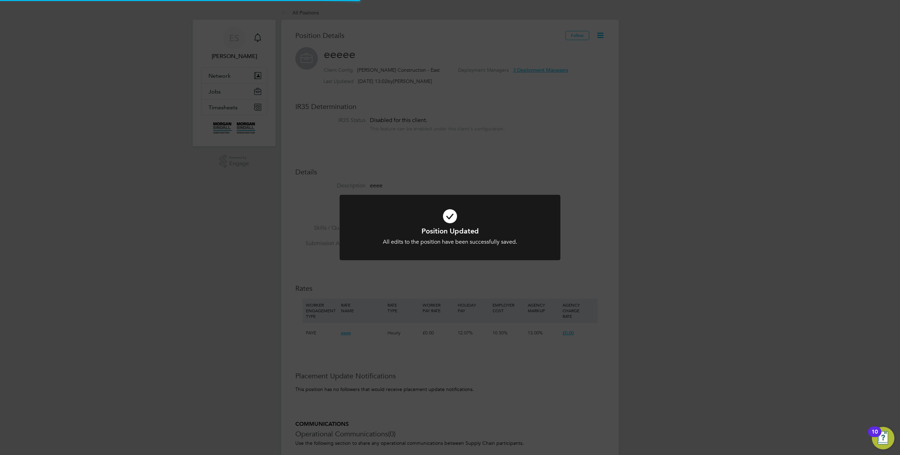
scroll to position [21, 47]
click at [632, 82] on div "Position Updated All edits to the position have been successfully saved. Cancel…" at bounding box center [450, 227] width 900 height 455
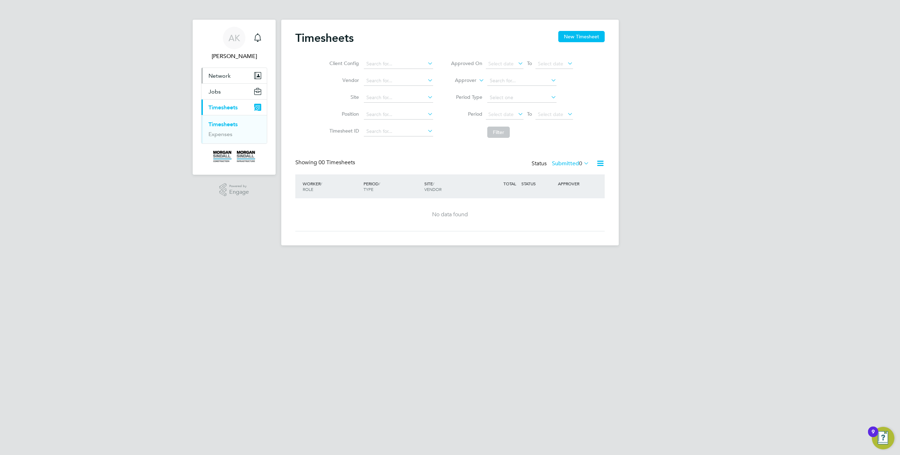
click at [227, 72] on span "Network" at bounding box center [219, 75] width 22 height 7
click at [220, 115] on button "Jobs" at bounding box center [233, 109] width 65 height 15
click at [223, 110] on link "Positions" at bounding box center [219, 108] width 23 height 7
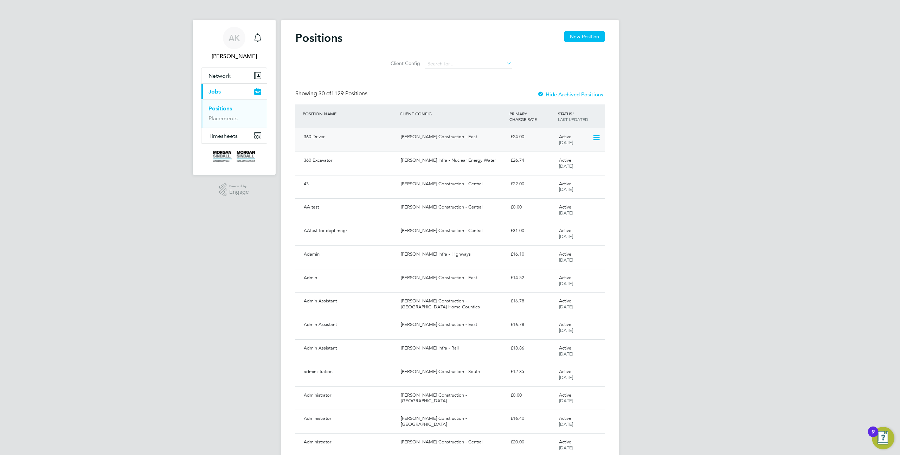
click at [595, 135] on icon at bounding box center [595, 138] width 7 height 8
click at [453, 142] on div "[PERSON_NAME] Construction - East" at bounding box center [452, 137] width 109 height 12
click at [595, 136] on icon at bounding box center [595, 138] width 7 height 8
click at [582, 42] on button "New Position" at bounding box center [584, 36] width 40 height 11
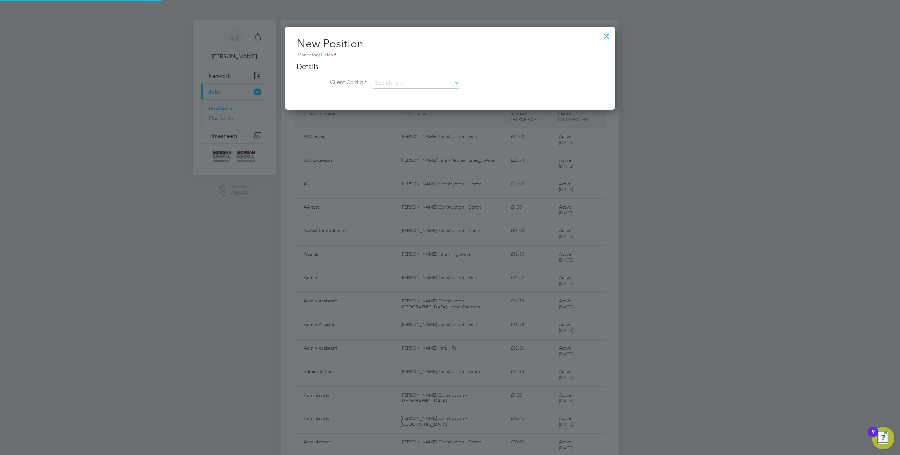
scroll to position [83, 329]
click at [398, 85] on input at bounding box center [416, 83] width 87 height 11
click at [670, 126] on div at bounding box center [450, 227] width 900 height 455
click at [606, 38] on div at bounding box center [606, 34] width 13 height 13
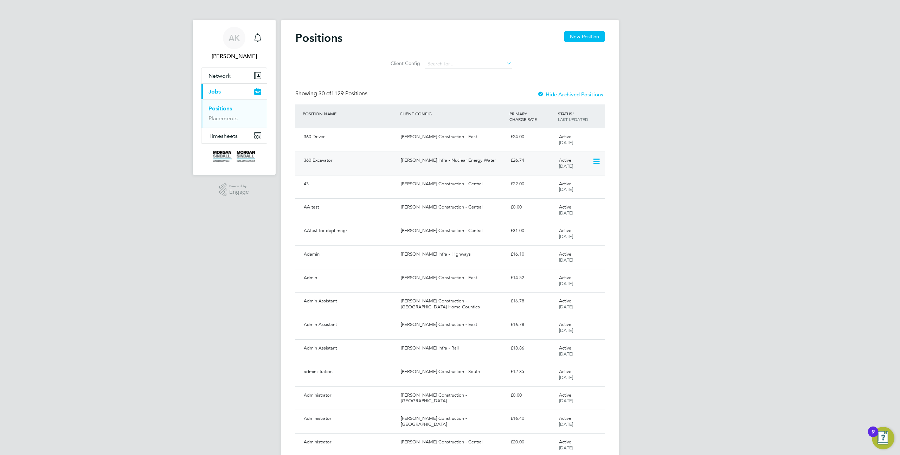
click at [598, 159] on icon at bounding box center [595, 161] width 7 height 8
click at [642, 168] on div "AK Abdiulfatah K Notifications Applications: Network Sites Current page: Jobs P…" at bounding box center [450, 439] width 900 height 879
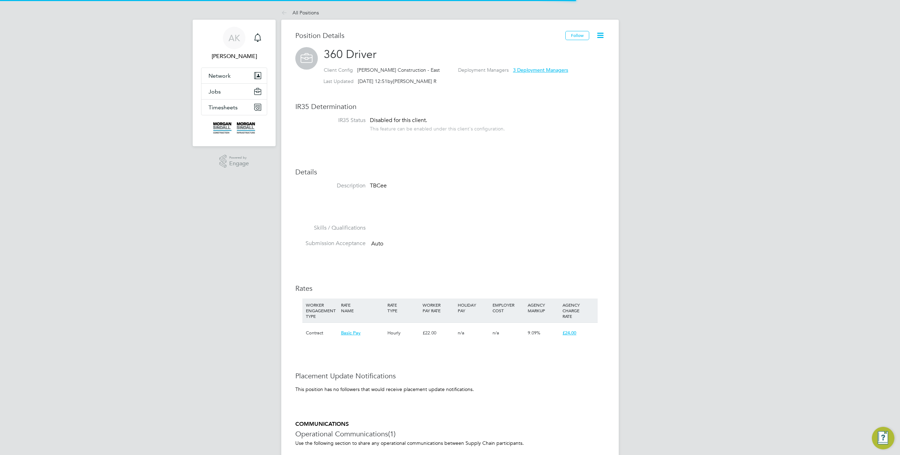
scroll to position [21, 47]
click at [600, 33] on icon at bounding box center [600, 35] width 9 height 9
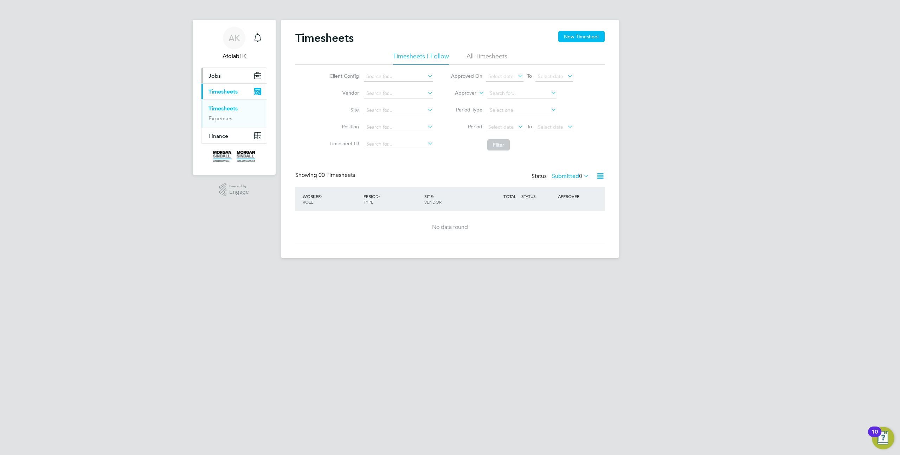
click at [223, 75] on button "Jobs" at bounding box center [233, 75] width 65 height 15
click at [223, 92] on link "Positions" at bounding box center [219, 92] width 23 height 7
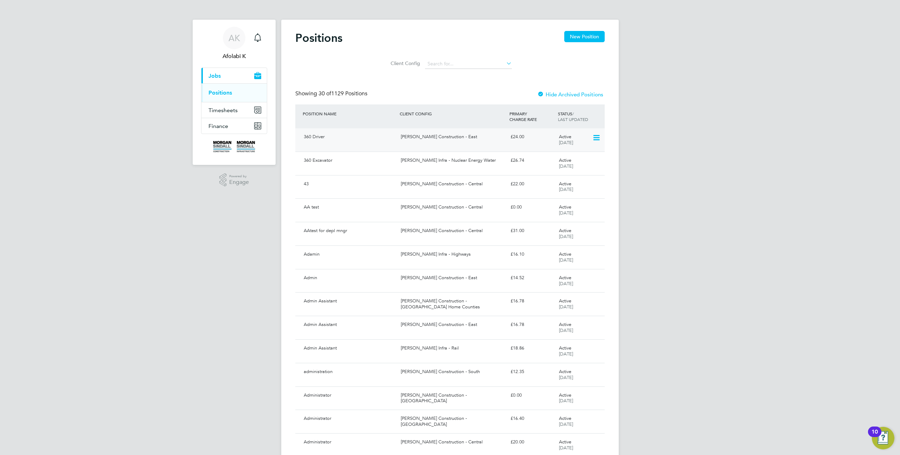
click at [594, 137] on icon at bounding box center [595, 138] width 7 height 8
